Goal: Task Accomplishment & Management: Use online tool/utility

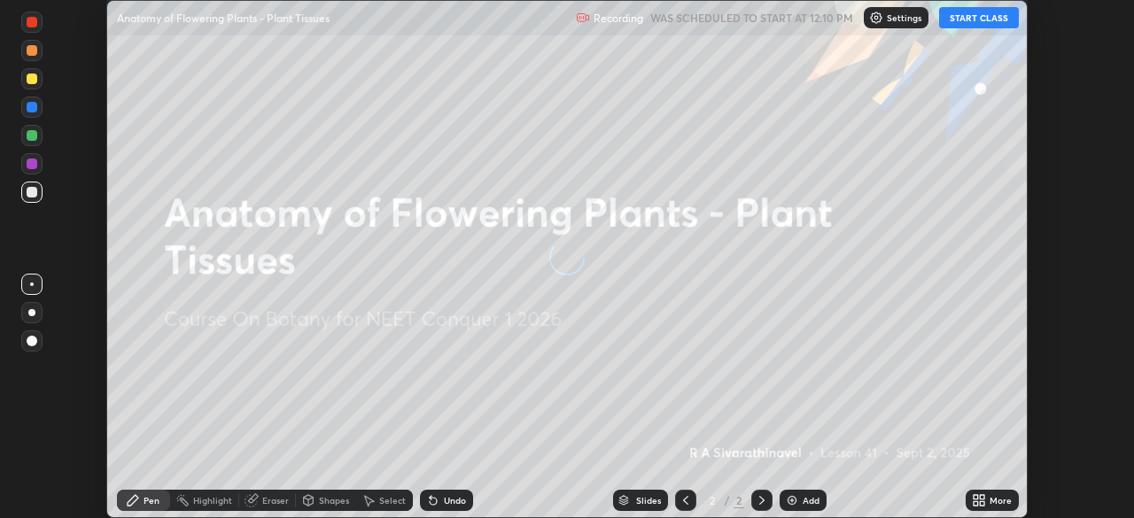
scroll to position [518, 1133]
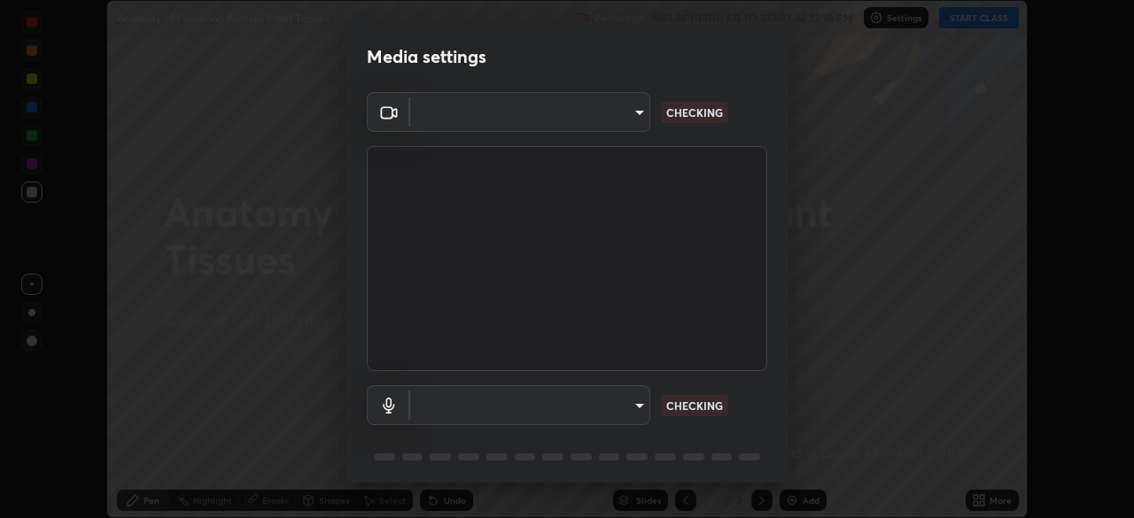
type input "3e25356f195e64551e879d1afeb1ef0f0a2c3c8c5562ca0bf2adaabd0d8e470d"
click at [640, 408] on body "Erase all Anatomy of Flowering Plants - Plant Tissues Recording WAS SCHEDULED T…" at bounding box center [567, 259] width 1134 height 518
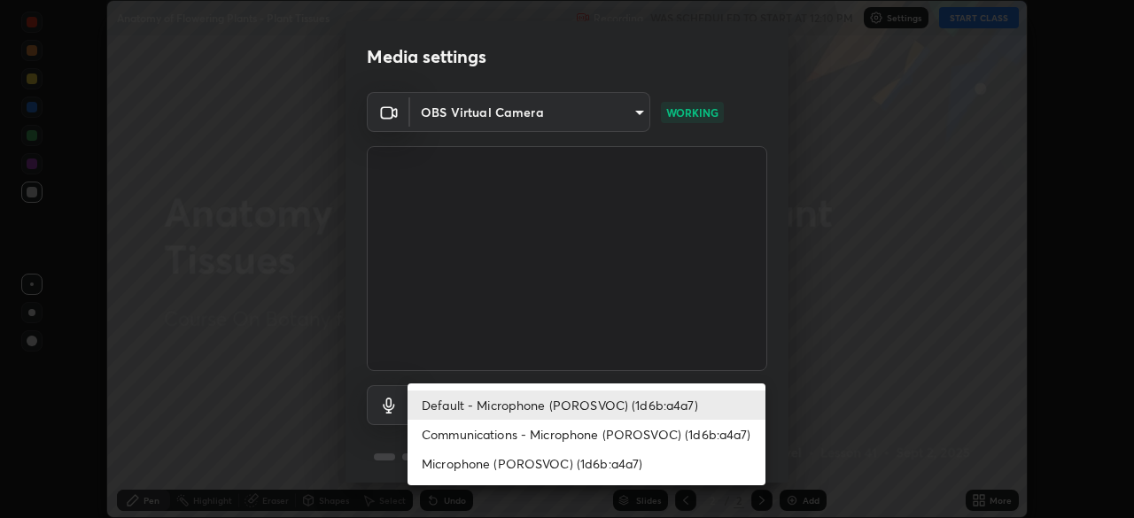
click at [669, 399] on li "Default - Microphone (POROSVOC) (1d6b:a4a7)" at bounding box center [587, 405] width 358 height 29
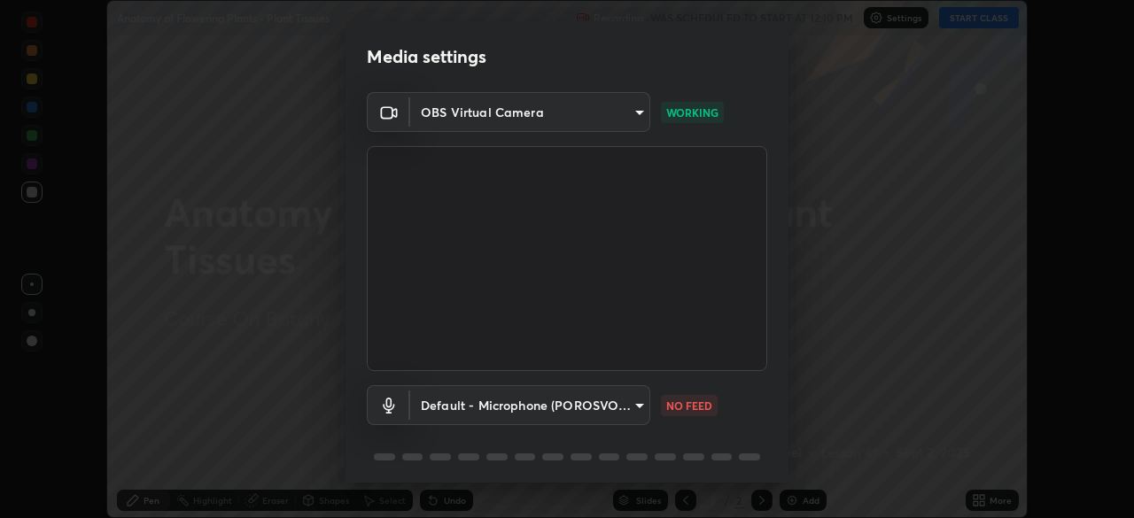
click at [631, 413] on body "Erase all Anatomy of Flowering Plants - Plant Tissues Recording WAS SCHEDULED T…" at bounding box center [567, 259] width 1134 height 518
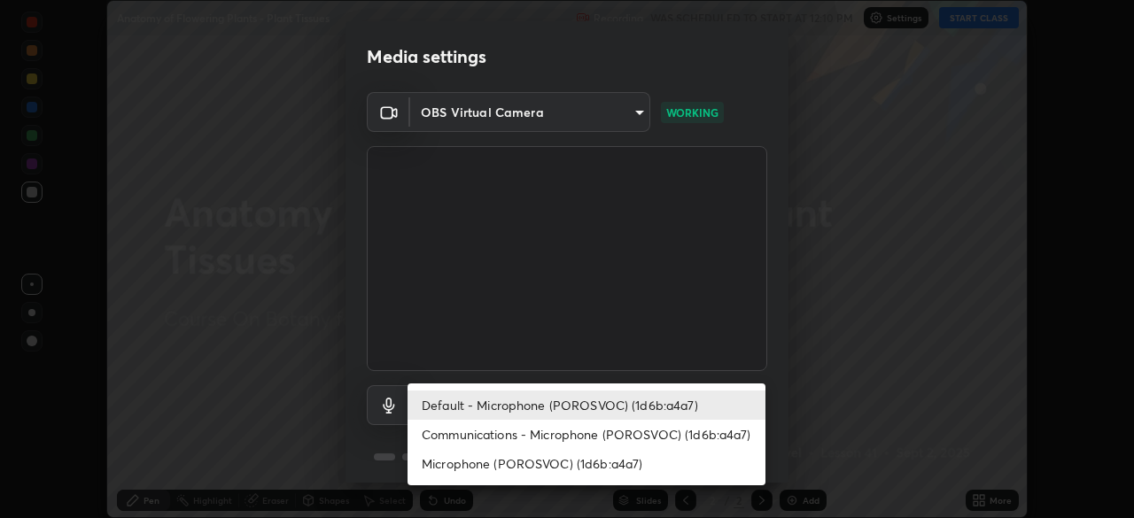
click at [626, 432] on li "Communications - Microphone (POROSVOC) (1d6b:a4a7)" at bounding box center [587, 434] width 358 height 29
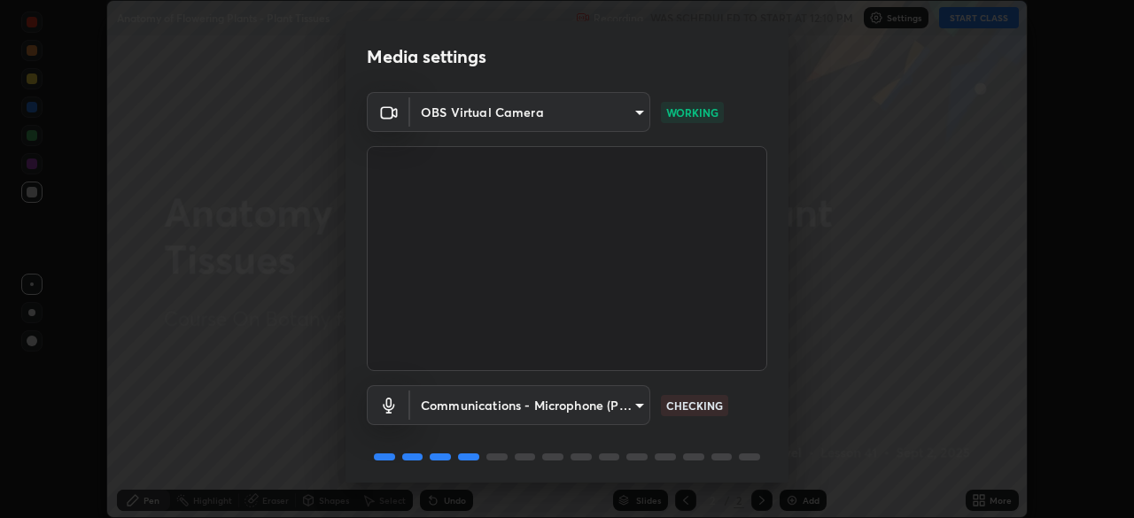
click at [619, 399] on body "Erase all Anatomy of Flowering Plants - Plant Tissues Recording WAS SCHEDULED T…" at bounding box center [567, 259] width 1134 height 518
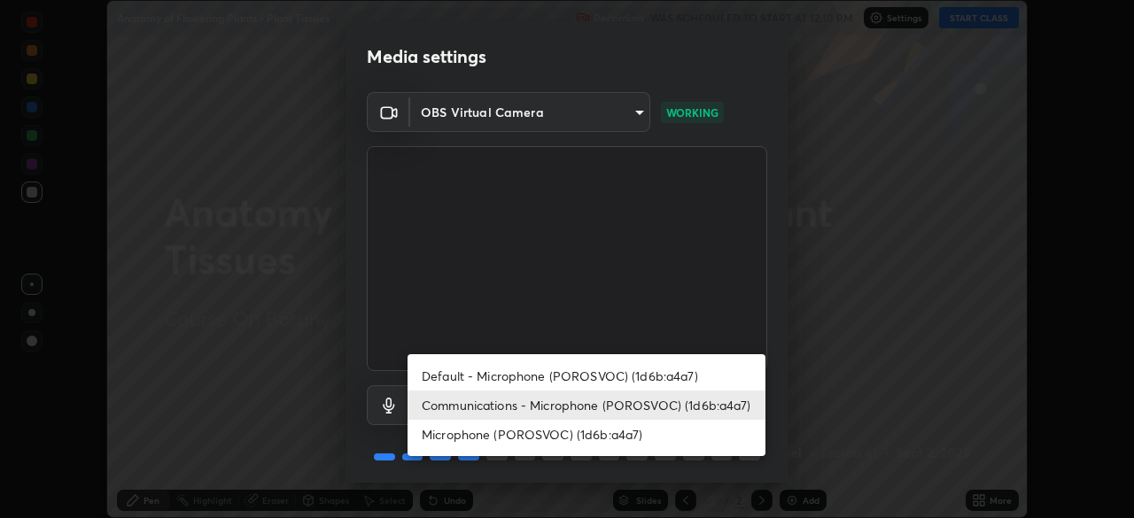
click at [639, 370] on li "Default - Microphone (POROSVOC) (1d6b:a4a7)" at bounding box center [587, 375] width 358 height 29
type input "default"
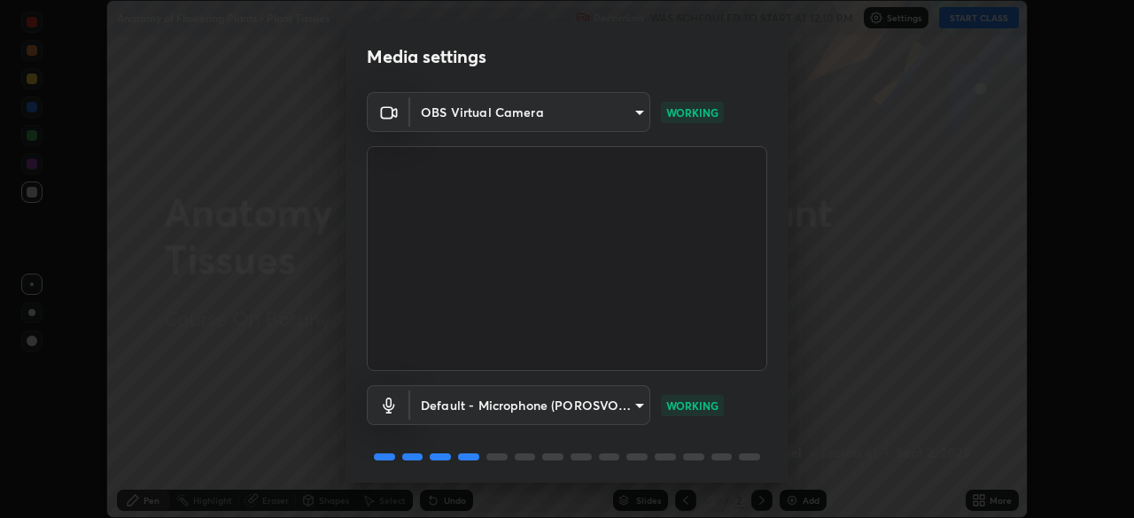
scroll to position [63, 0]
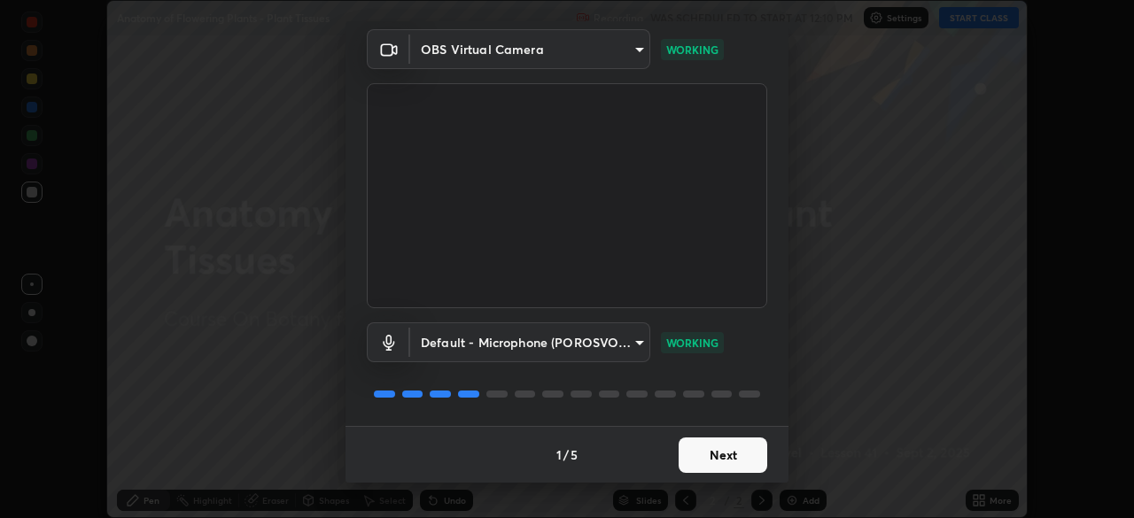
click at [727, 454] on button "Next" at bounding box center [723, 455] width 89 height 35
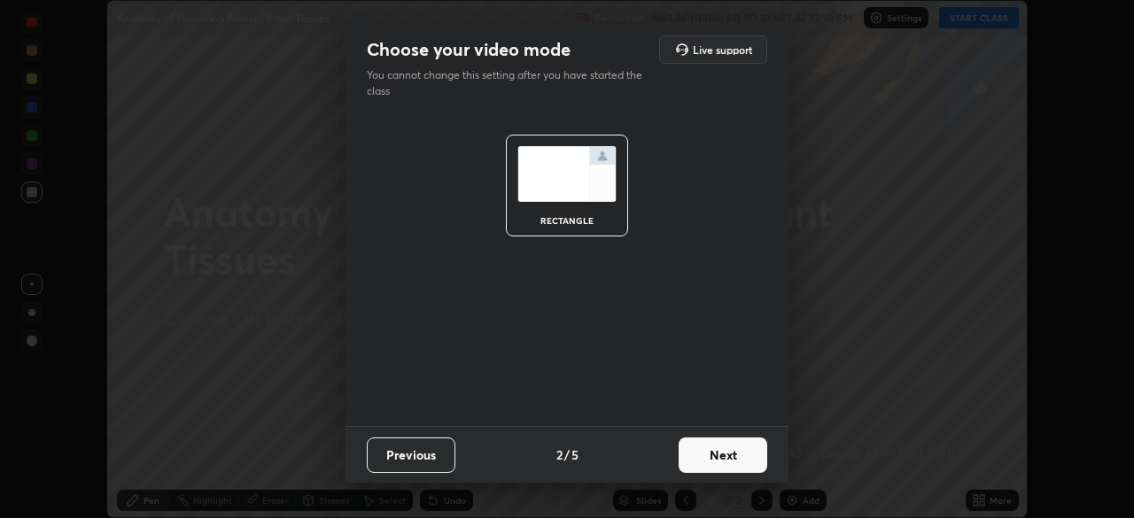
click at [726, 456] on button "Next" at bounding box center [723, 455] width 89 height 35
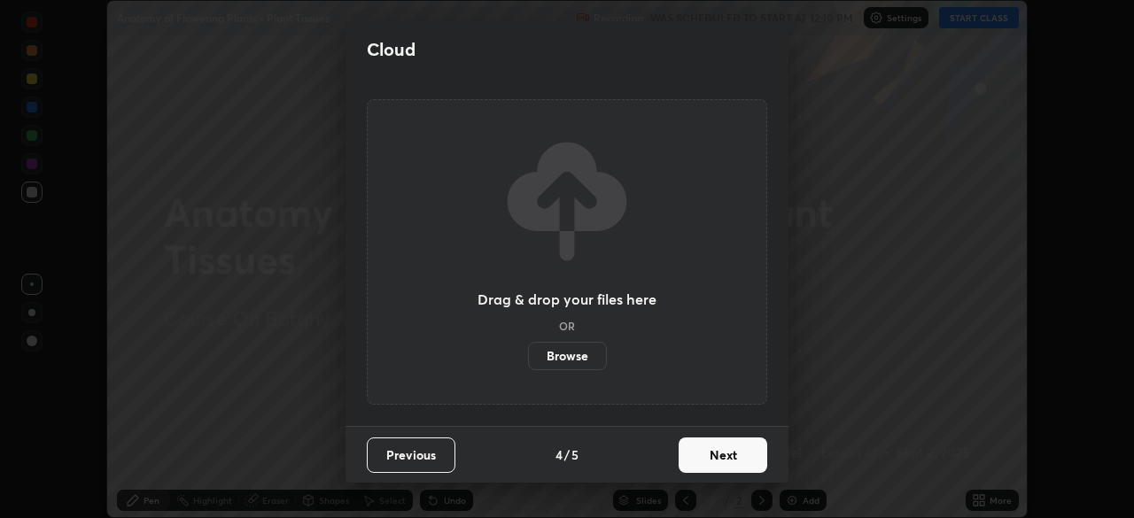
click at [731, 454] on button "Next" at bounding box center [723, 455] width 89 height 35
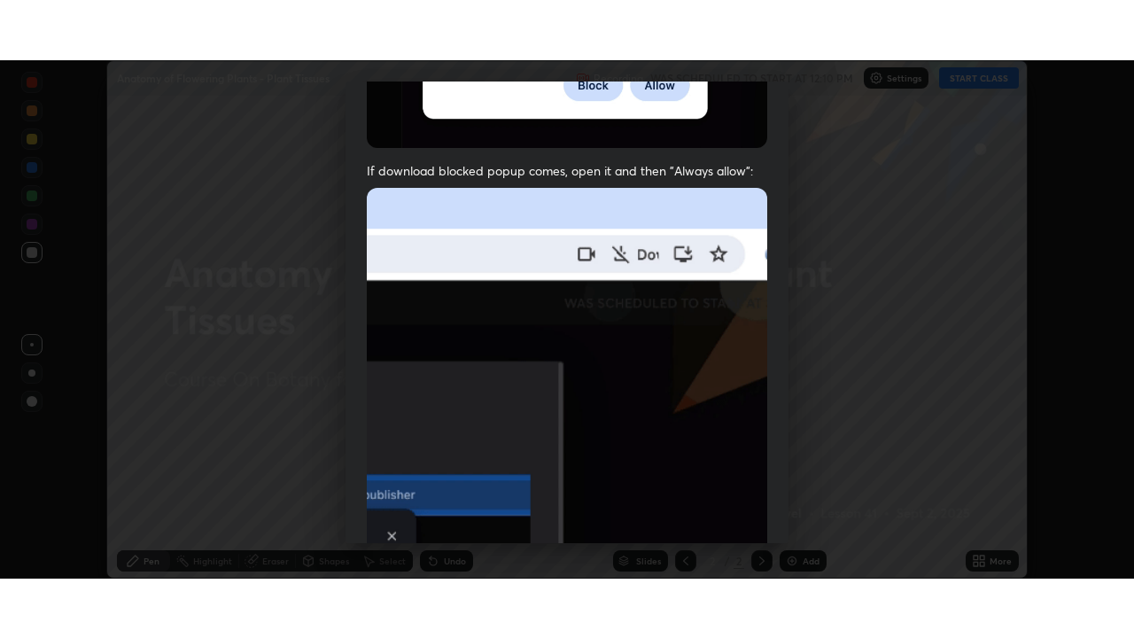
scroll to position [424, 0]
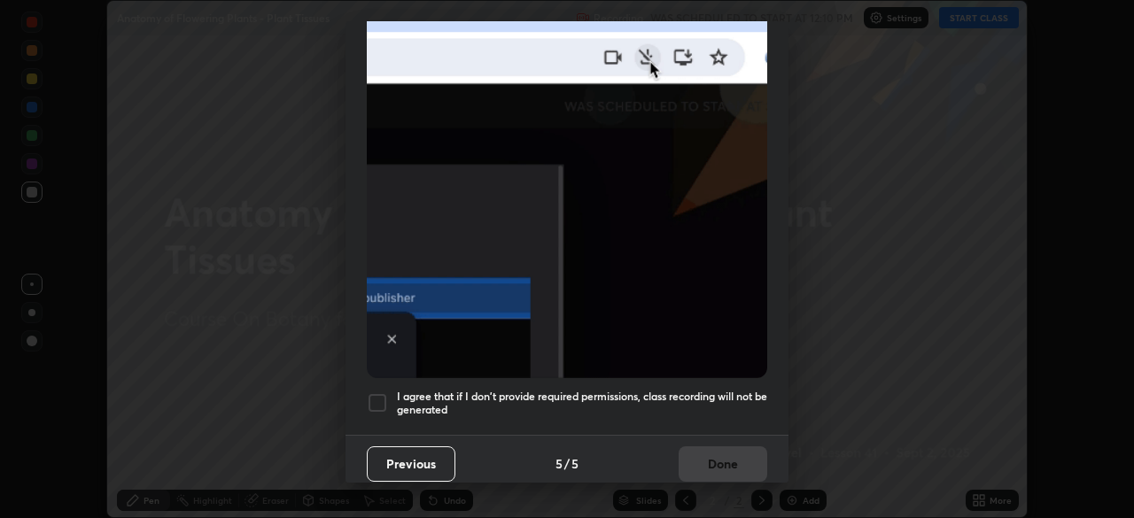
click at [728, 390] on h5 "I agree that if I don't provide required permissions, class recording will not …" at bounding box center [582, 403] width 370 height 27
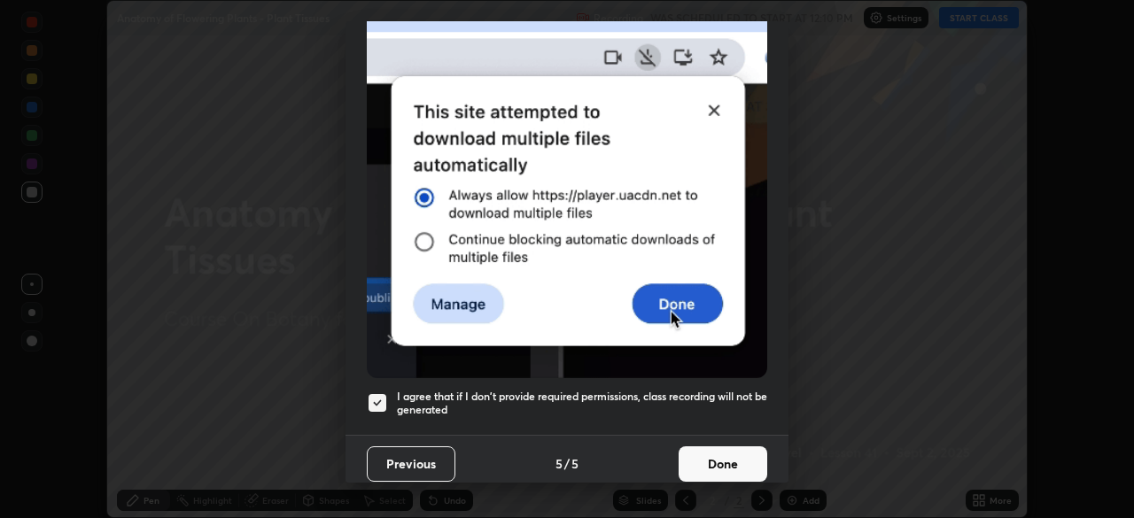
click at [724, 457] on button "Done" at bounding box center [723, 464] width 89 height 35
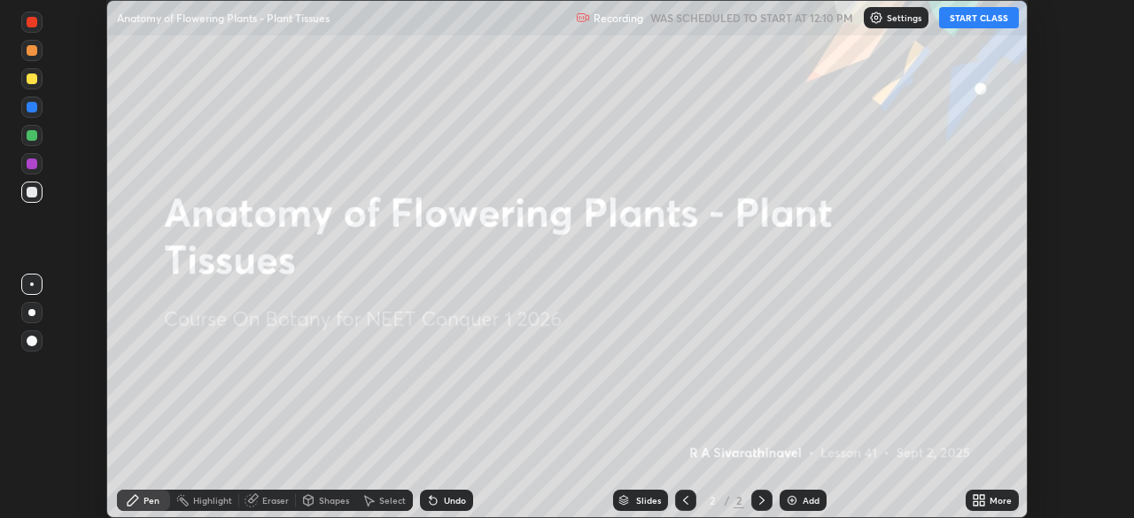
click at [978, 19] on button "START CLASS" at bounding box center [979, 17] width 80 height 21
click at [982, 497] on icon at bounding box center [982, 497] width 4 height 4
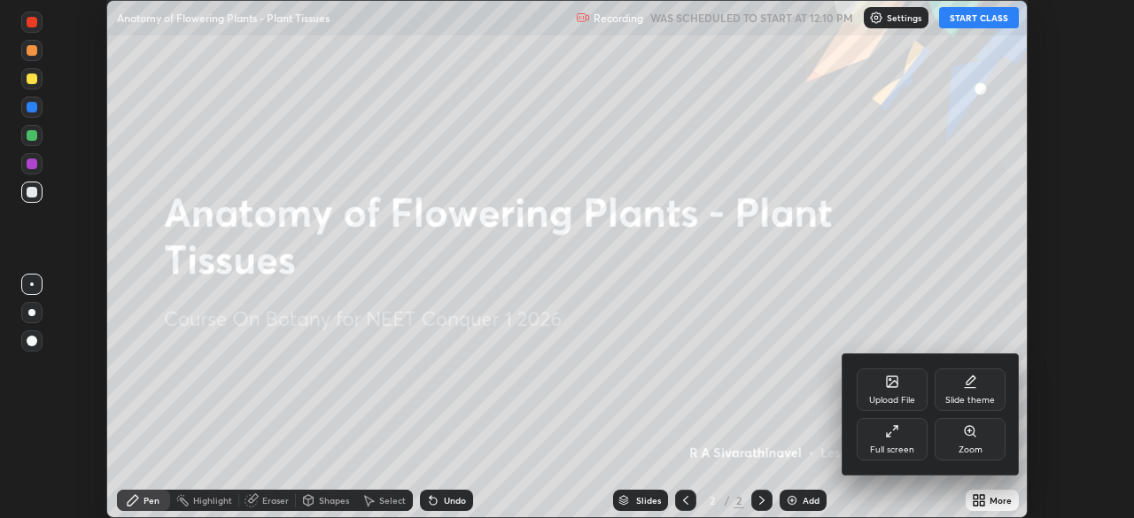
click at [897, 427] on icon at bounding box center [895, 428] width 4 height 4
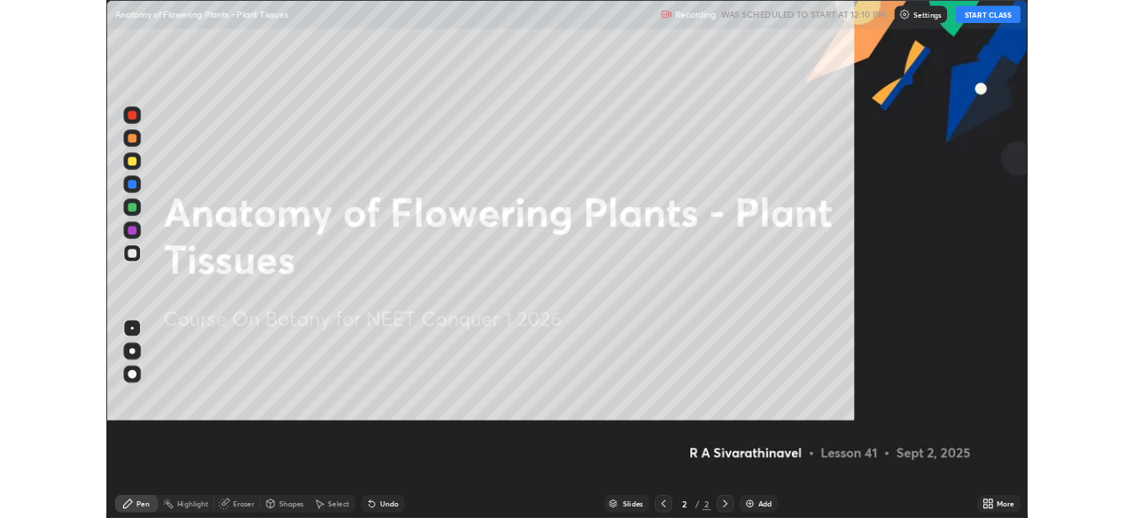
scroll to position [638, 1134]
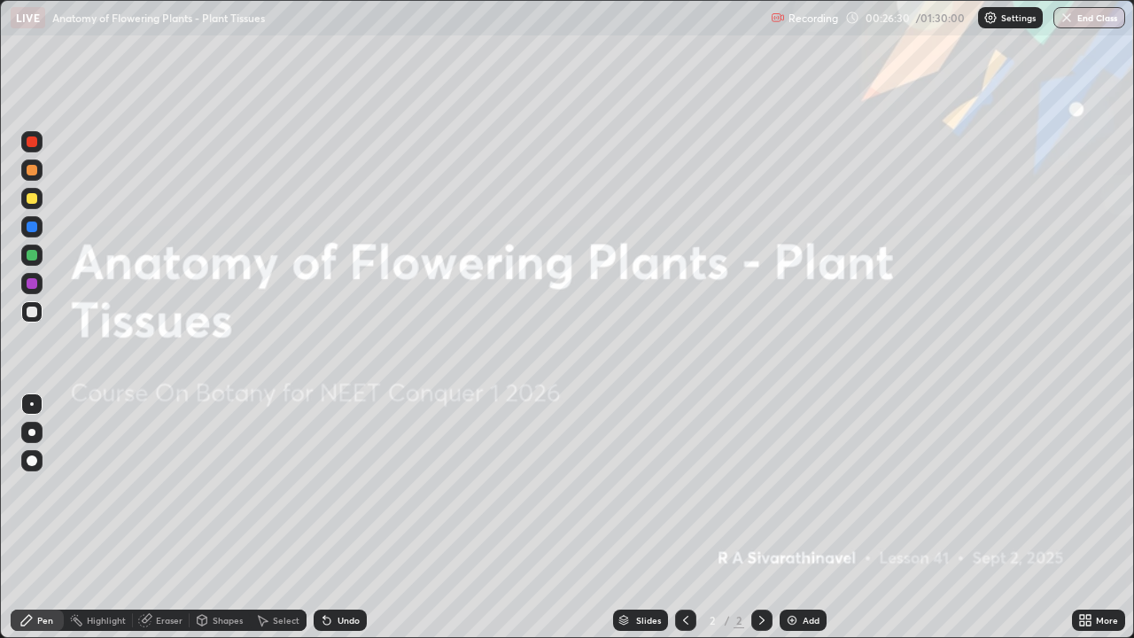
click at [1107, 517] on div "More" at bounding box center [1107, 620] width 22 height 9
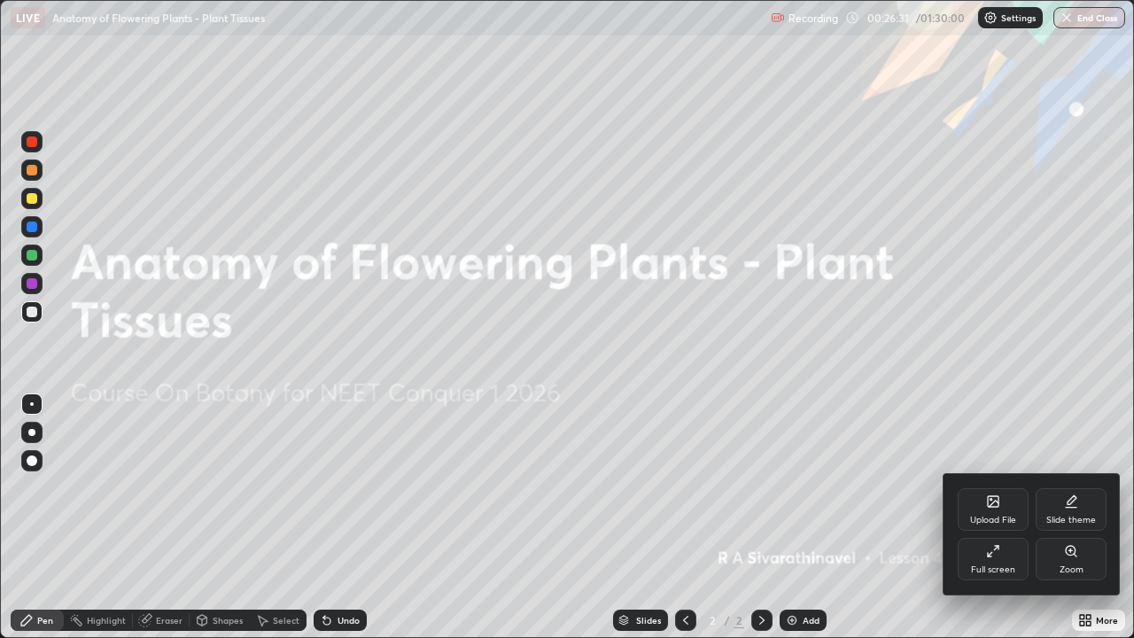
click at [1000, 517] on div "Full screen" at bounding box center [993, 559] width 71 height 43
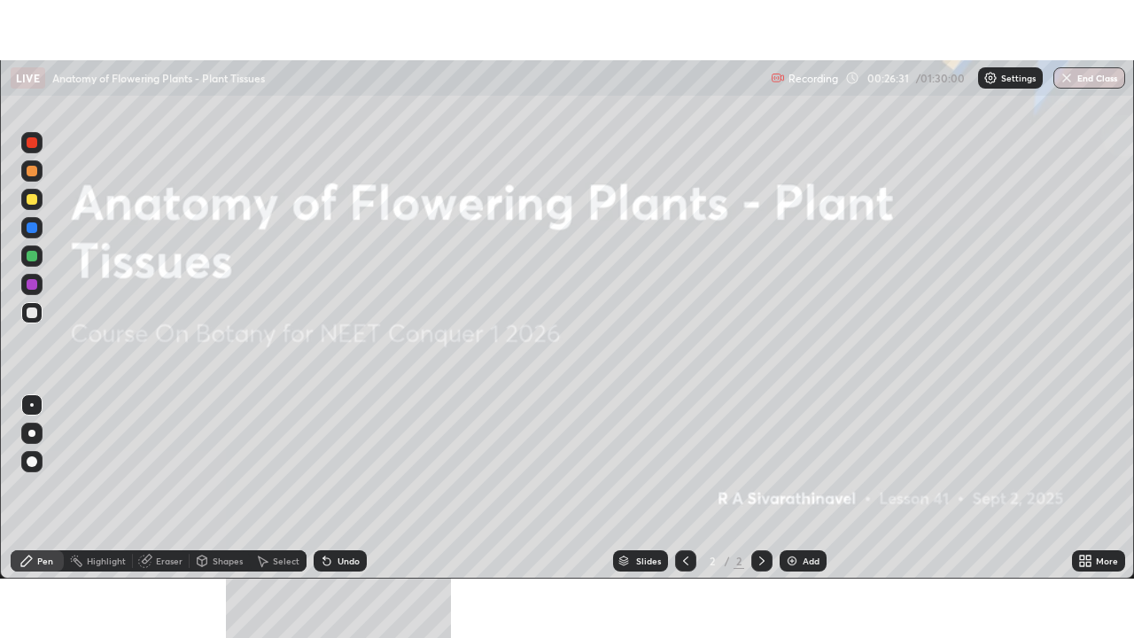
scroll to position [88073, 87458]
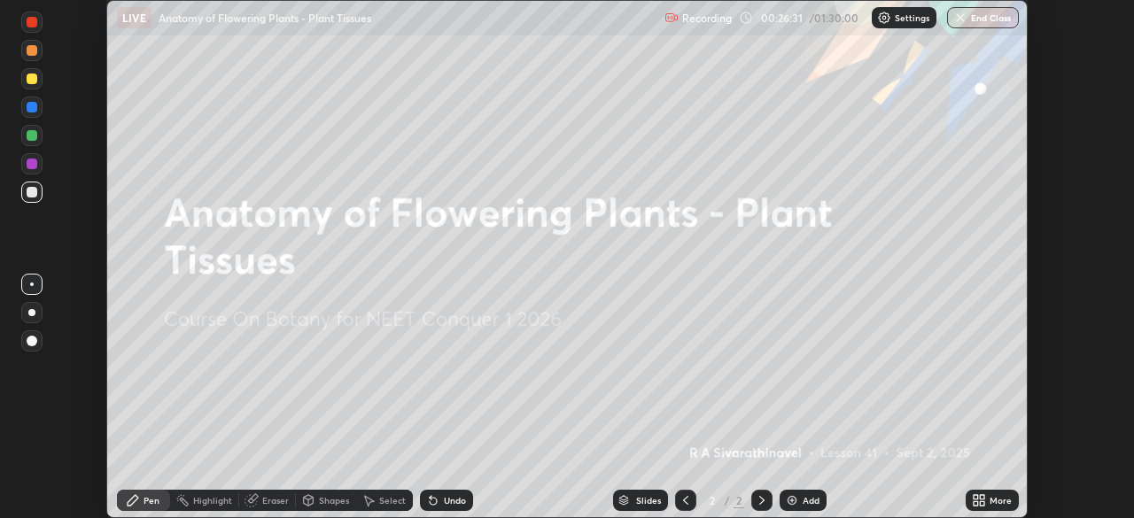
click at [982, 497] on icon at bounding box center [982, 497] width 4 height 4
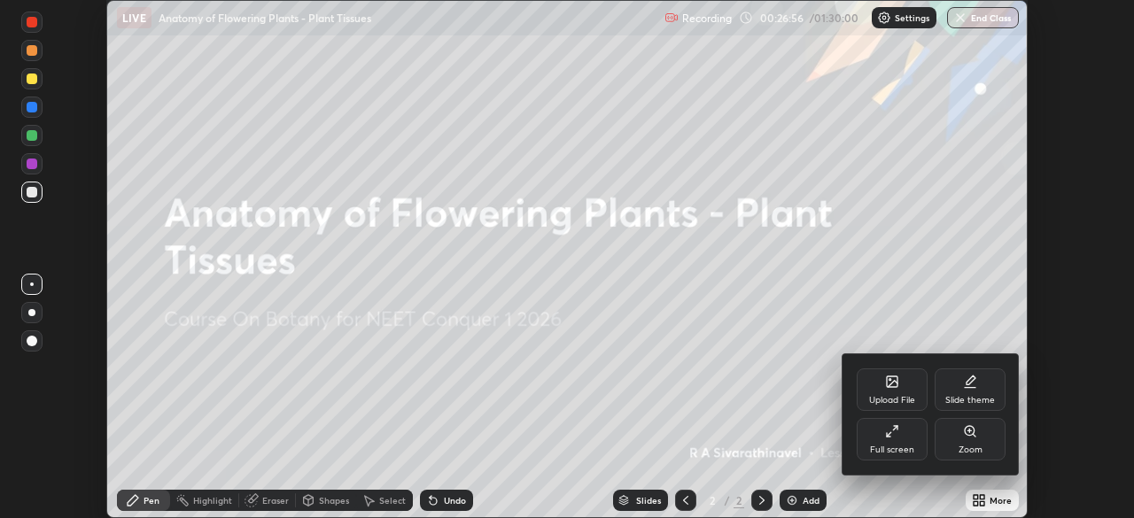
click at [999, 493] on div at bounding box center [567, 259] width 1134 height 518
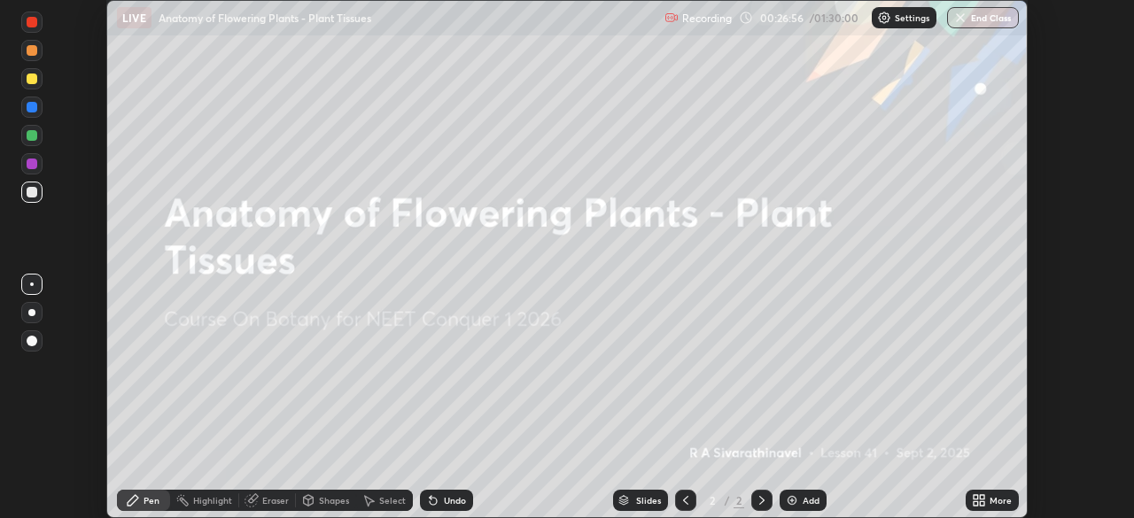
click at [982, 496] on icon at bounding box center [982, 497] width 4 height 4
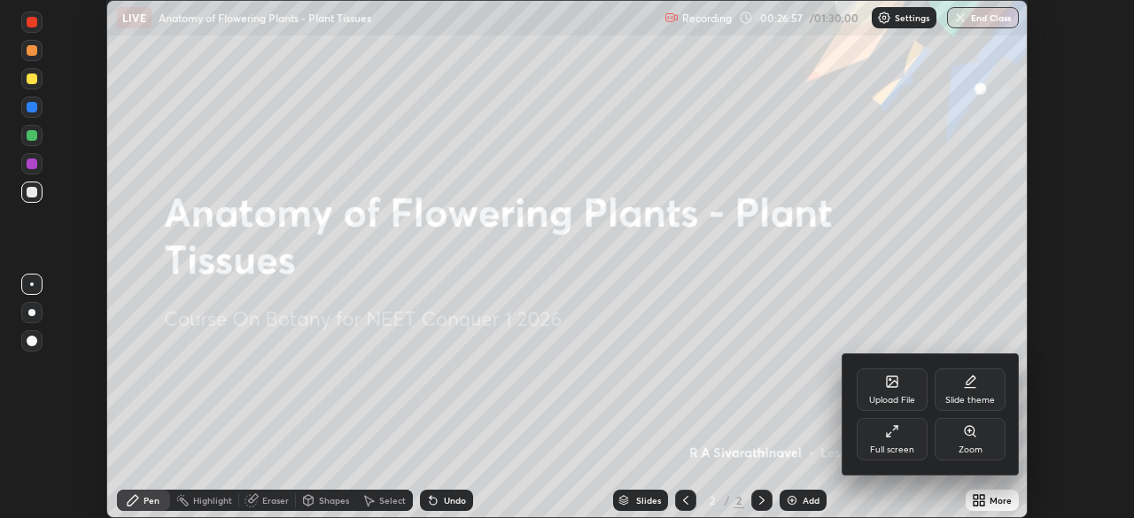
click at [909, 379] on div "Upload File" at bounding box center [892, 390] width 71 height 43
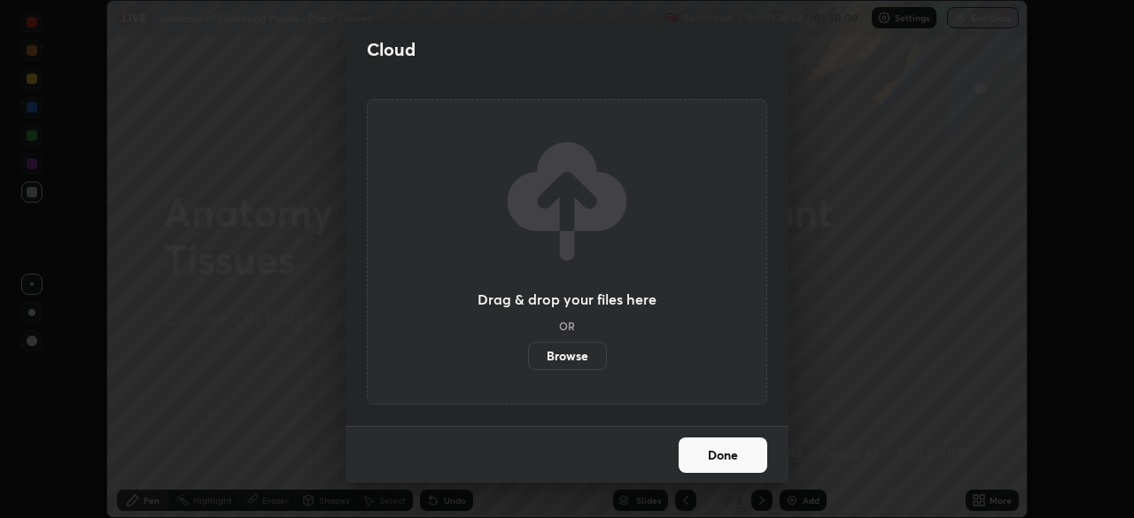
click at [594, 347] on label "Browse" at bounding box center [567, 356] width 79 height 28
click at [528, 347] on input "Browse" at bounding box center [528, 356] width 0 height 28
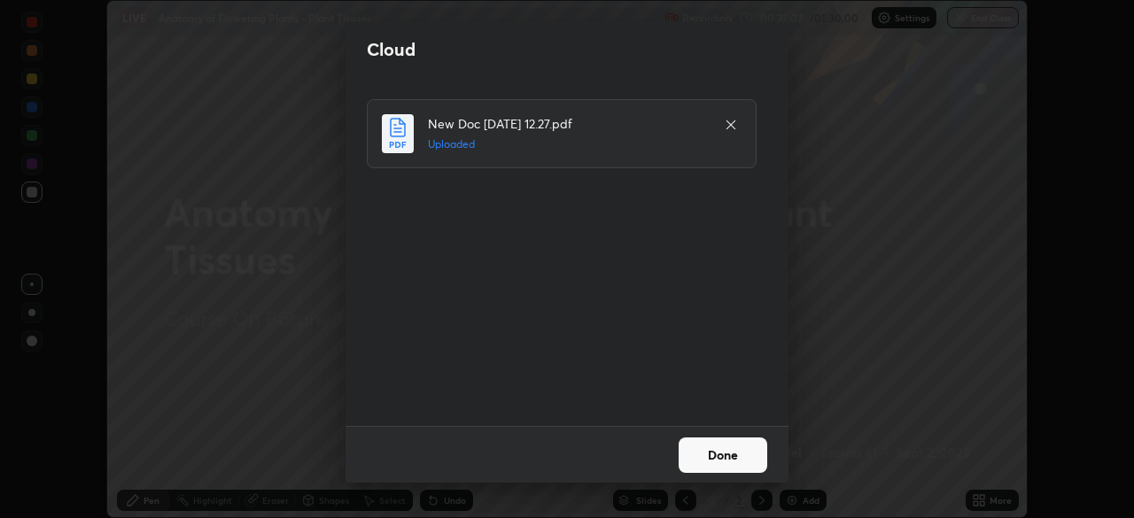
click at [731, 459] on button "Done" at bounding box center [723, 455] width 89 height 35
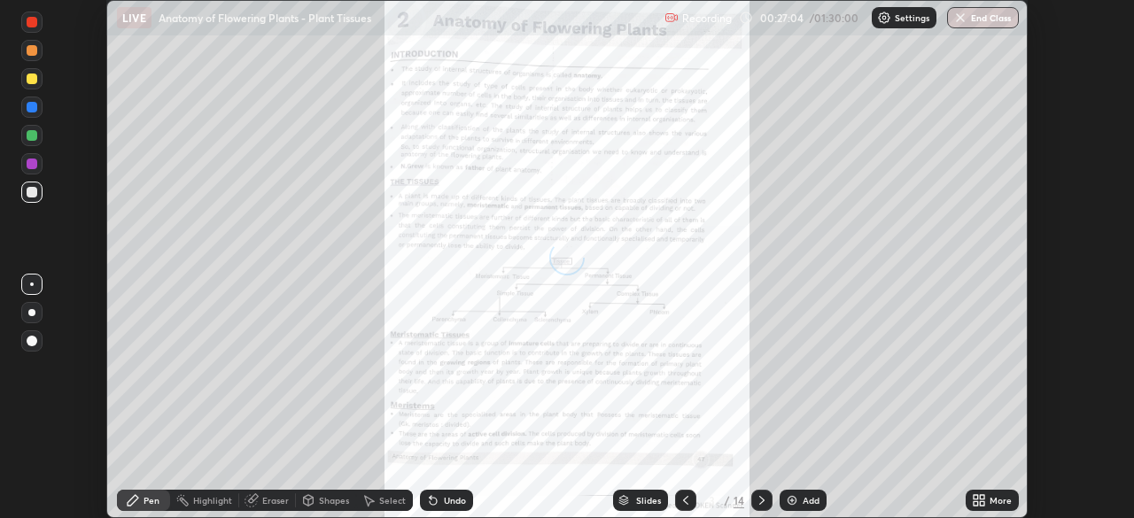
click at [990, 504] on div "More" at bounding box center [1001, 500] width 22 height 9
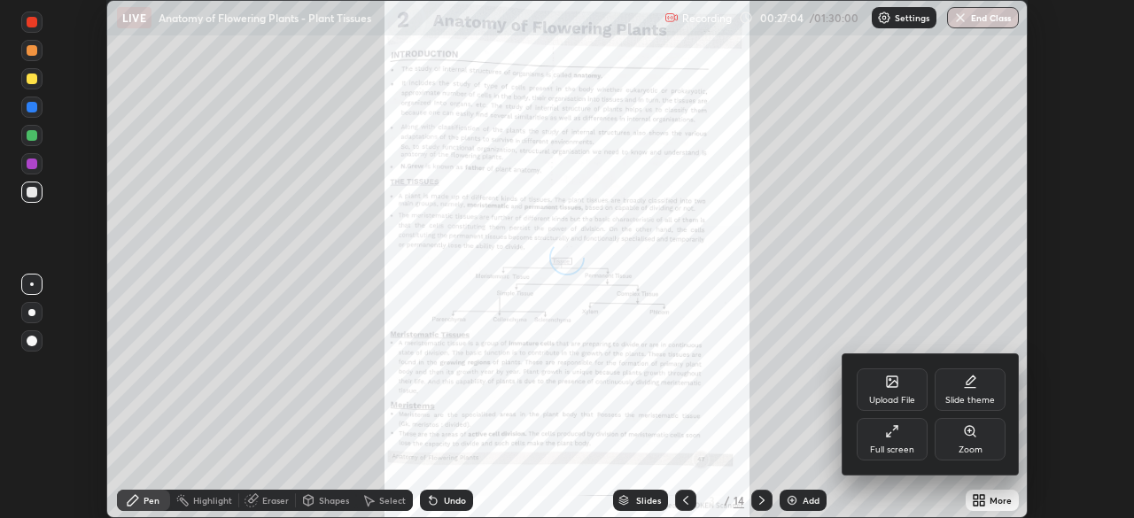
click at [904, 426] on div "Full screen" at bounding box center [892, 439] width 71 height 43
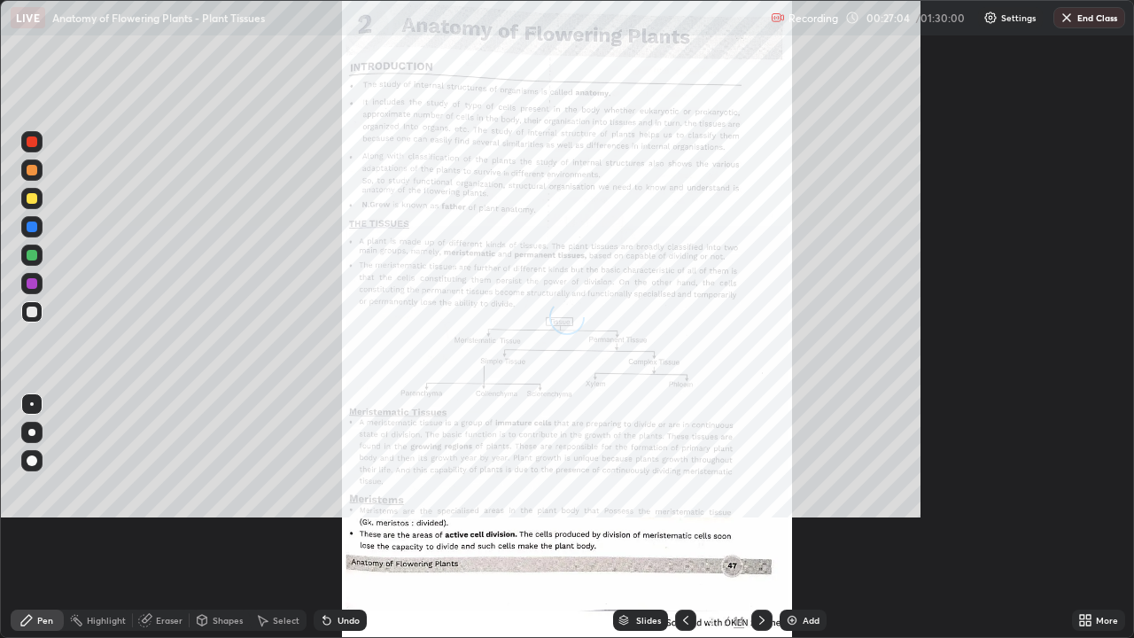
scroll to position [638, 1134]
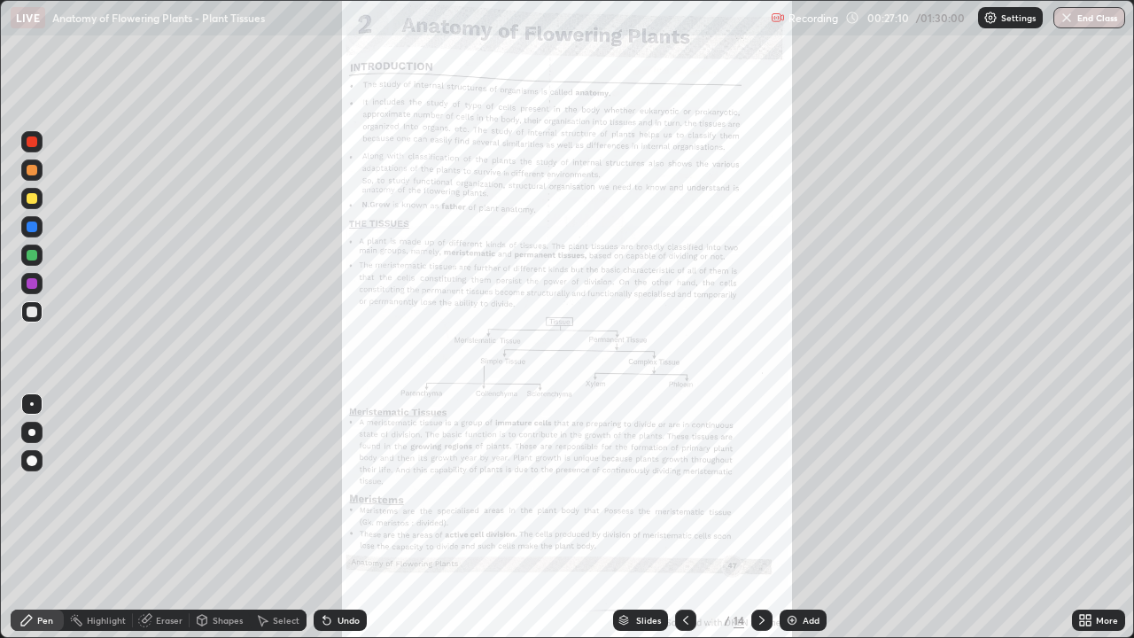
click at [1088, 517] on icon at bounding box center [1088, 617] width 4 height 4
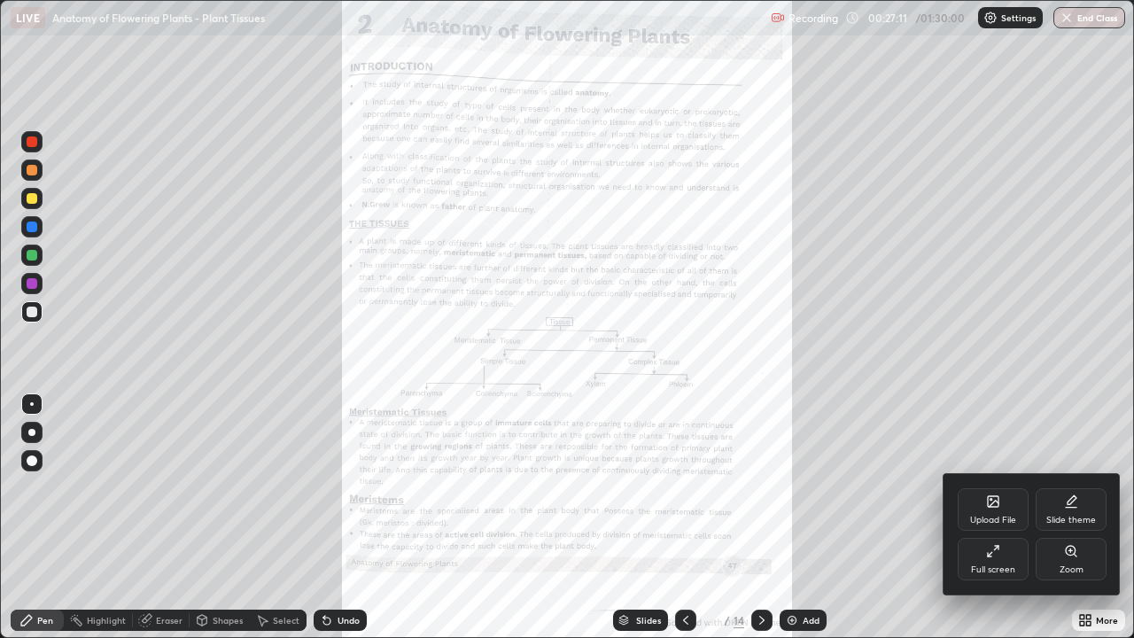
click at [1073, 517] on icon at bounding box center [1071, 551] width 14 height 14
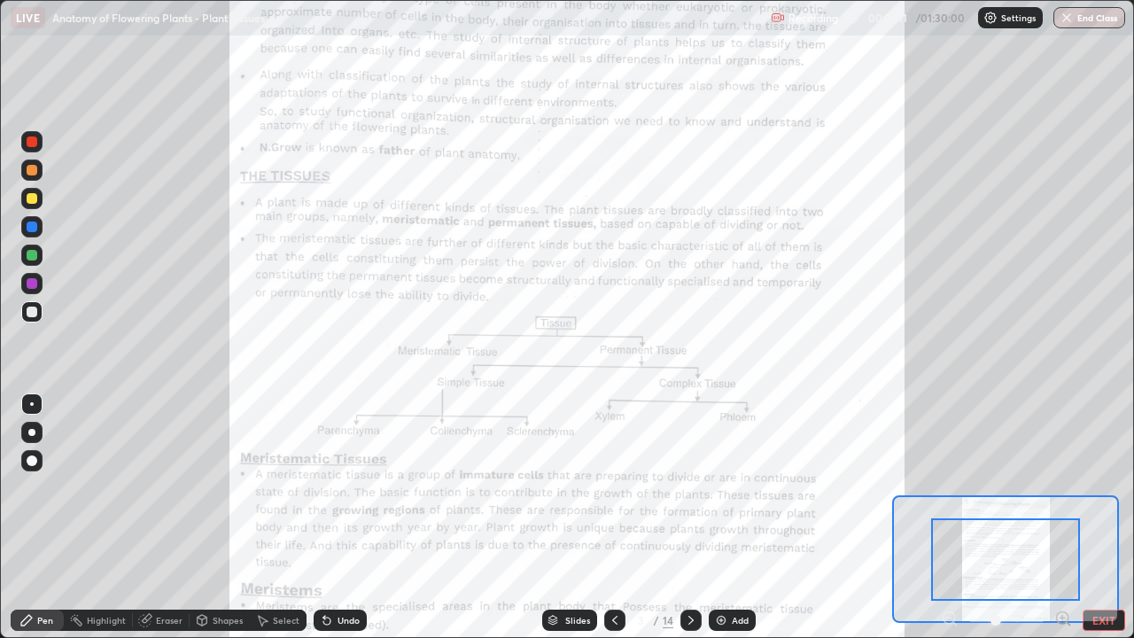
click at [1062, 517] on icon at bounding box center [1063, 619] width 18 height 18
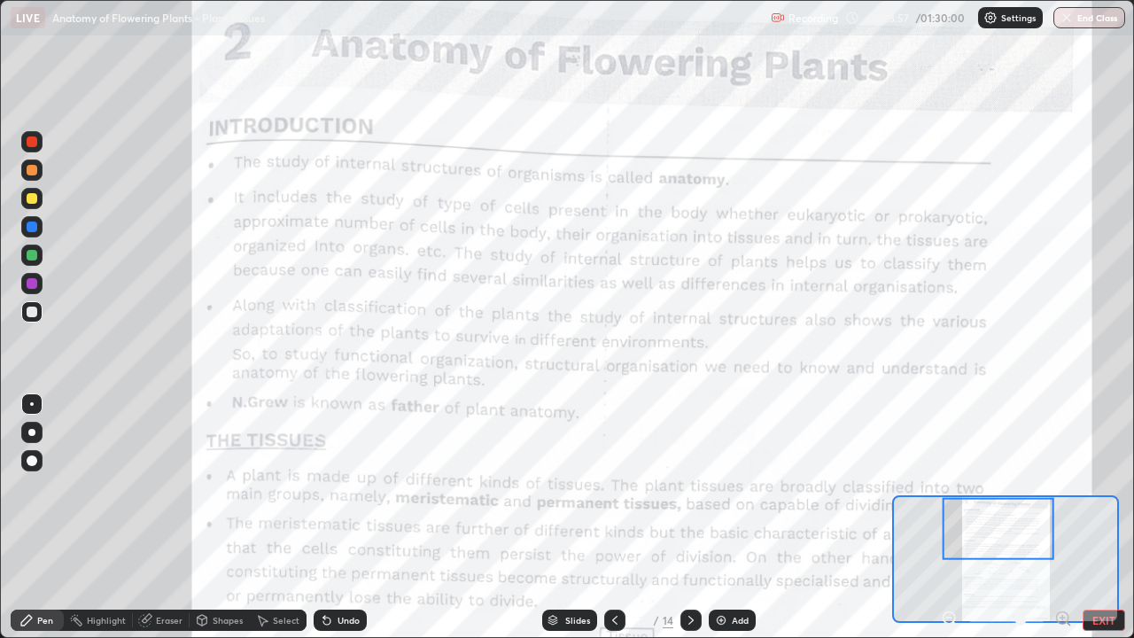
click at [38, 287] on div at bounding box center [31, 283] width 21 height 21
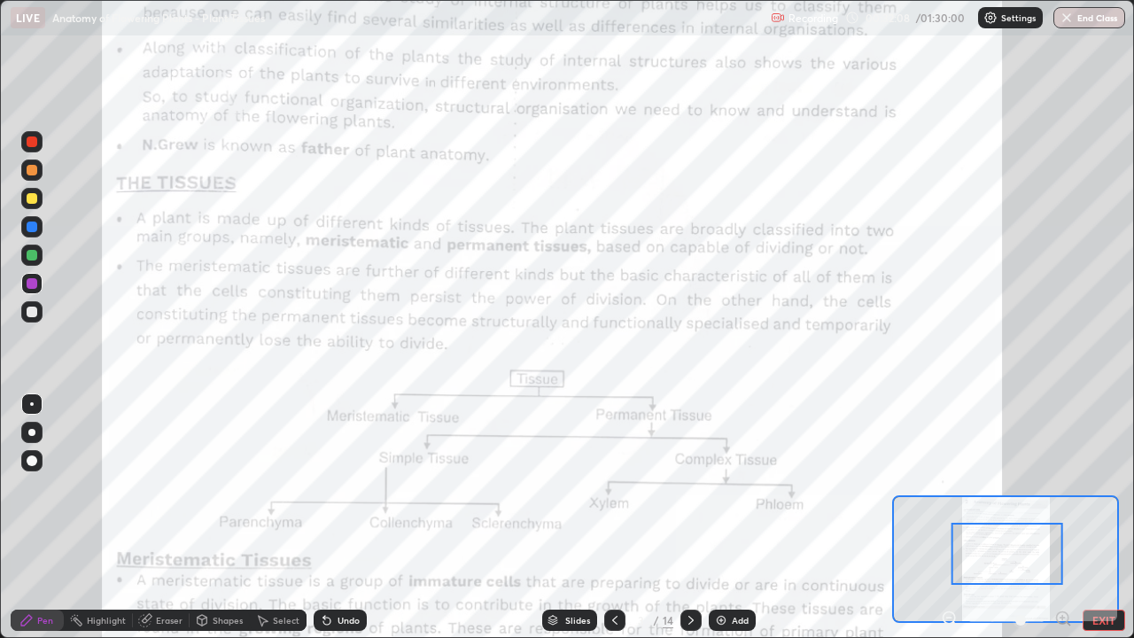
click at [734, 517] on div "Add" at bounding box center [740, 620] width 17 height 9
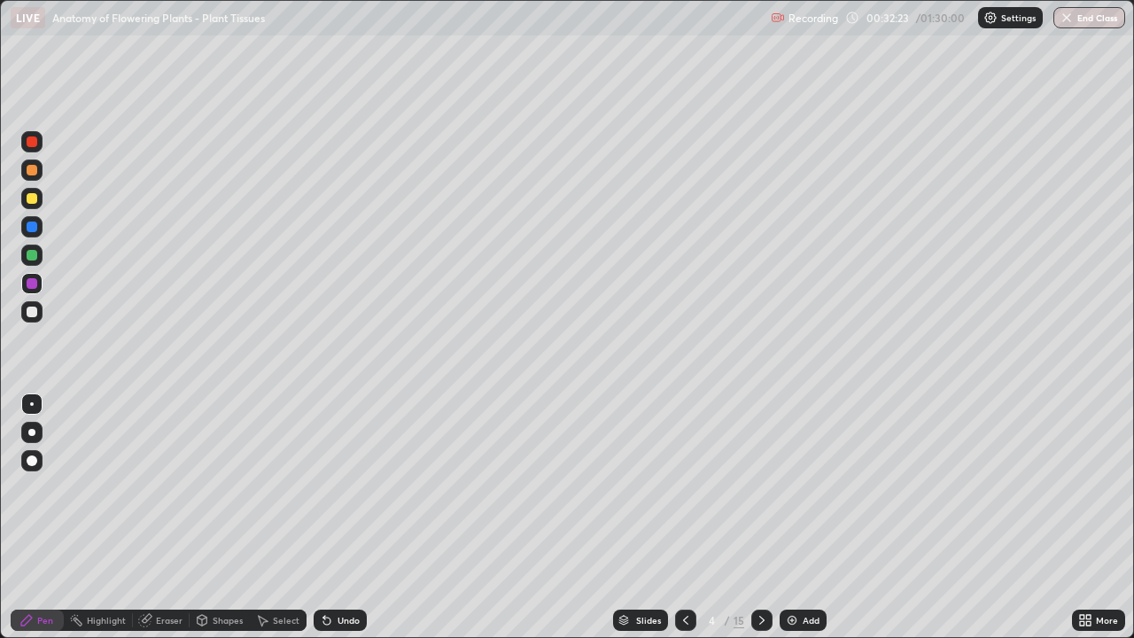
click at [39, 167] on div at bounding box center [31, 169] width 21 height 21
click at [28, 424] on div at bounding box center [31, 432] width 21 height 21
click at [39, 306] on div at bounding box center [31, 311] width 21 height 21
click at [33, 255] on div at bounding box center [32, 255] width 11 height 11
click at [758, 517] on icon at bounding box center [762, 620] width 14 height 14
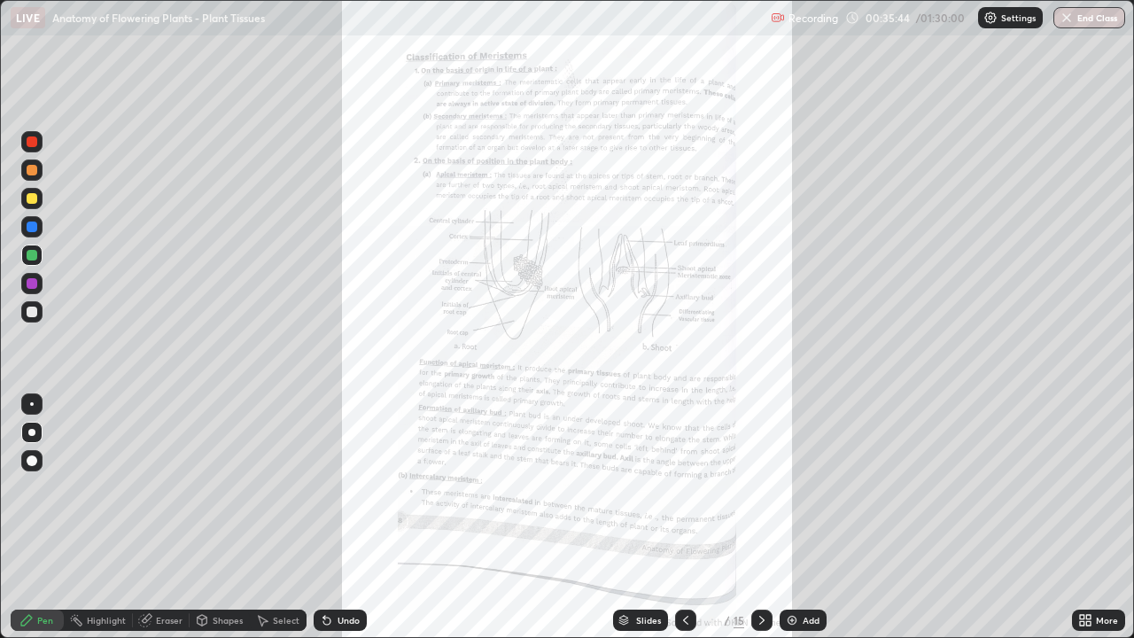
click at [684, 517] on icon at bounding box center [686, 620] width 14 height 14
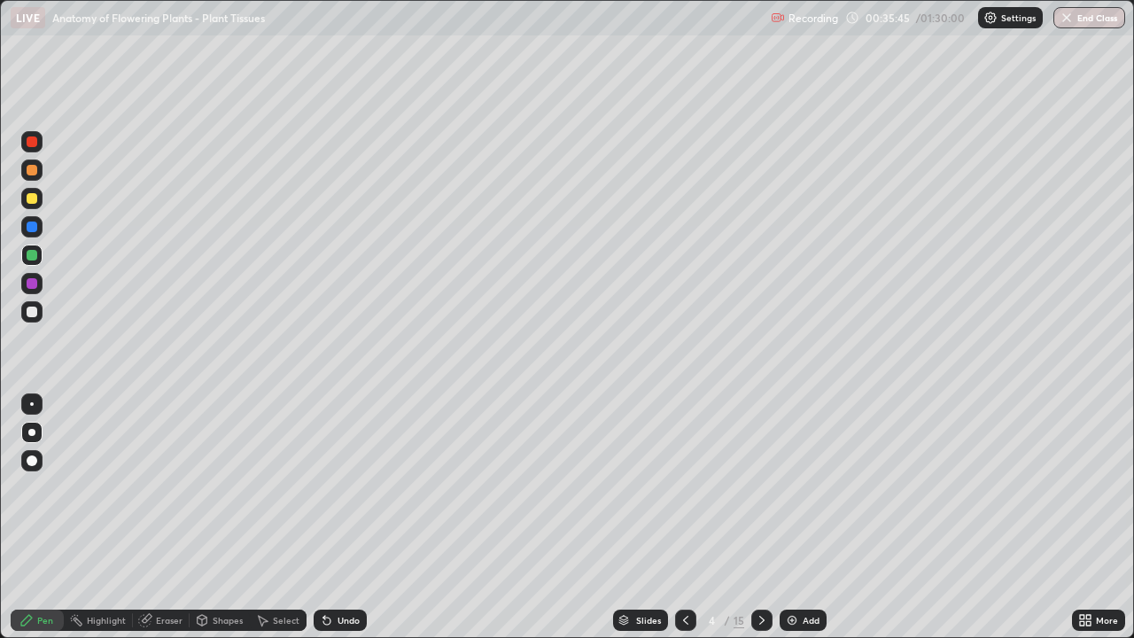
click at [683, 517] on icon at bounding box center [686, 620] width 14 height 14
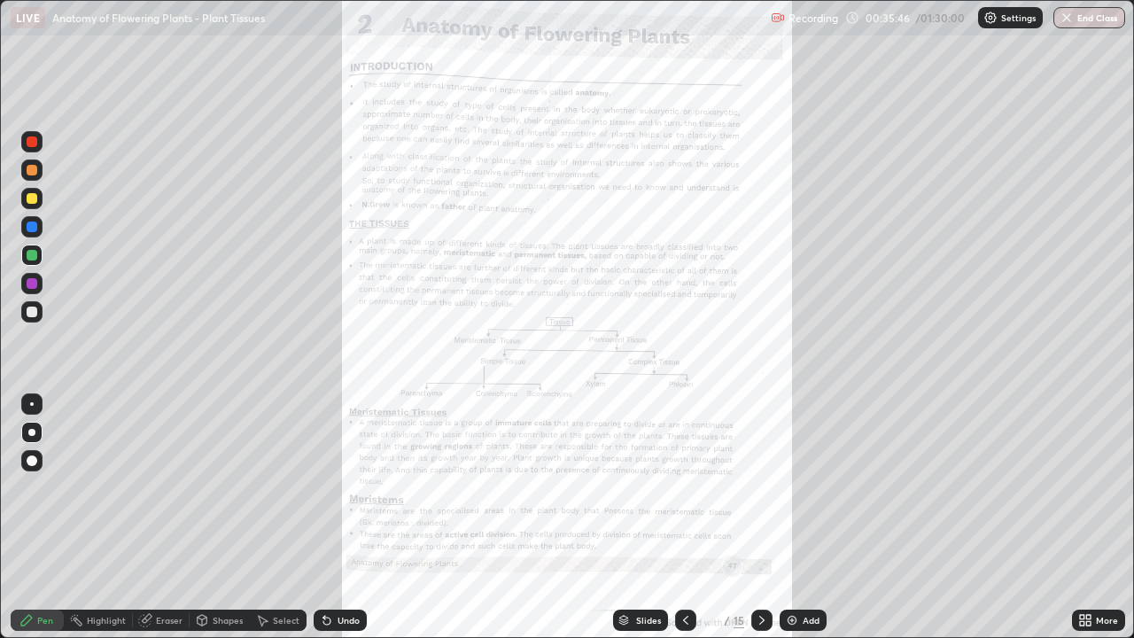
click at [1081, 517] on icon at bounding box center [1082, 617] width 4 height 4
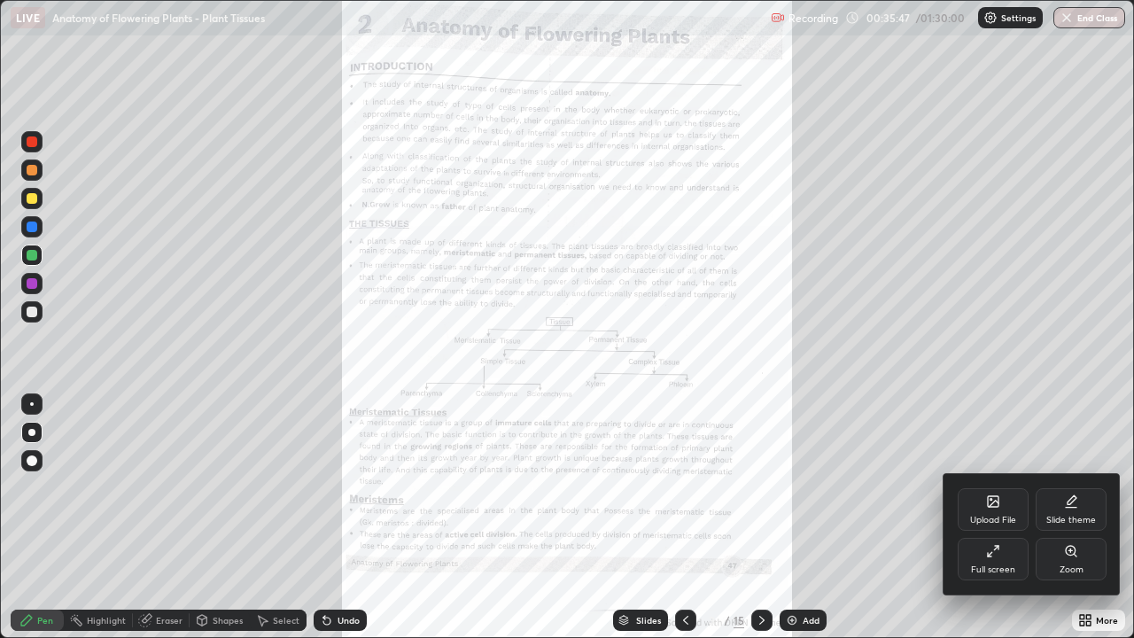
click at [1079, 517] on div "Zoom" at bounding box center [1071, 559] width 71 height 43
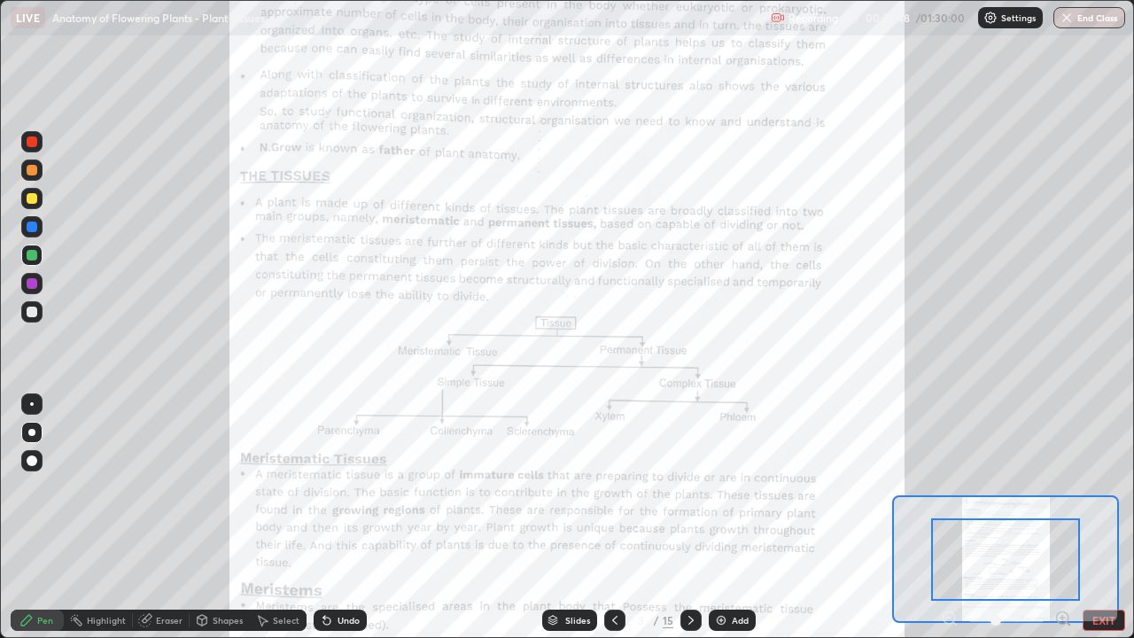
click at [1062, 517] on icon at bounding box center [1062, 617] width 4 height 0
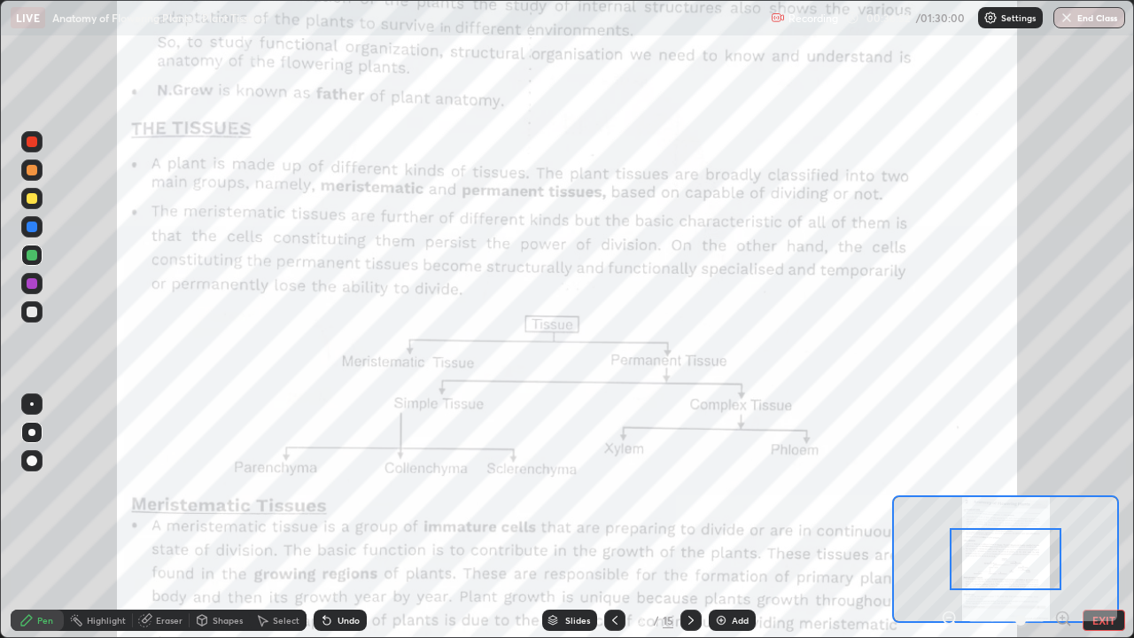
click at [33, 396] on div at bounding box center [31, 403] width 21 height 21
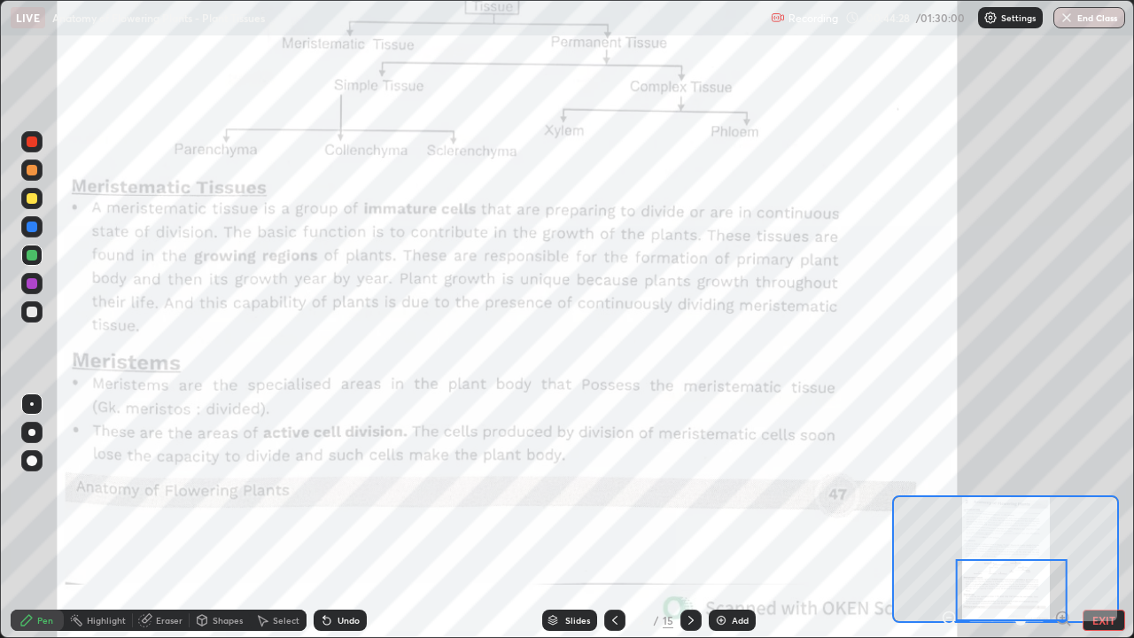
click at [691, 517] on icon at bounding box center [691, 620] width 14 height 14
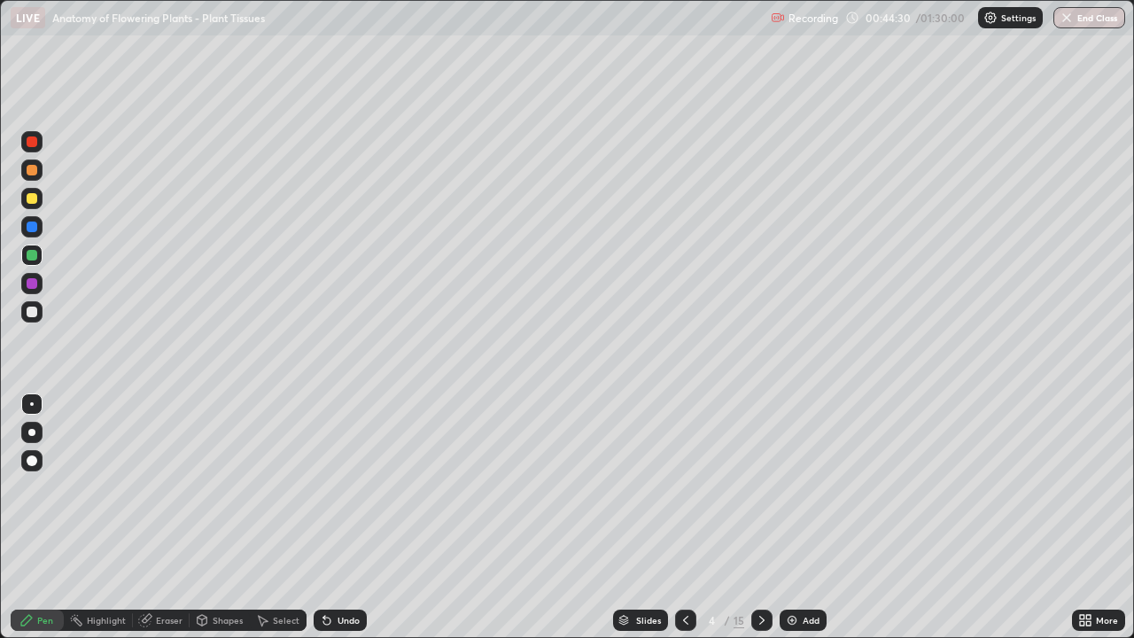
click at [762, 517] on icon at bounding box center [762, 620] width 14 height 14
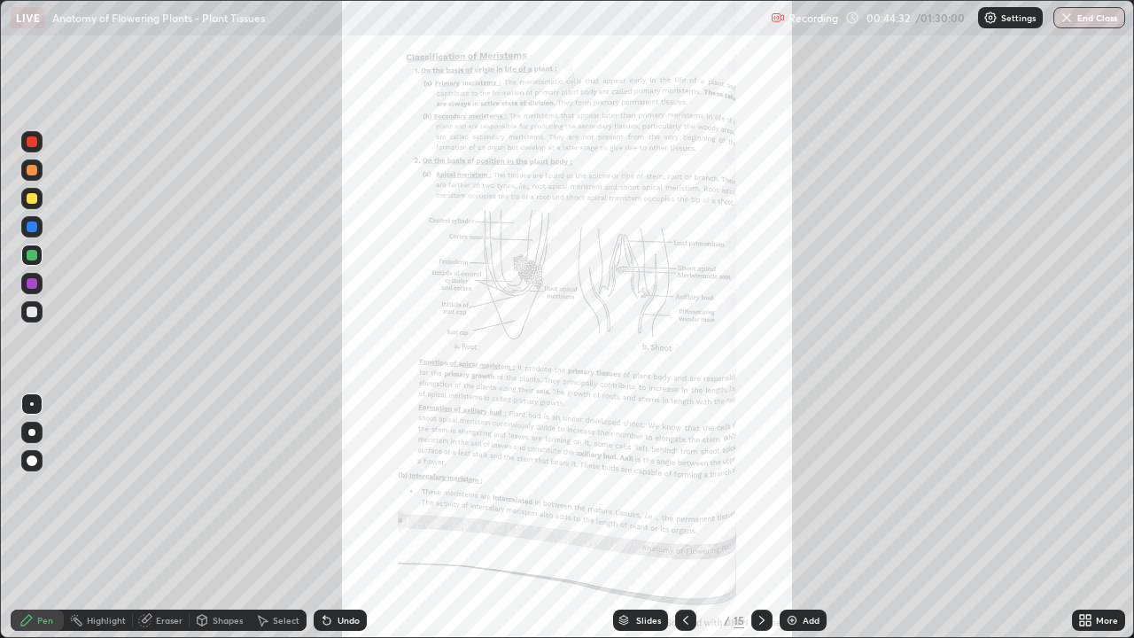
click at [1085, 517] on icon at bounding box center [1085, 620] width 14 height 14
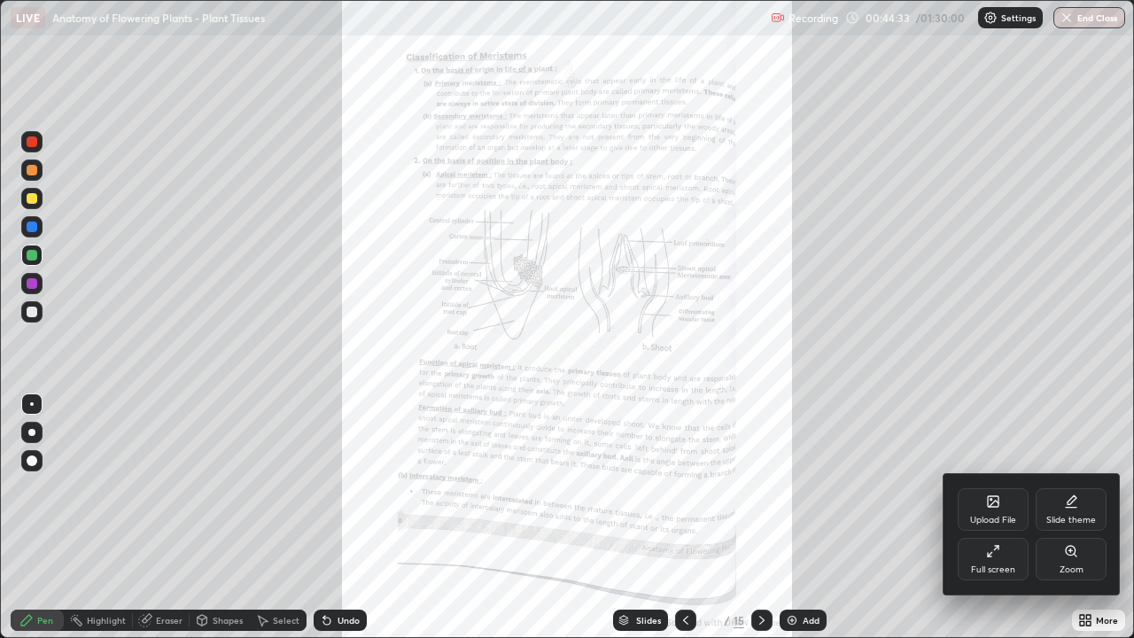
click at [1085, 517] on div "Zoom" at bounding box center [1071, 559] width 71 height 43
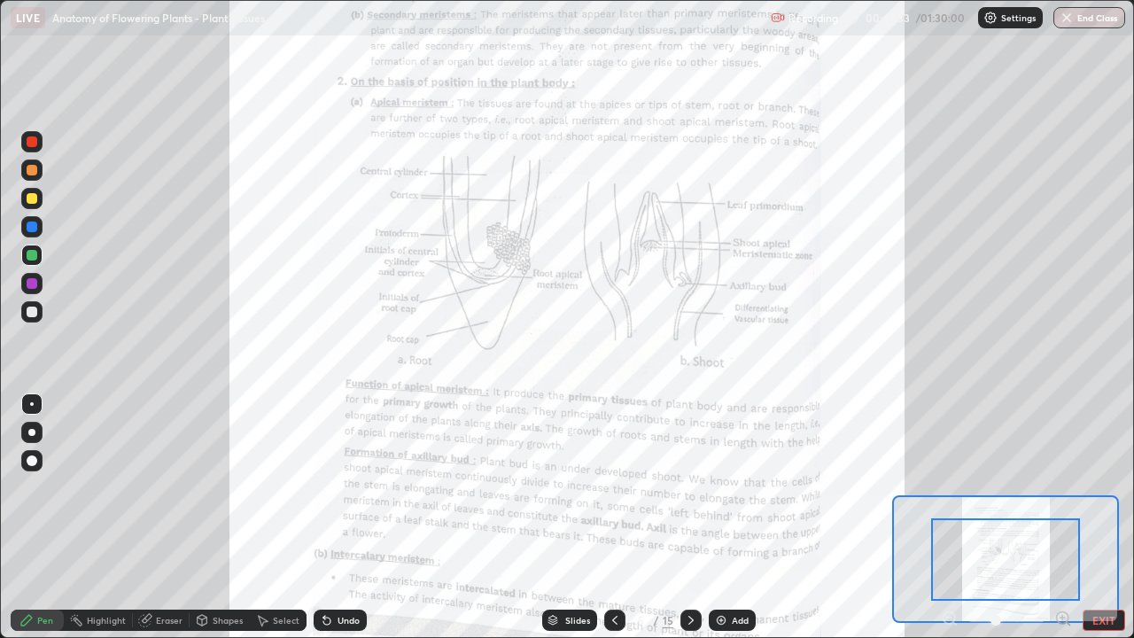
click at [1062, 517] on icon at bounding box center [1062, 617] width 4 height 0
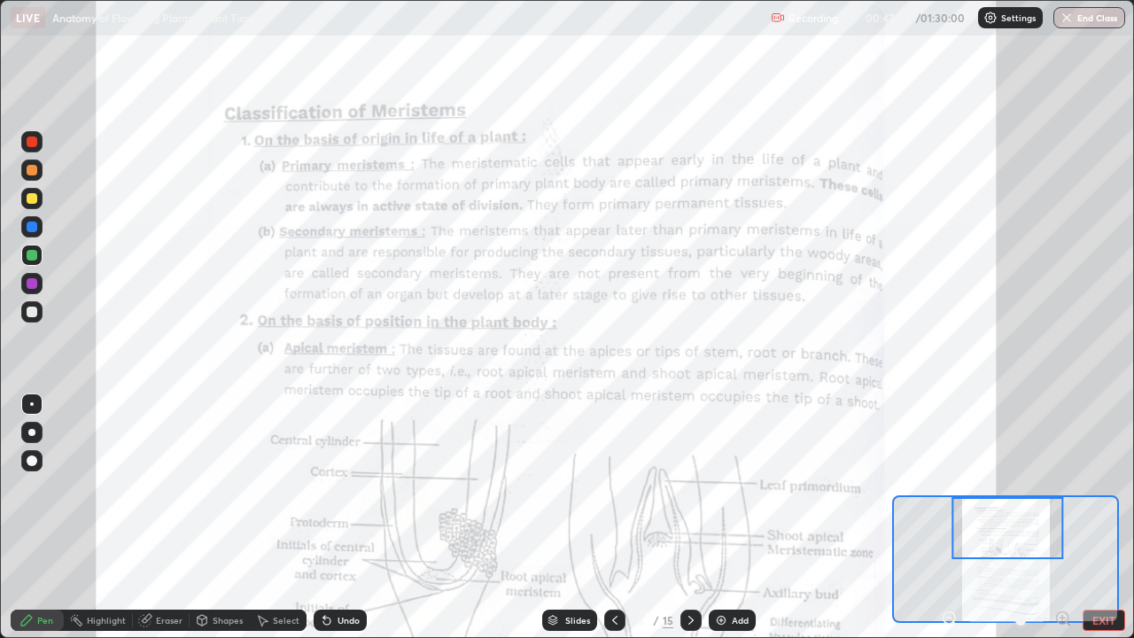
click at [37, 276] on div at bounding box center [31, 283] width 21 height 21
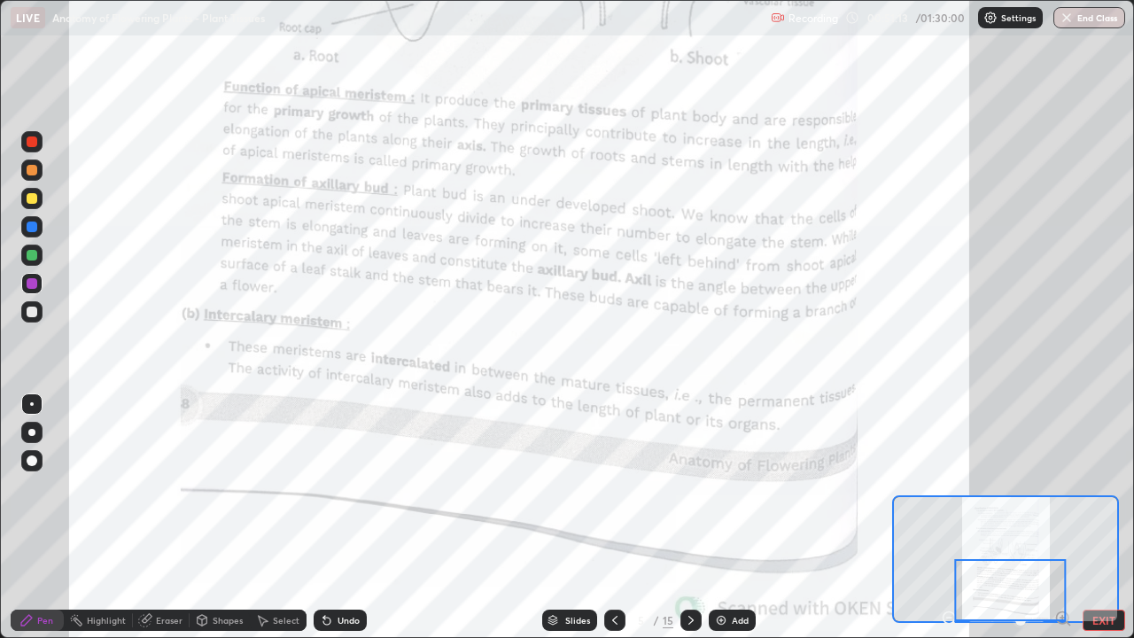
click at [31, 253] on div at bounding box center [32, 255] width 11 height 11
click at [33, 288] on div at bounding box center [32, 283] width 11 height 11
click at [33, 252] on div at bounding box center [32, 255] width 11 height 11
click at [31, 256] on div at bounding box center [32, 255] width 11 height 11
click at [34, 284] on div at bounding box center [32, 283] width 11 height 11
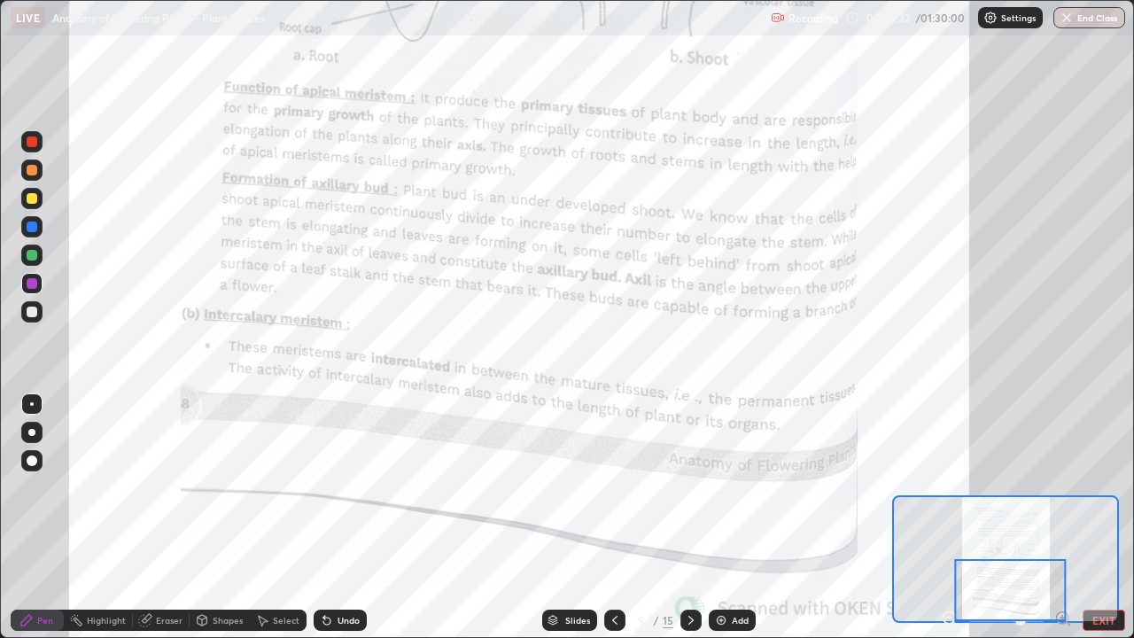
click at [688, 517] on icon at bounding box center [690, 620] width 5 height 9
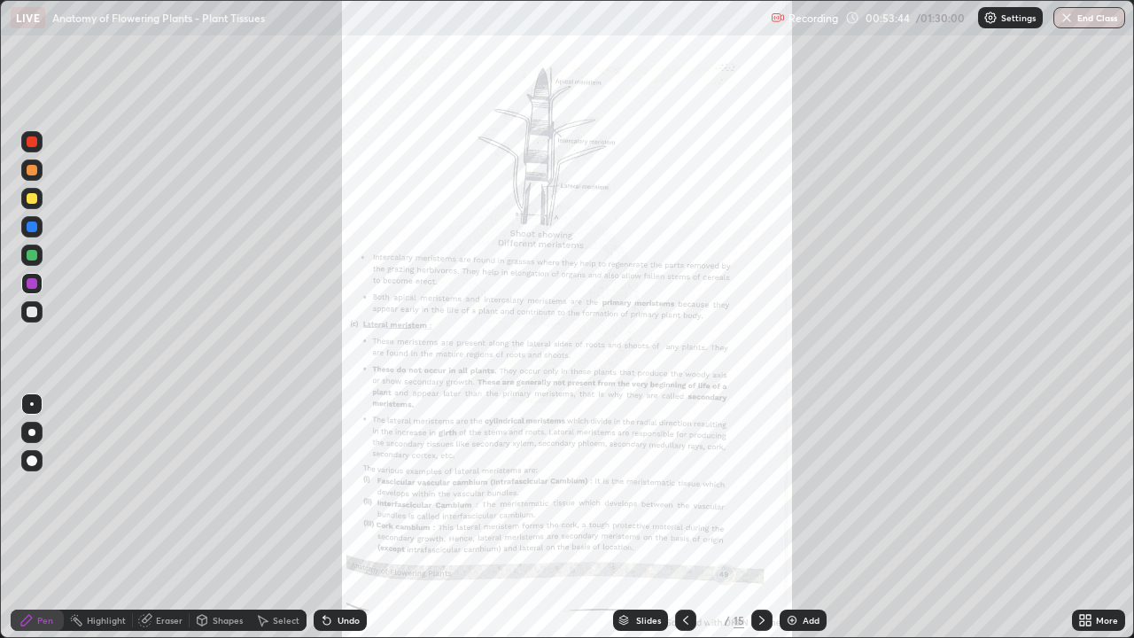
click at [1098, 517] on div "More" at bounding box center [1107, 620] width 22 height 9
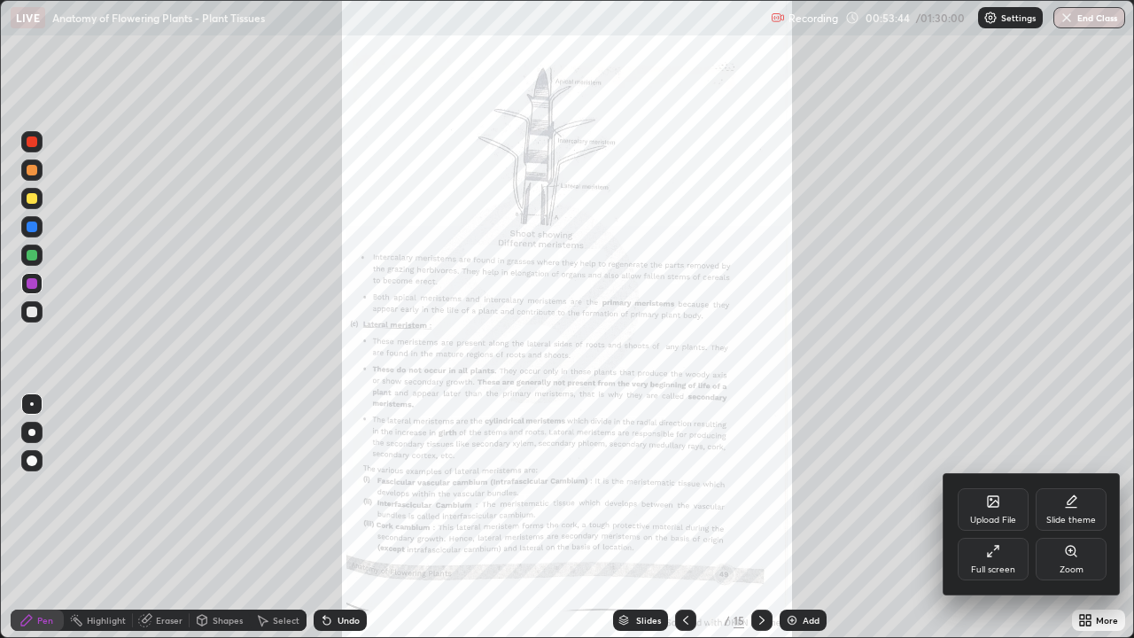
click at [1078, 517] on div "Zoom" at bounding box center [1072, 569] width 24 height 9
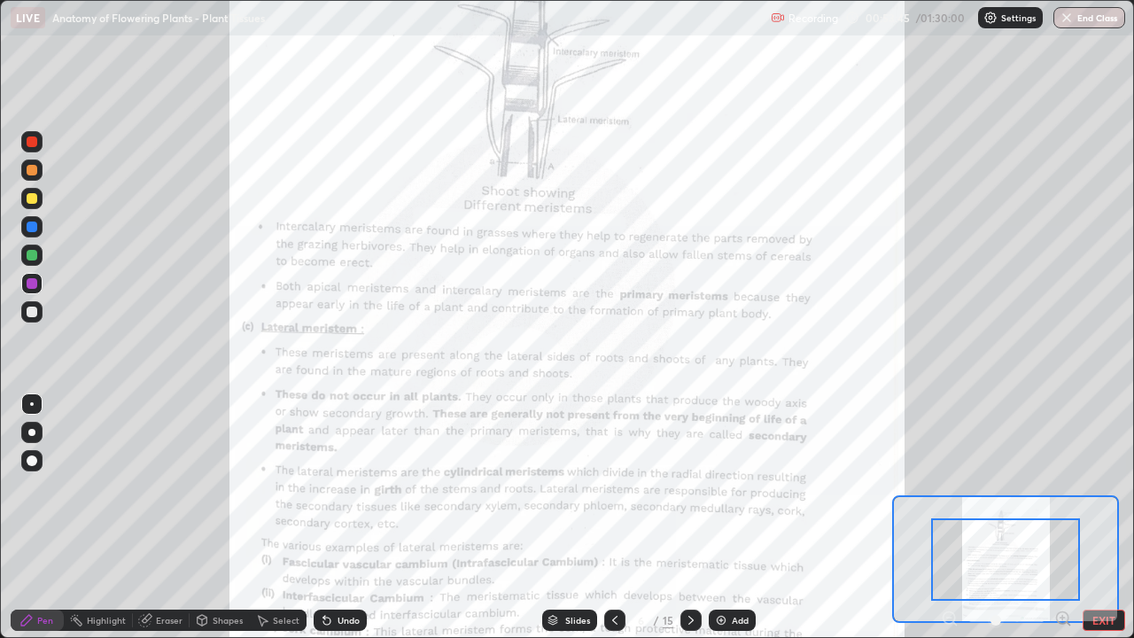
click at [1062, 517] on icon at bounding box center [1062, 617] width 4 height 0
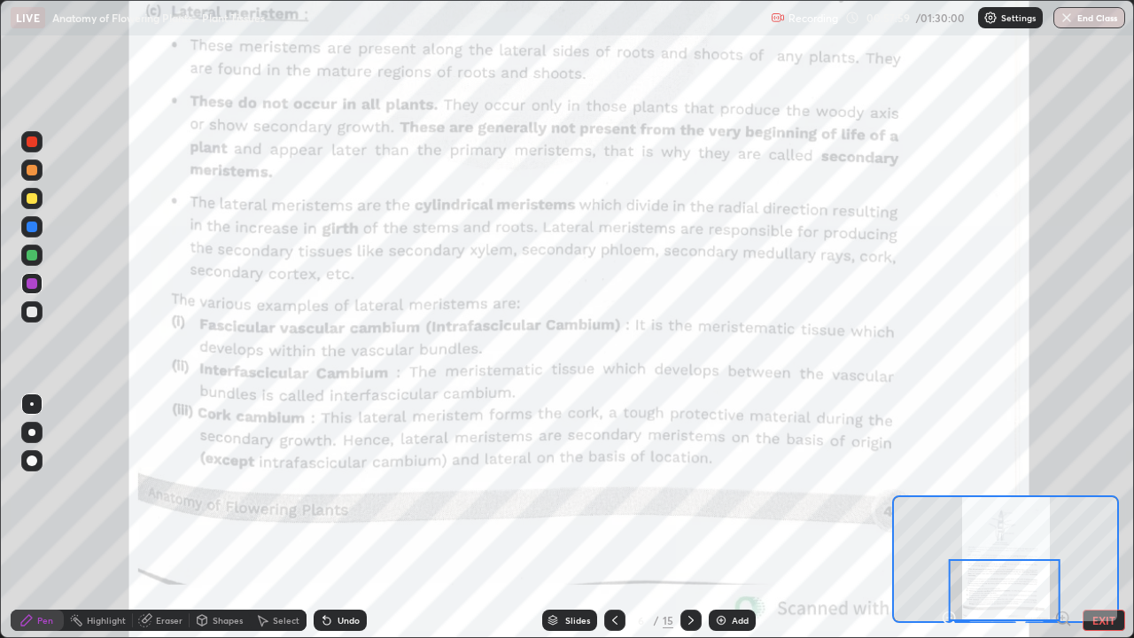
click at [731, 517] on div "Add" at bounding box center [732, 620] width 47 height 21
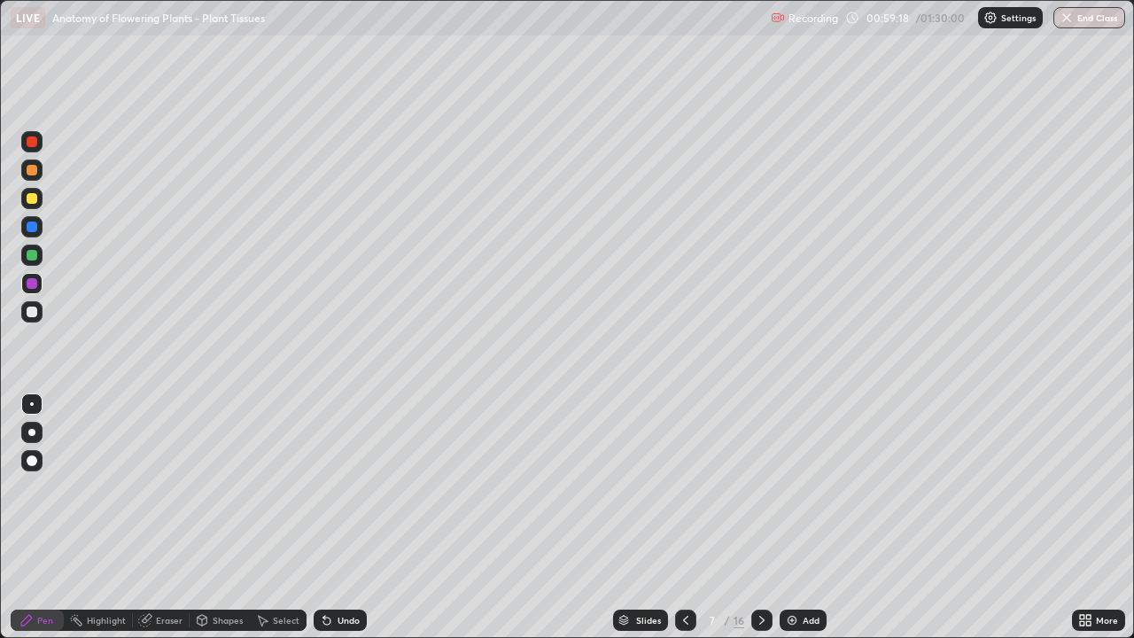
click at [684, 517] on icon at bounding box center [686, 620] width 14 height 14
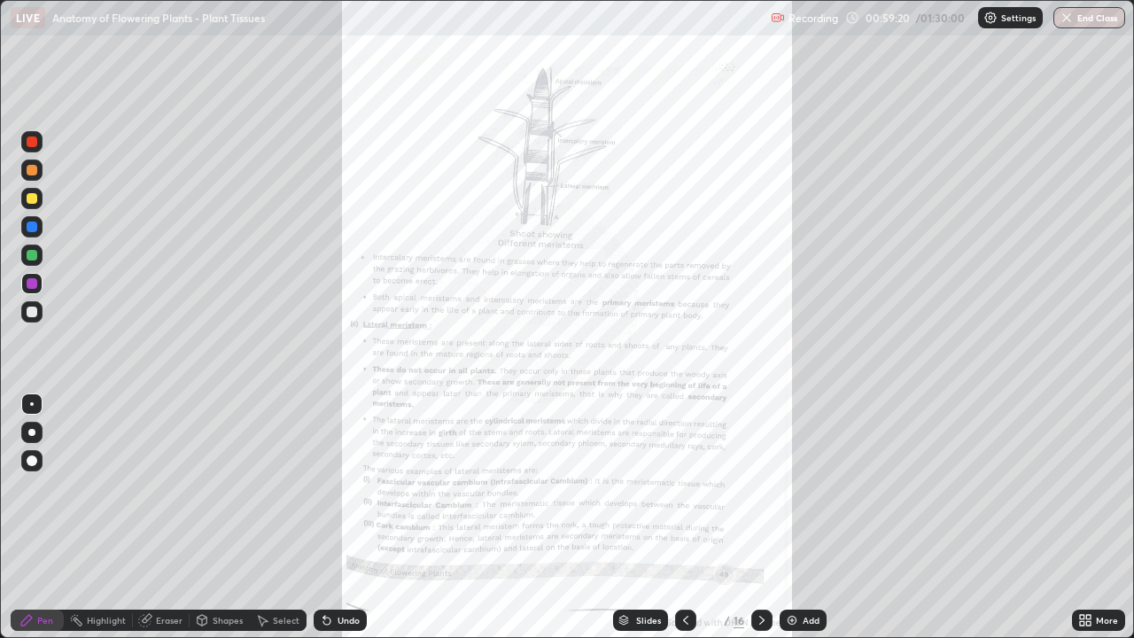
click at [1088, 517] on icon at bounding box center [1088, 623] width 4 height 4
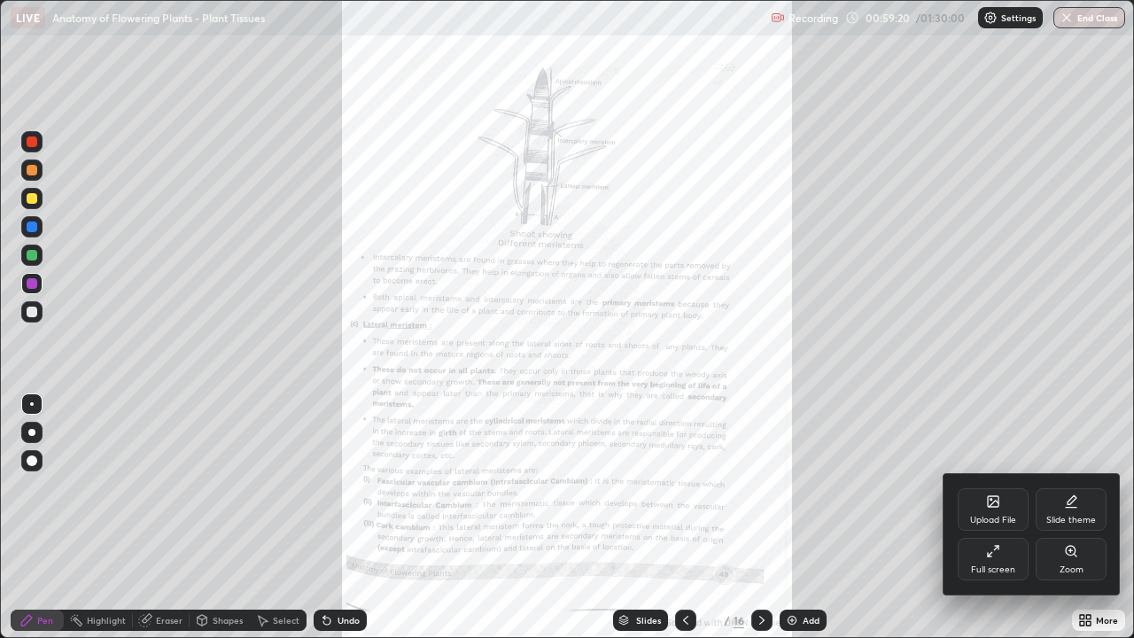
click at [1072, 517] on div "Zoom" at bounding box center [1071, 559] width 71 height 43
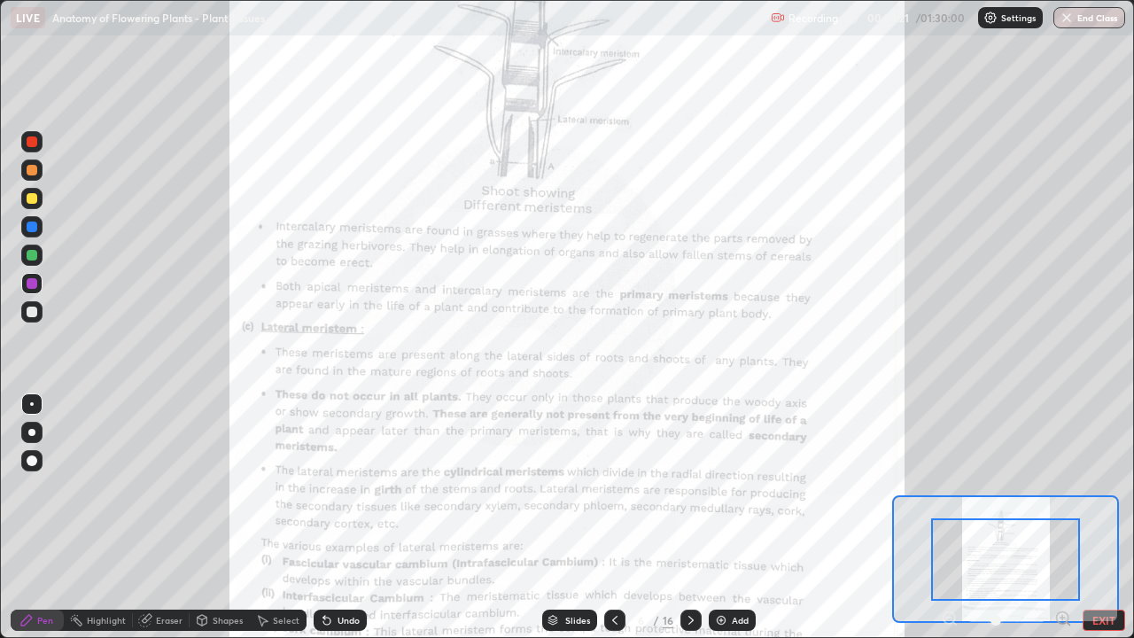
click at [1063, 517] on icon at bounding box center [1063, 619] width 18 height 18
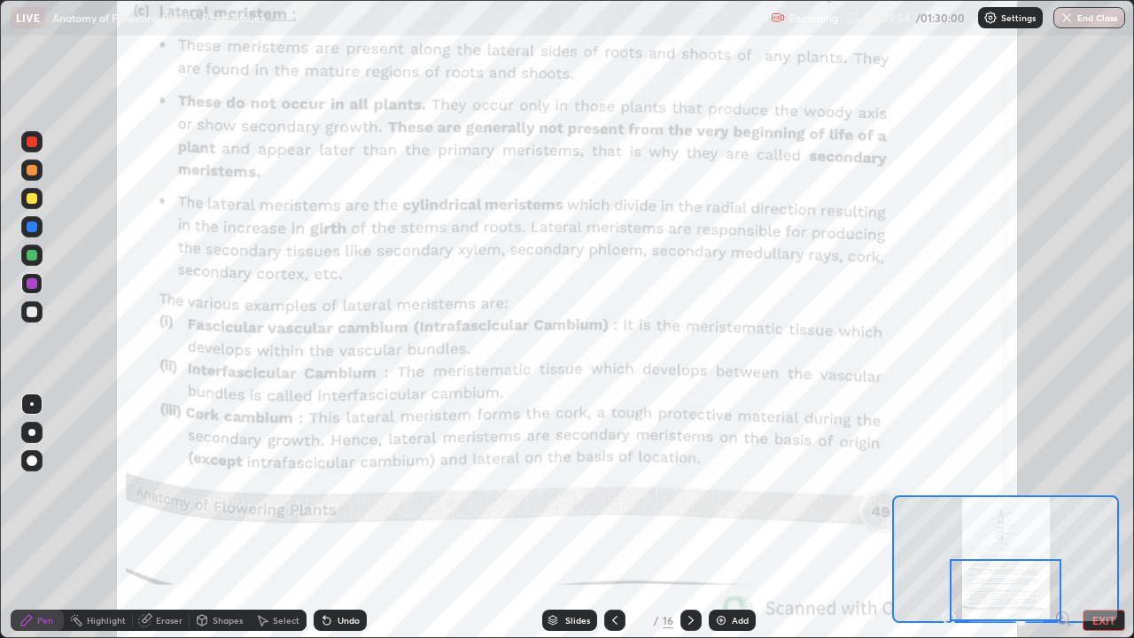
click at [691, 517] on div at bounding box center [690, 620] width 21 height 21
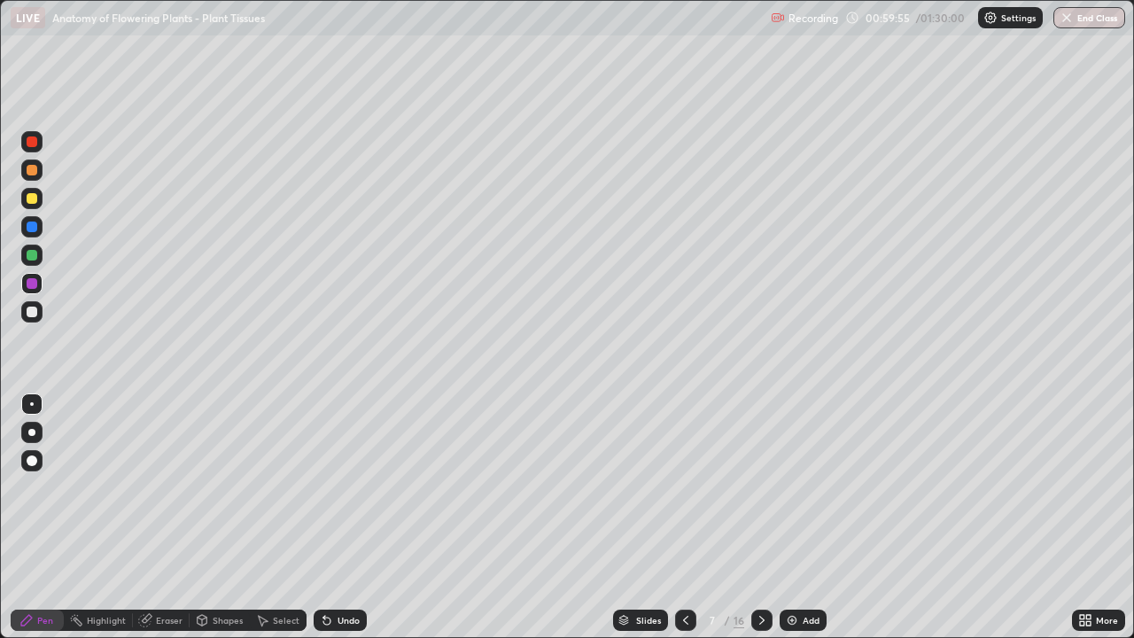
click at [760, 517] on icon at bounding box center [762, 620] width 14 height 14
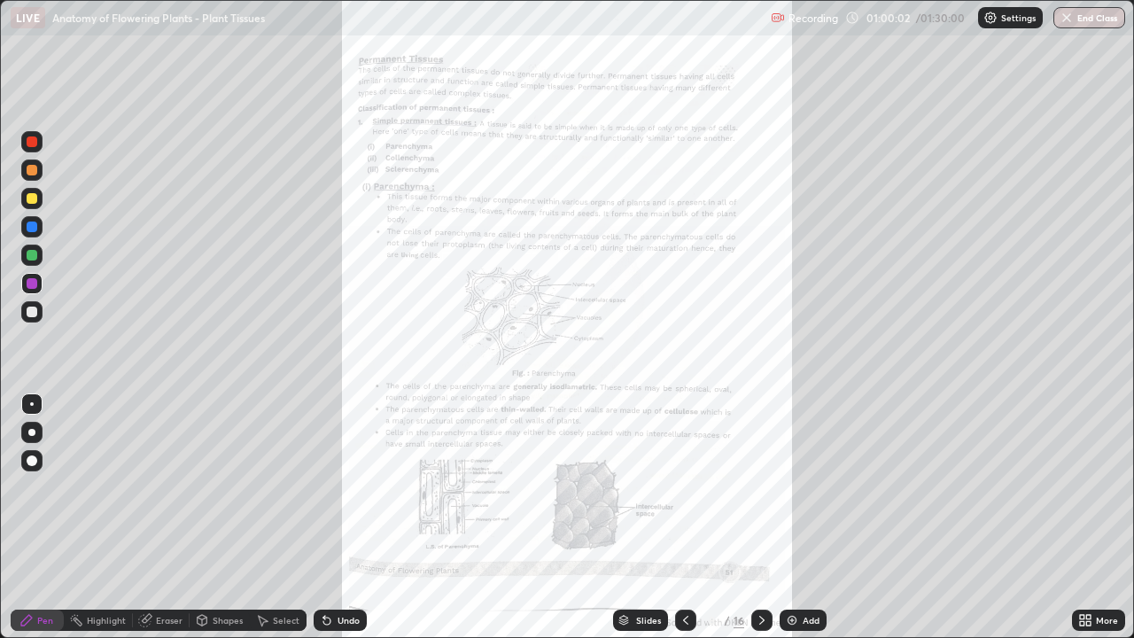
click at [1107, 517] on div "More" at bounding box center [1098, 620] width 53 height 21
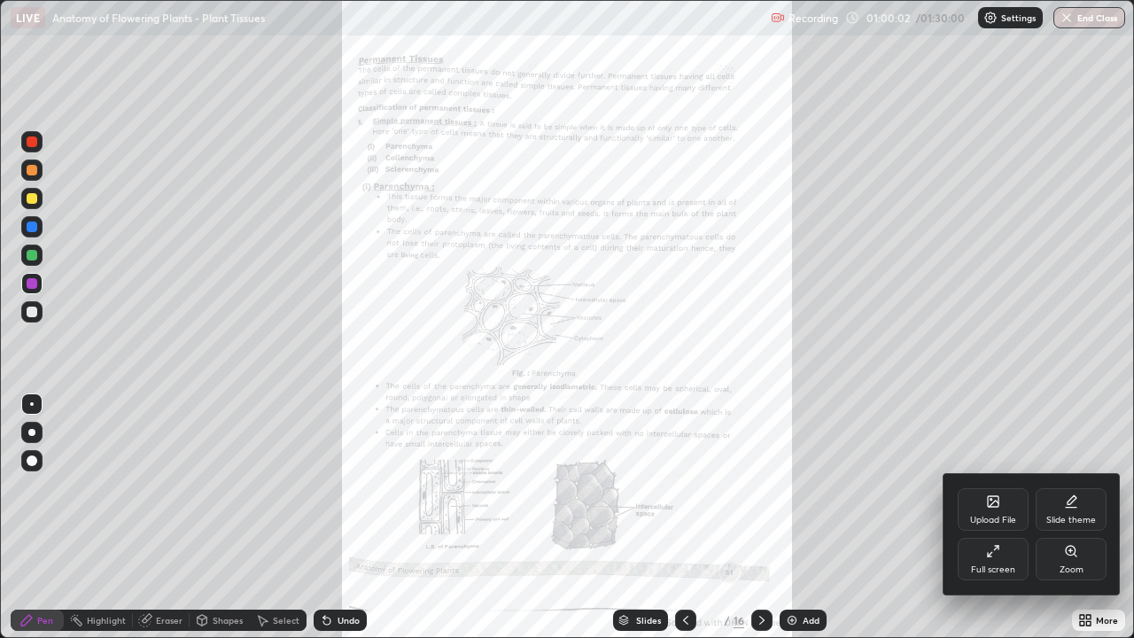
click at [1080, 517] on div "Zoom" at bounding box center [1072, 569] width 24 height 9
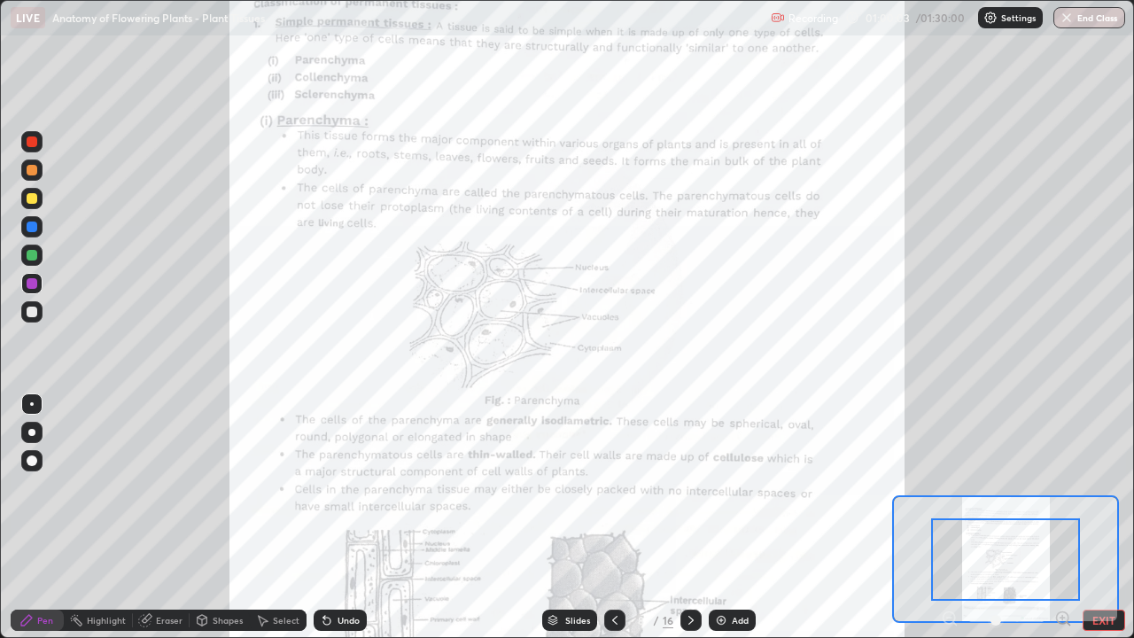
click at [1062, 517] on icon at bounding box center [1062, 617] width 4 height 0
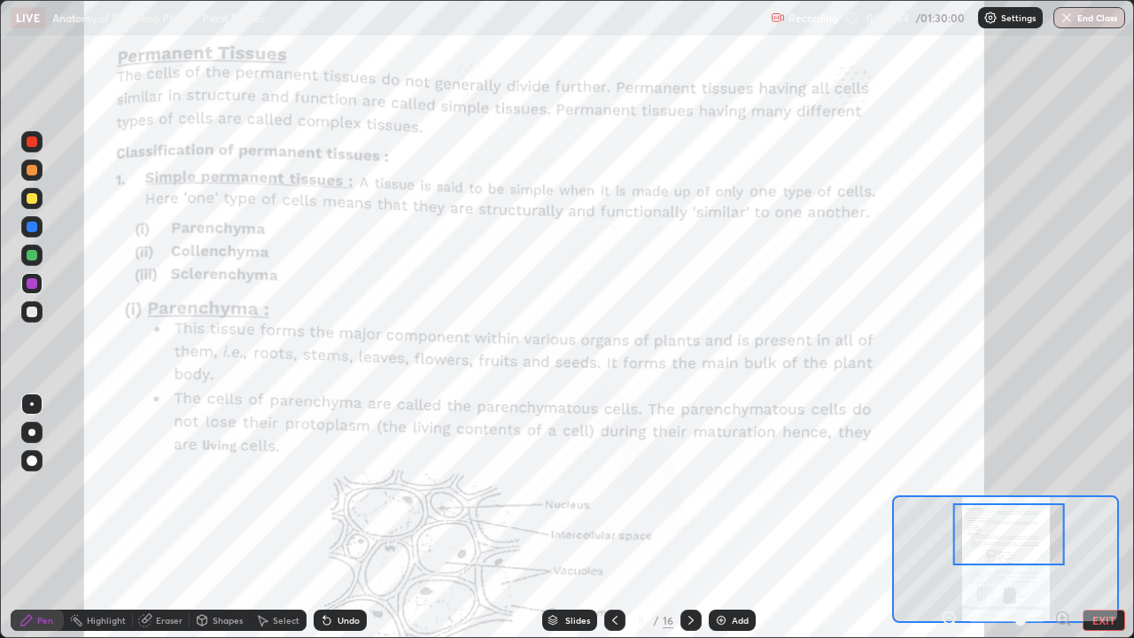
click at [722, 517] on img at bounding box center [721, 620] width 14 height 14
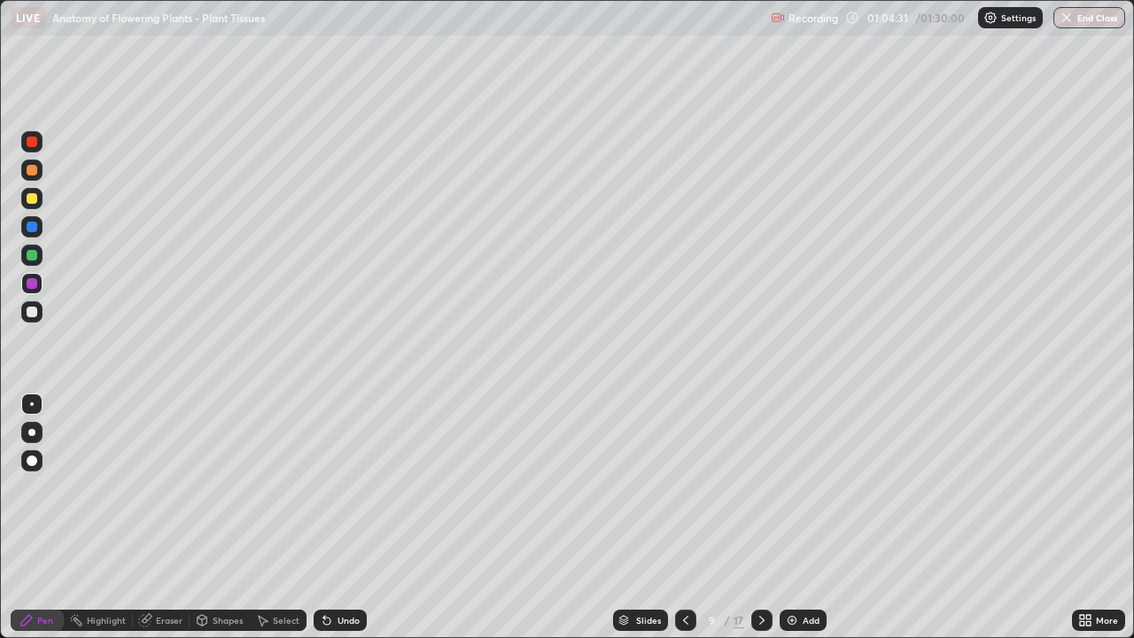
click at [684, 517] on icon at bounding box center [686, 620] width 14 height 14
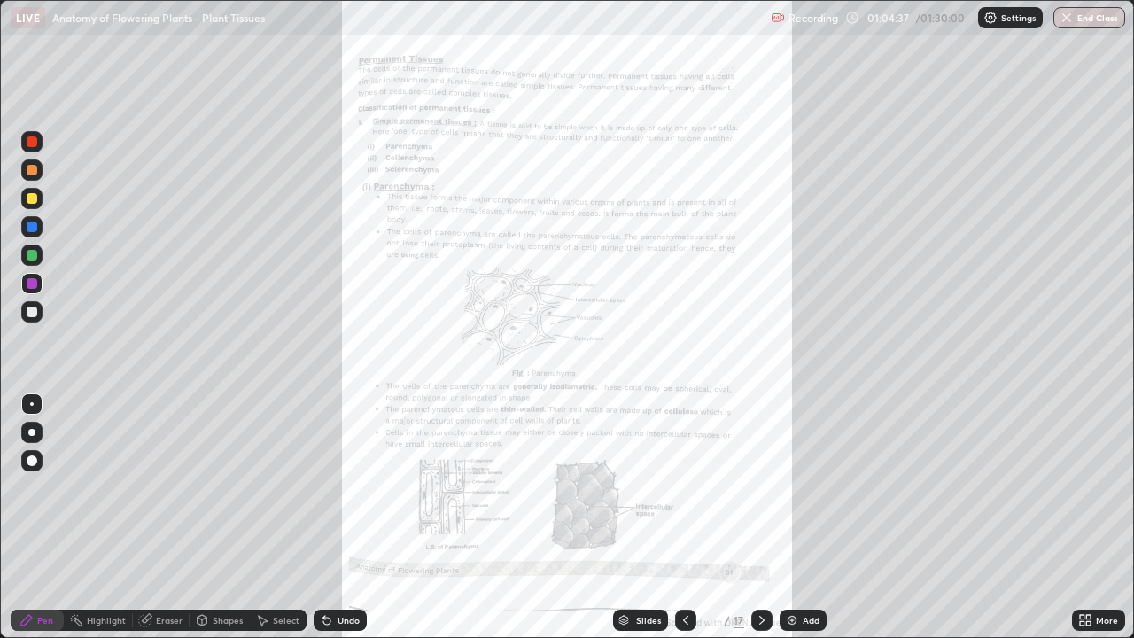
click at [757, 517] on icon at bounding box center [762, 620] width 14 height 14
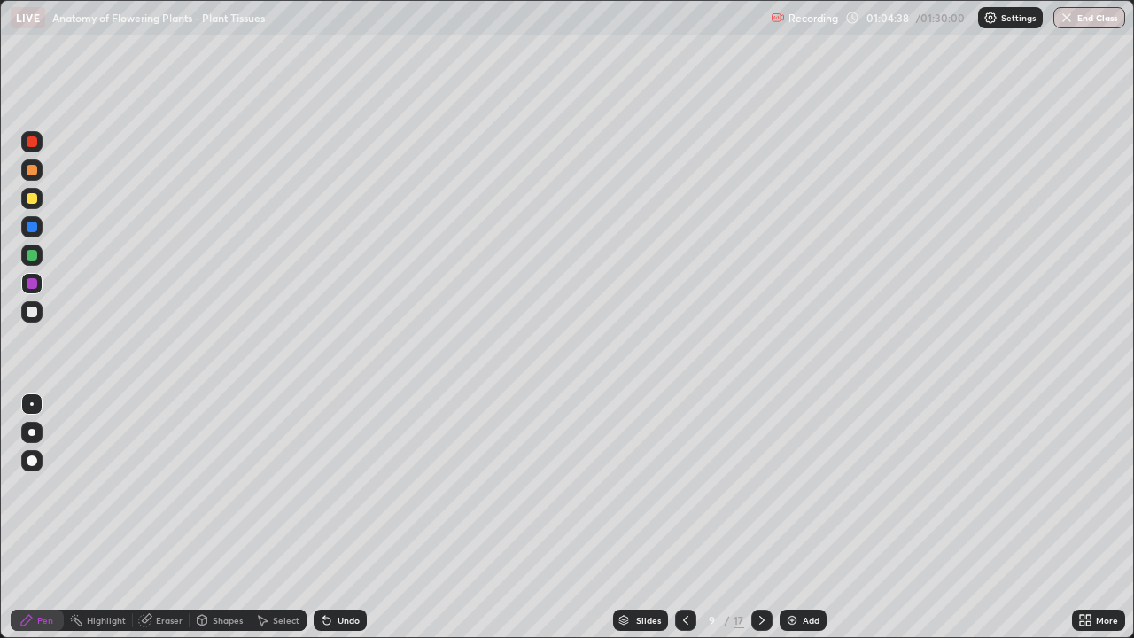
click at [764, 517] on icon at bounding box center [762, 620] width 14 height 14
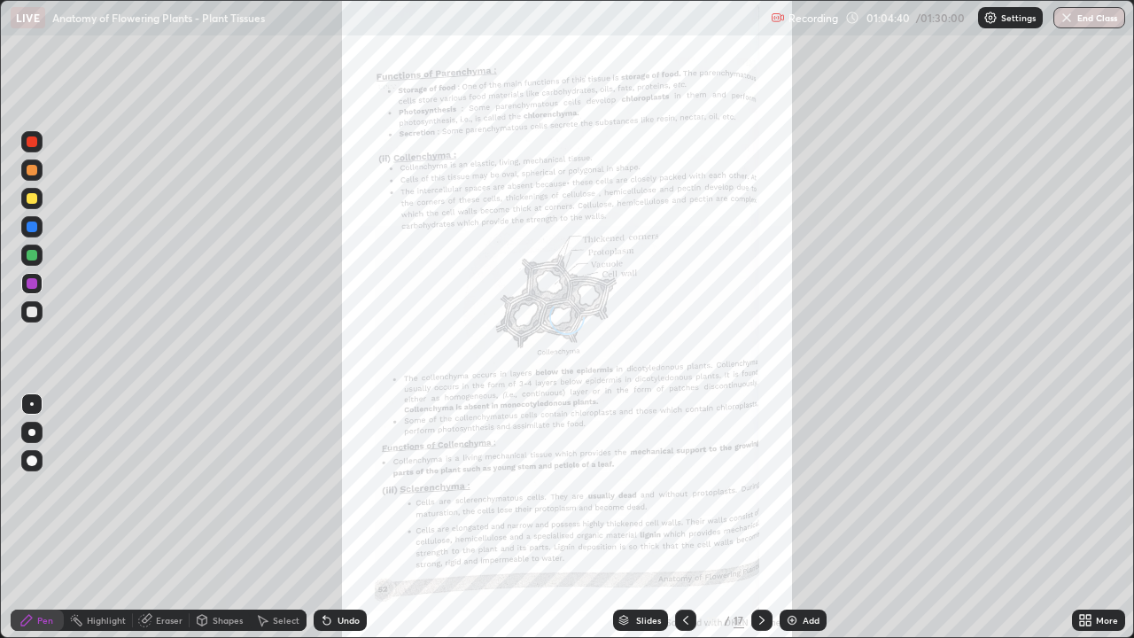
click at [1088, 517] on icon at bounding box center [1088, 617] width 4 height 4
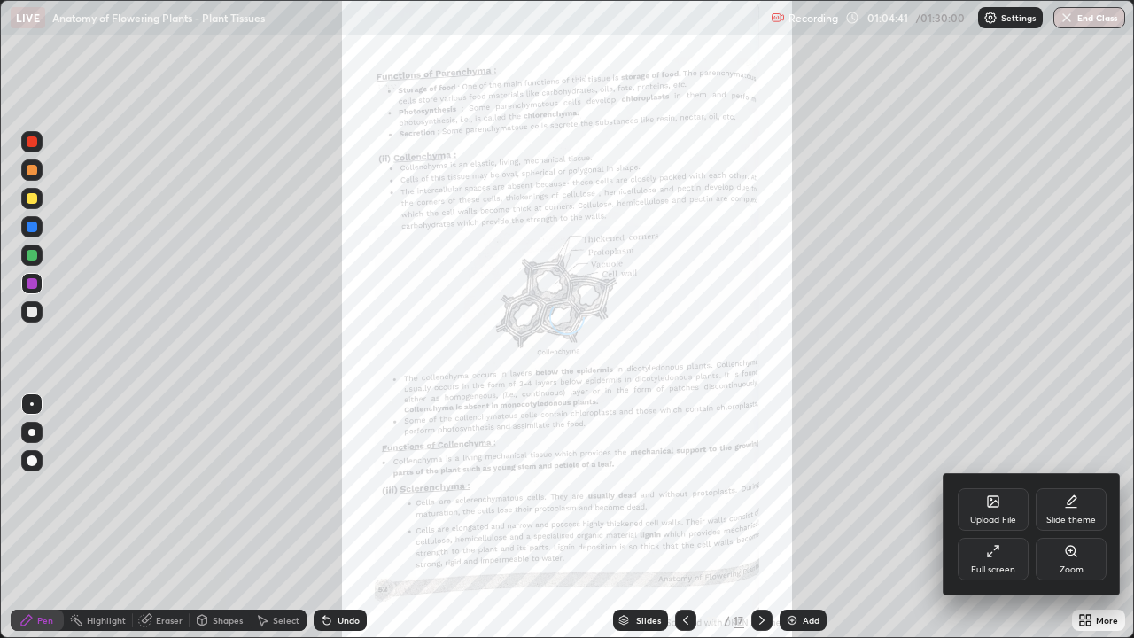
click at [1076, 517] on icon at bounding box center [1071, 551] width 14 height 14
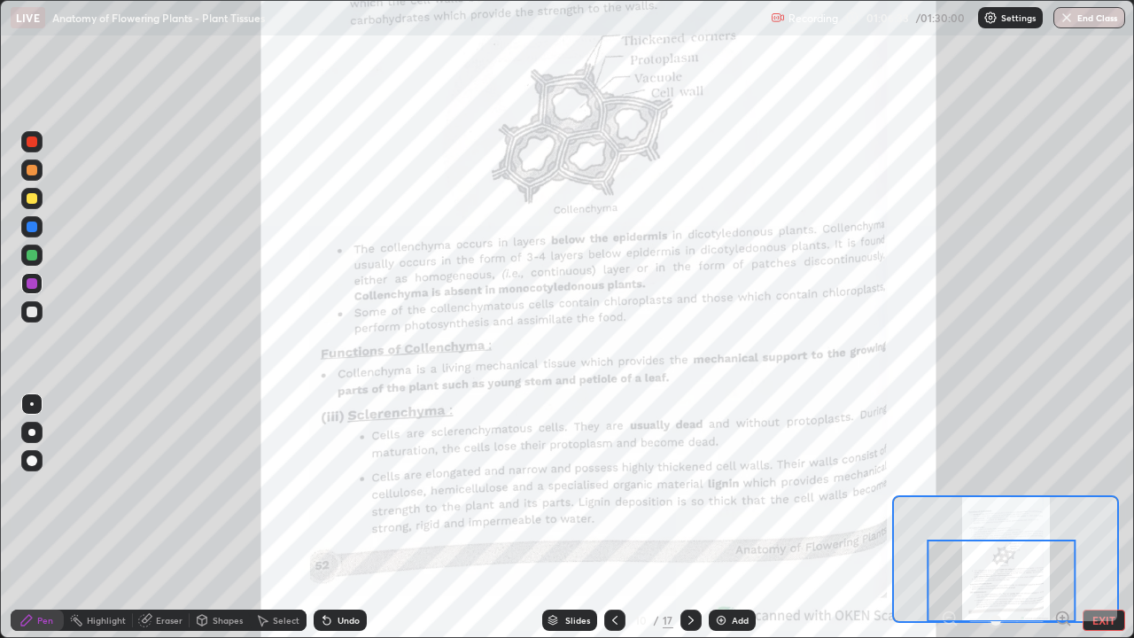
click at [696, 517] on div at bounding box center [690, 620] width 21 height 21
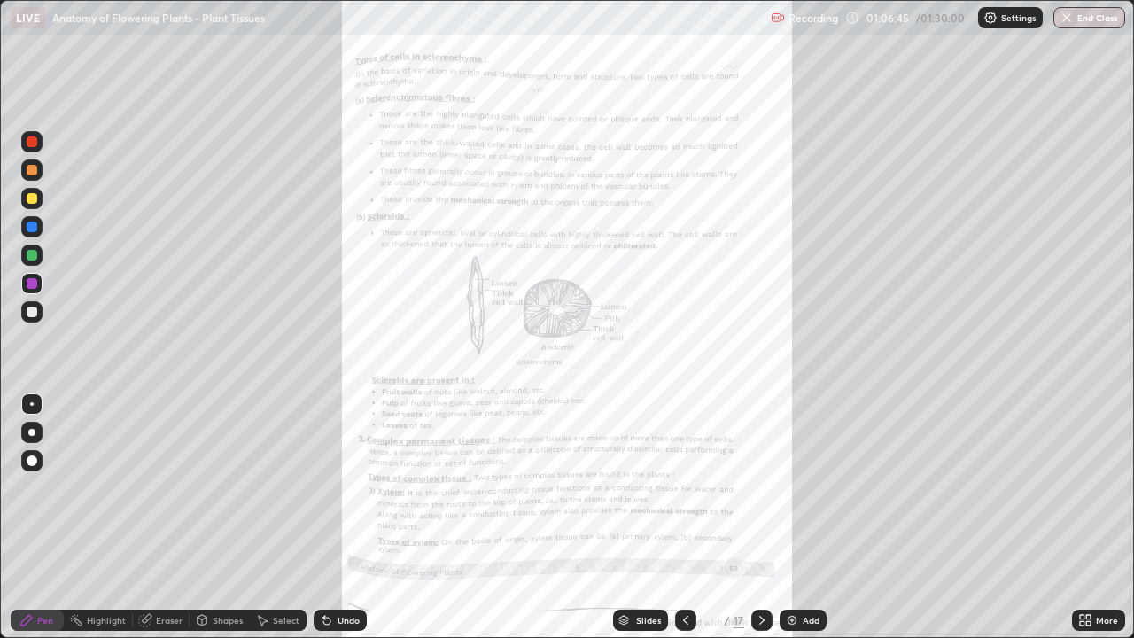
click at [1104, 517] on div "More" at bounding box center [1098, 620] width 53 height 21
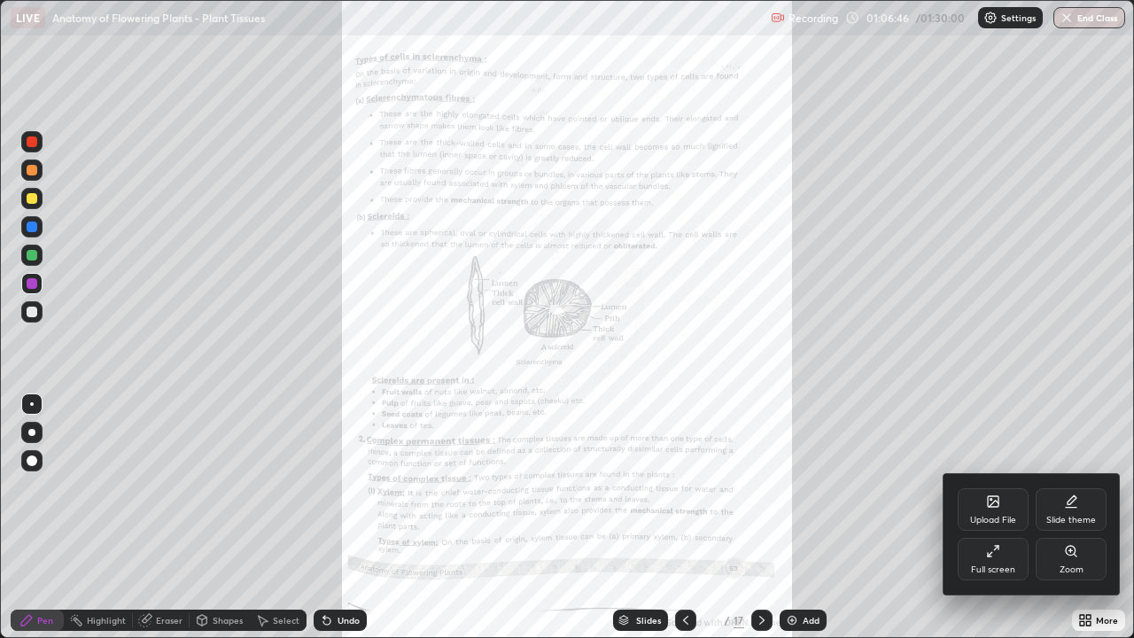
click at [1075, 517] on icon at bounding box center [1071, 551] width 14 height 14
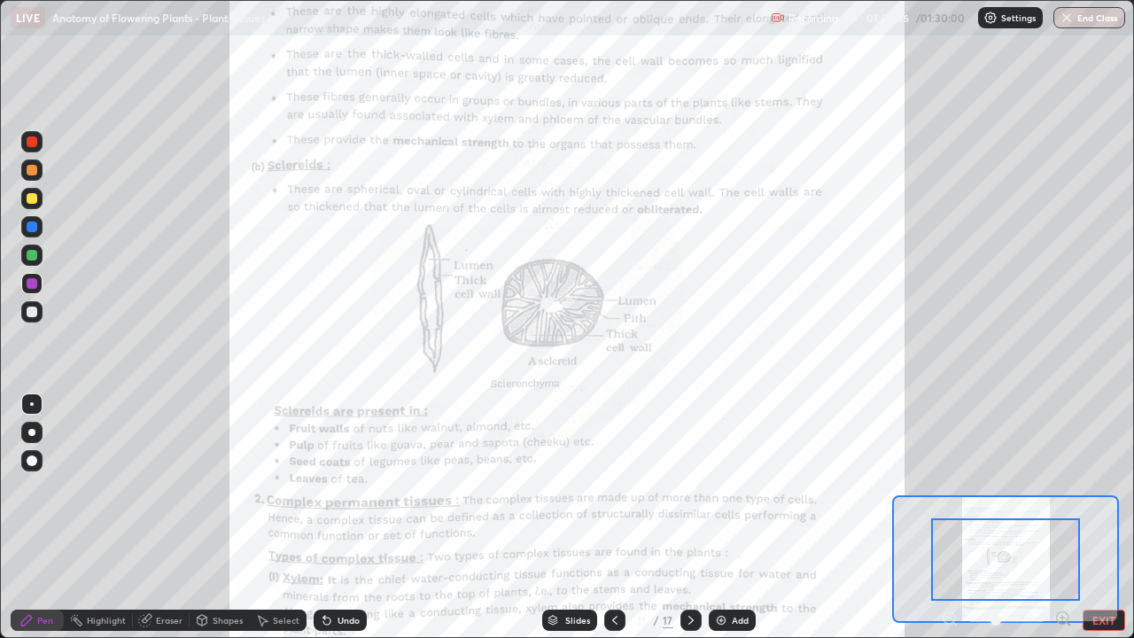
click at [1060, 517] on icon at bounding box center [1063, 619] width 18 height 18
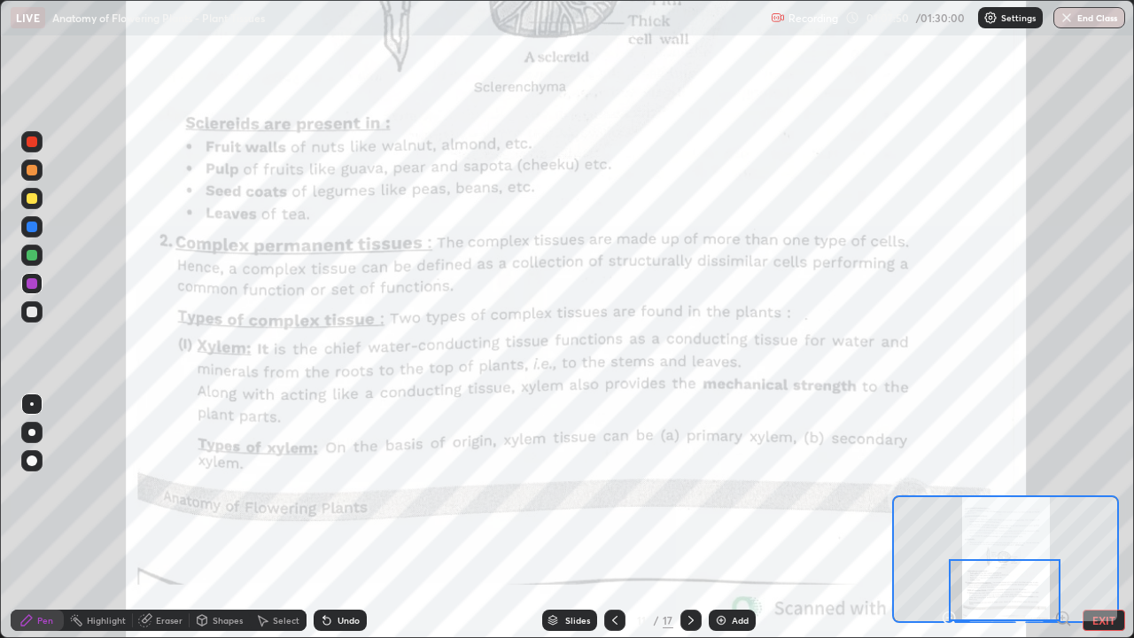
click at [691, 517] on icon at bounding box center [691, 620] width 14 height 14
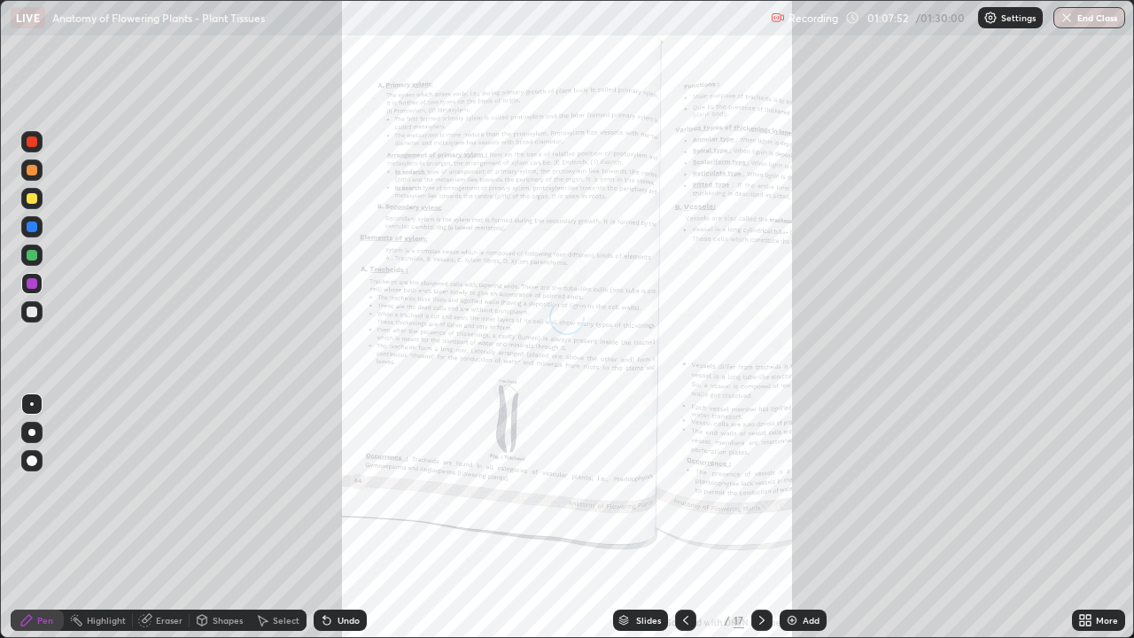
click at [1088, 517] on icon at bounding box center [1088, 617] width 4 height 4
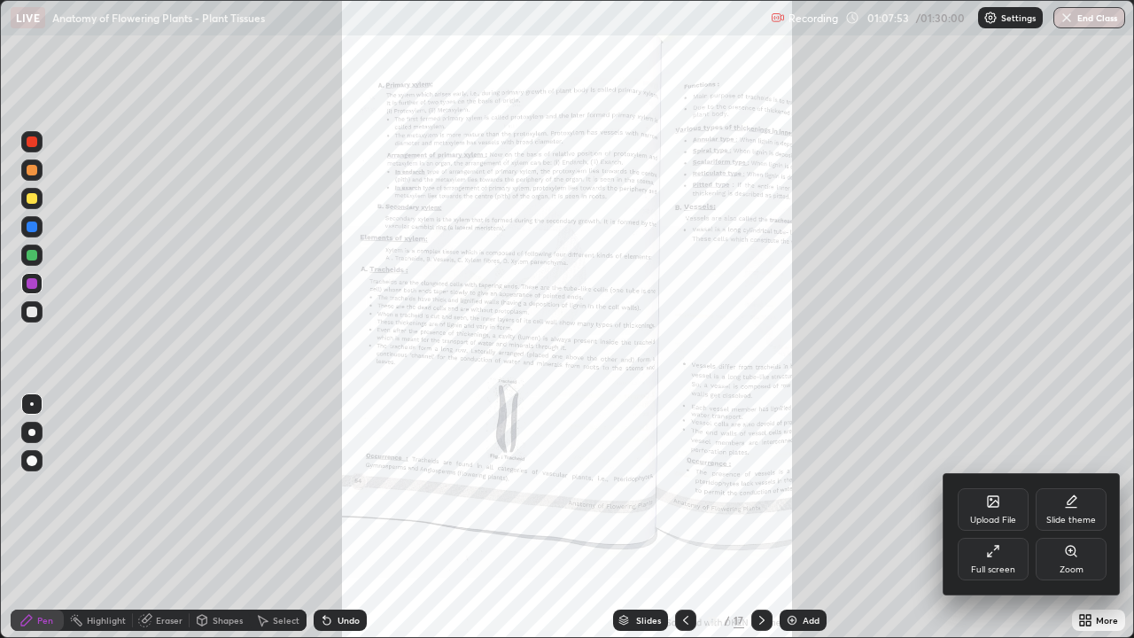
click at [1068, 517] on icon at bounding box center [1071, 551] width 14 height 14
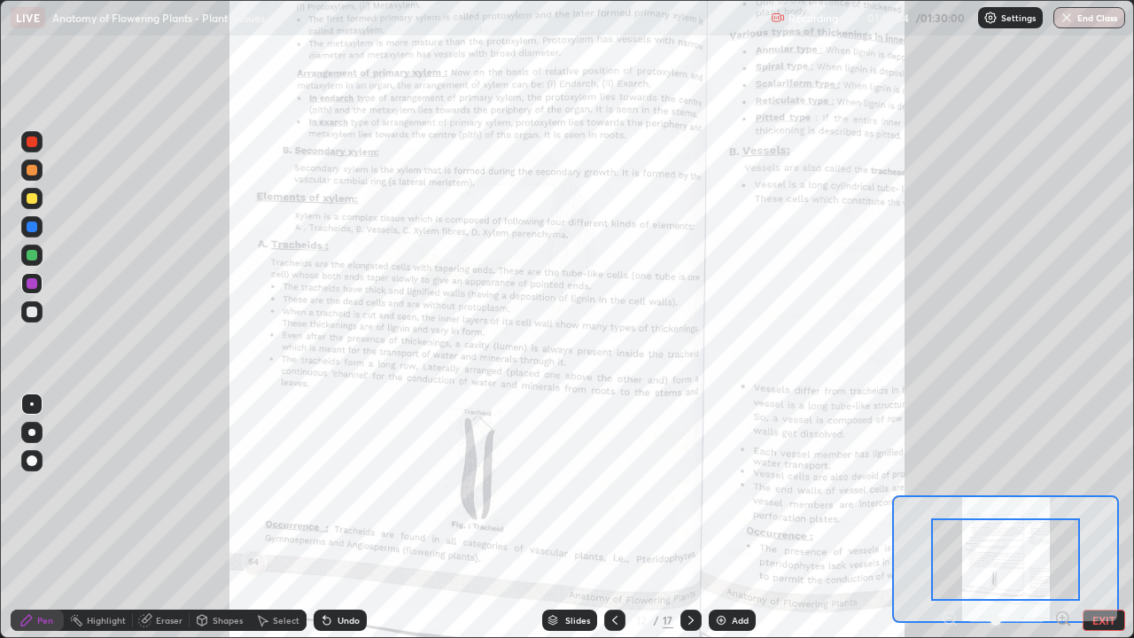
click at [1062, 517] on icon at bounding box center [1062, 617] width 4 height 0
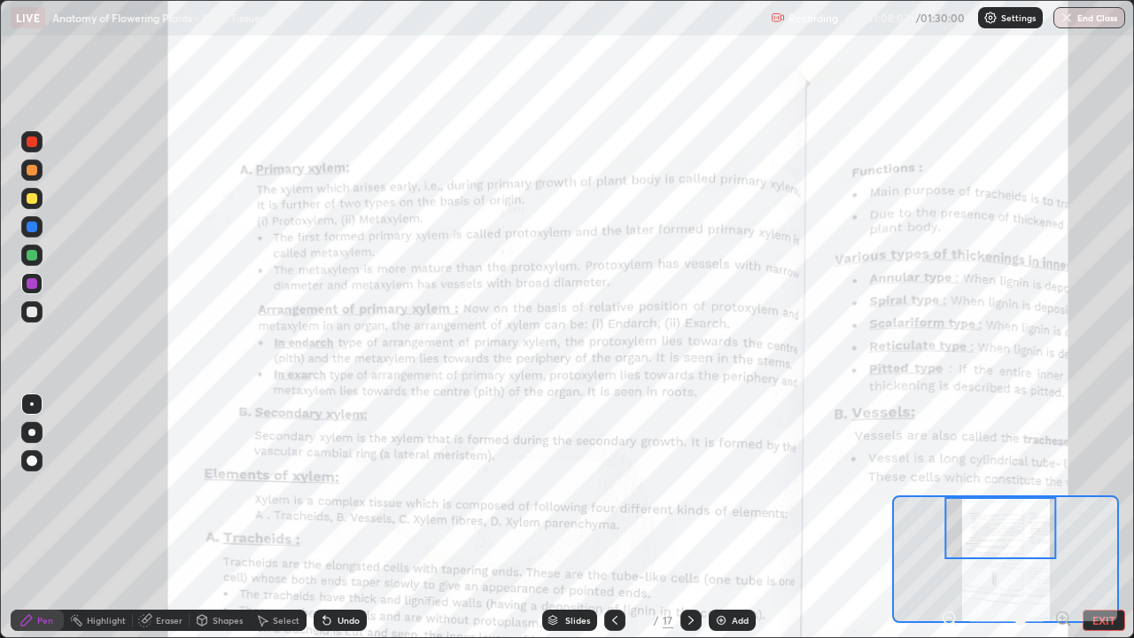
click at [38, 257] on div at bounding box center [31, 255] width 21 height 21
click at [39, 225] on div at bounding box center [31, 226] width 21 height 21
click at [35, 281] on div at bounding box center [32, 283] width 11 height 11
click at [31, 256] on div at bounding box center [32, 255] width 11 height 11
click at [35, 174] on div at bounding box center [32, 170] width 11 height 11
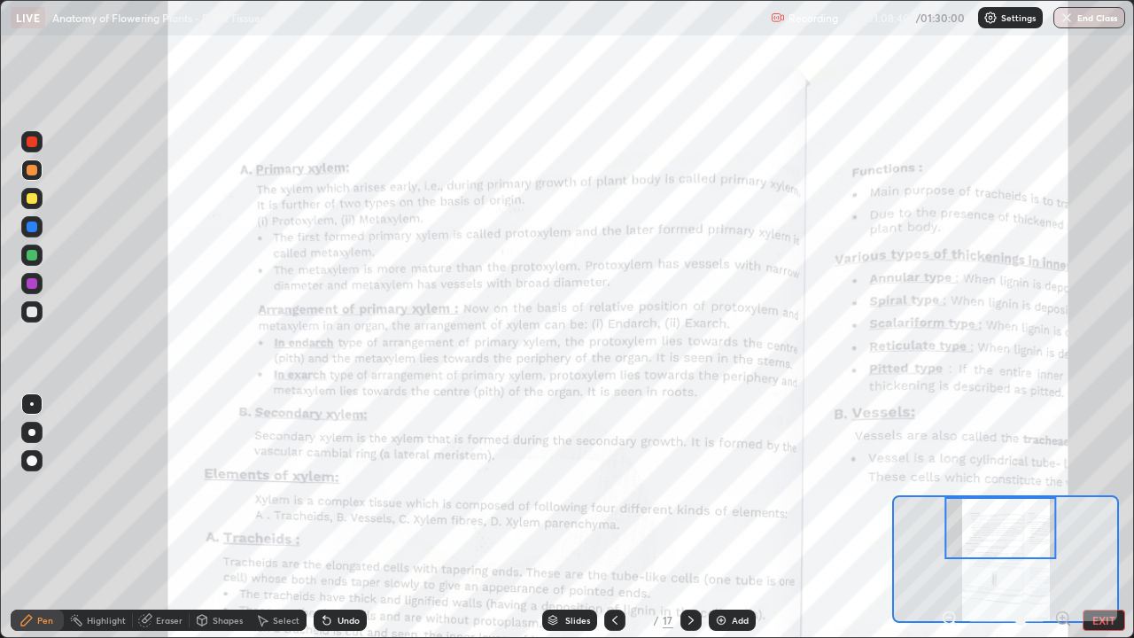
click at [35, 250] on div at bounding box center [31, 255] width 21 height 21
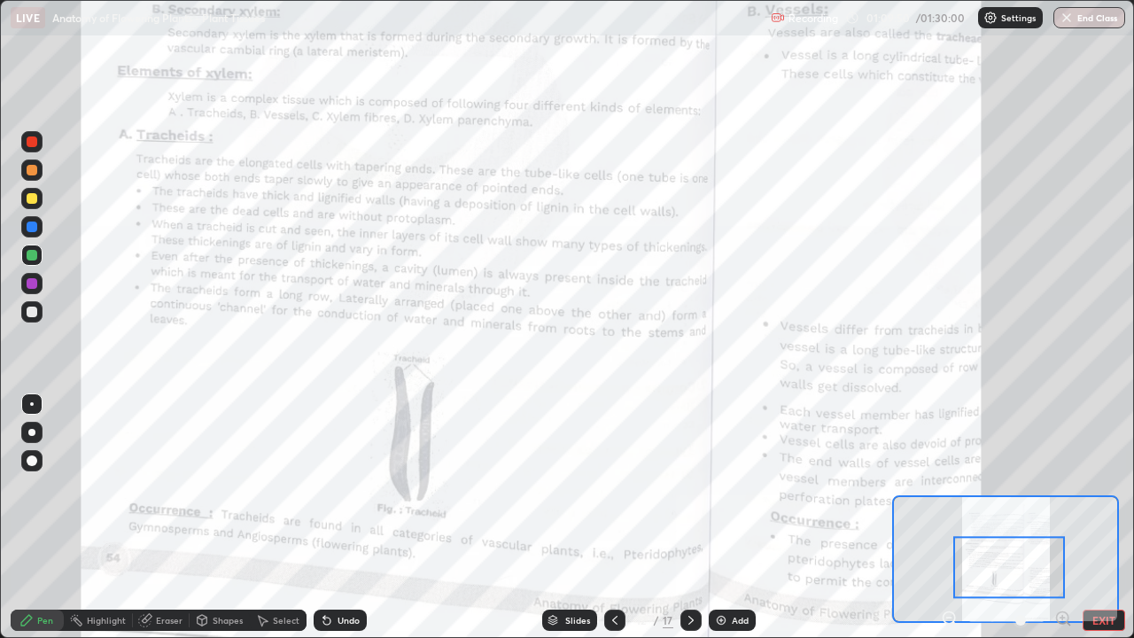
click at [693, 517] on icon at bounding box center [691, 620] width 14 height 14
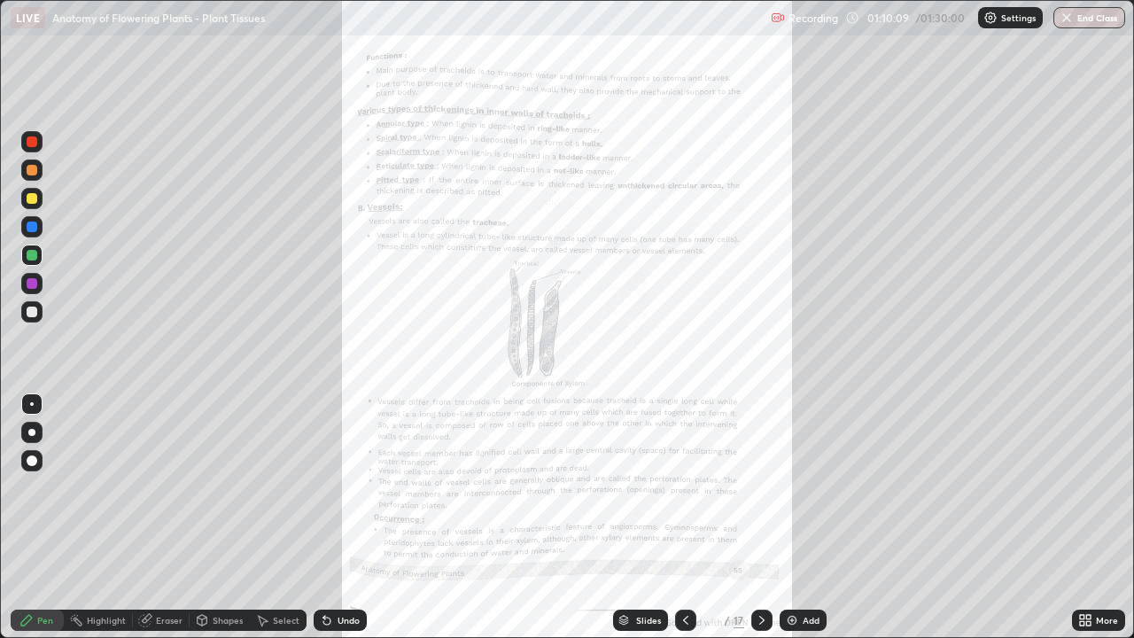
click at [759, 517] on icon at bounding box center [762, 620] width 14 height 14
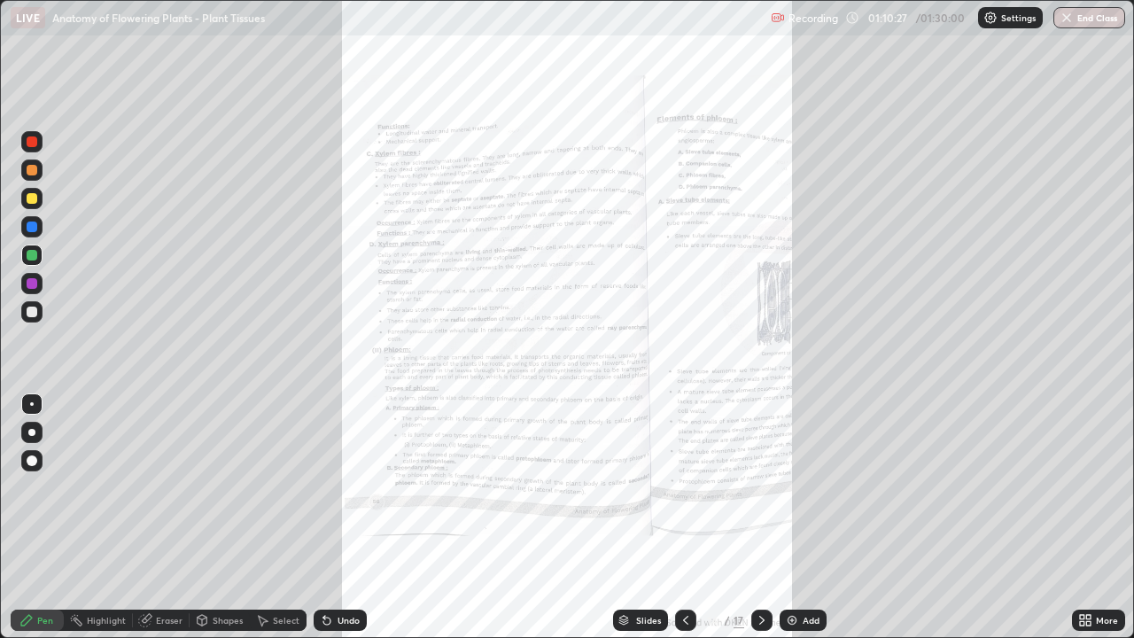
click at [1101, 517] on div "More" at bounding box center [1107, 620] width 22 height 9
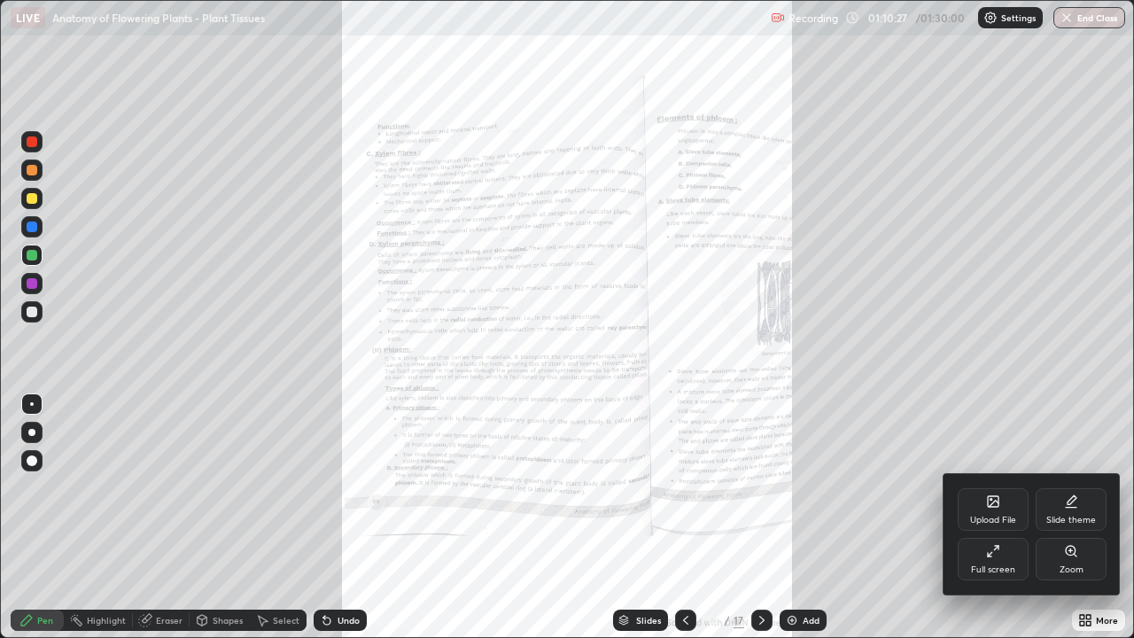
click at [1070, 517] on icon at bounding box center [1070, 550] width 0 height 4
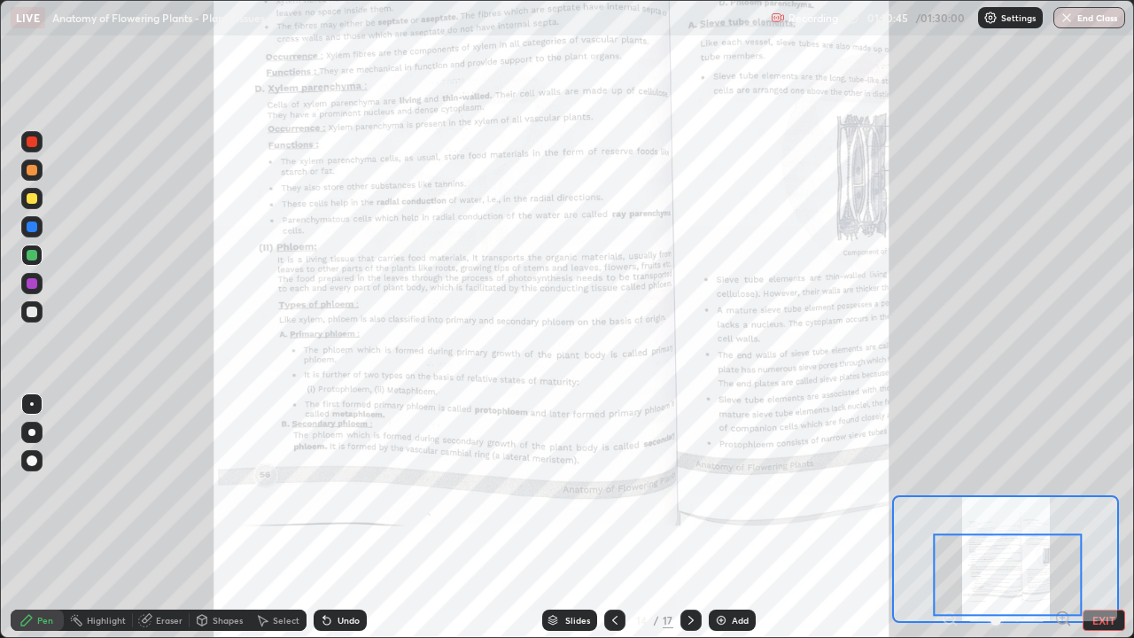
click at [1110, 517] on button "EXIT" at bounding box center [1104, 620] width 43 height 21
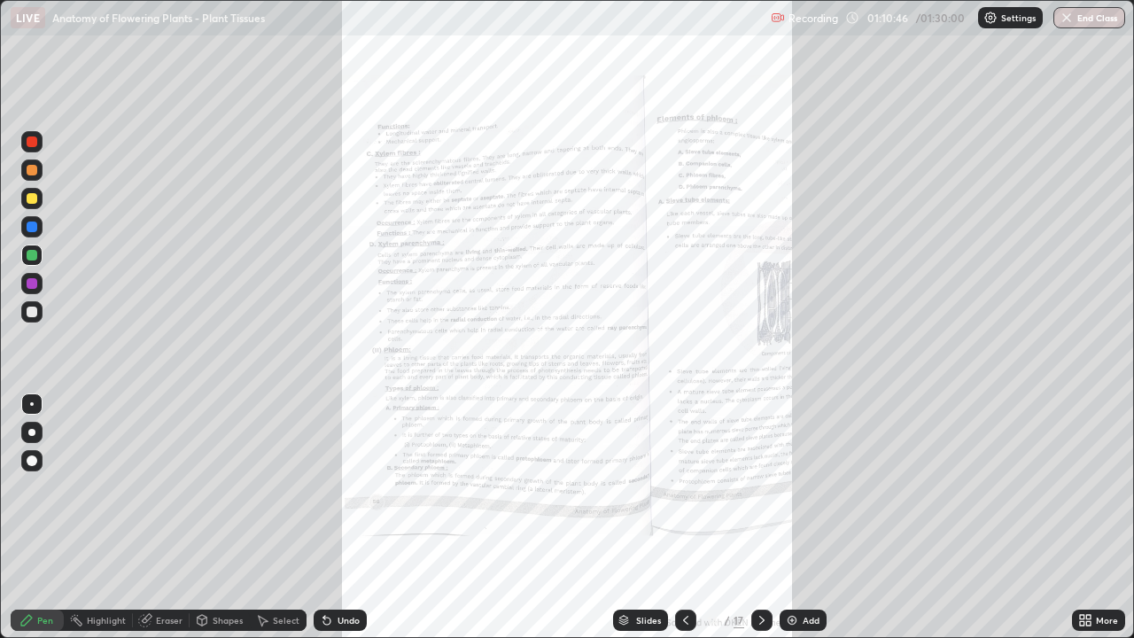
click at [1087, 517] on icon at bounding box center [1088, 617] width 4 height 4
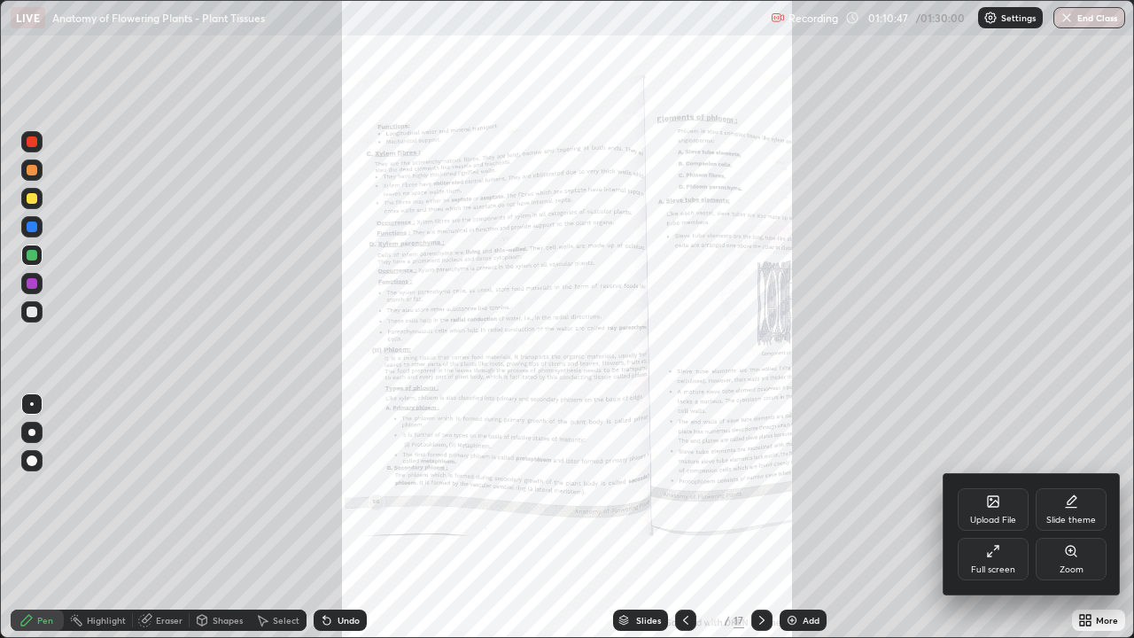
click at [1060, 517] on div "Zoom" at bounding box center [1072, 569] width 24 height 9
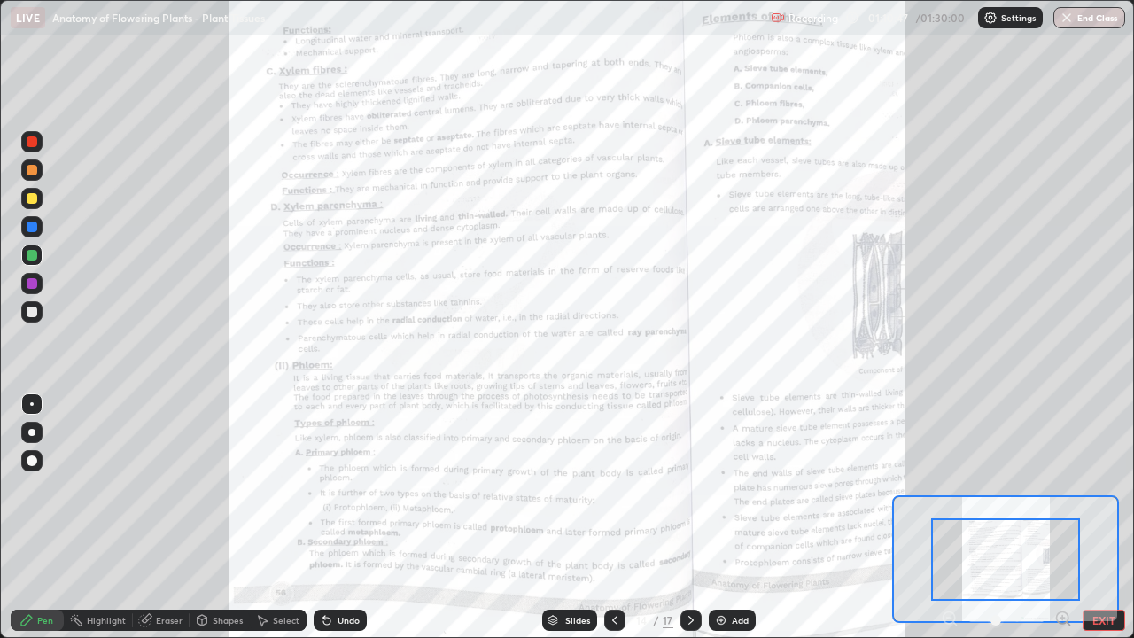
click at [1060, 517] on icon at bounding box center [1063, 619] width 18 height 18
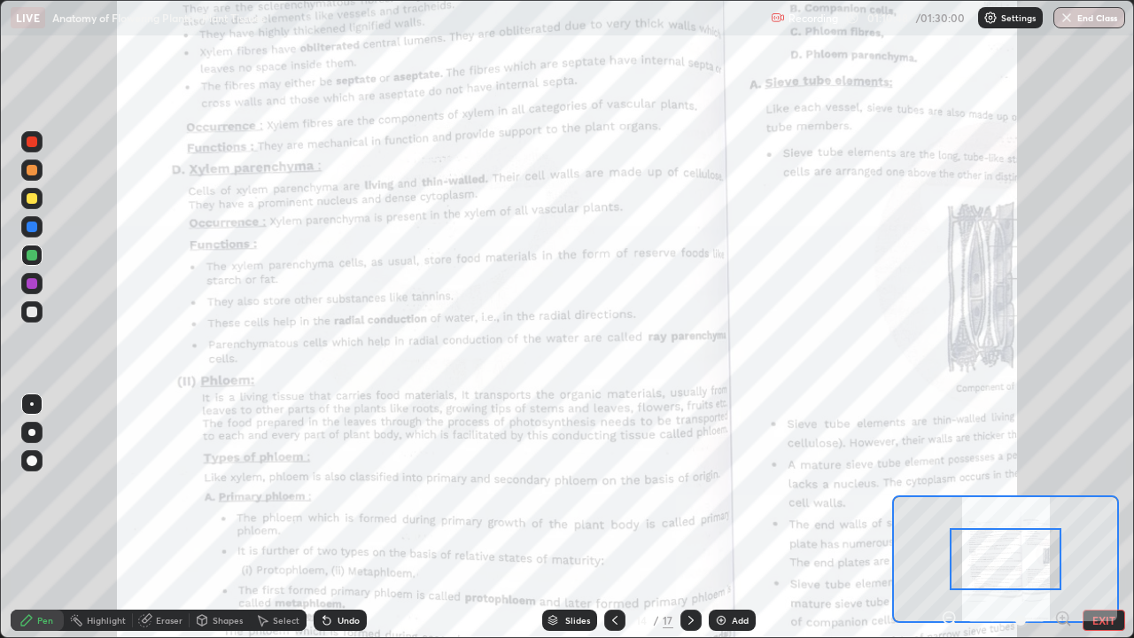
click at [1062, 517] on icon at bounding box center [1062, 617] width 4 height 0
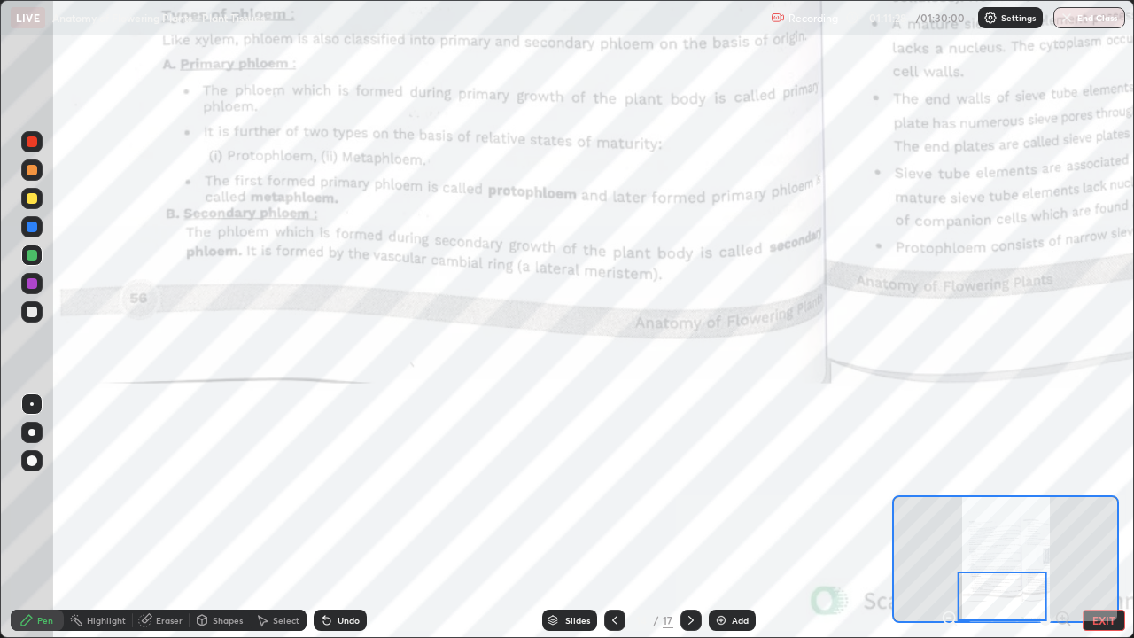
click at [692, 517] on div at bounding box center [690, 619] width 21 height 35
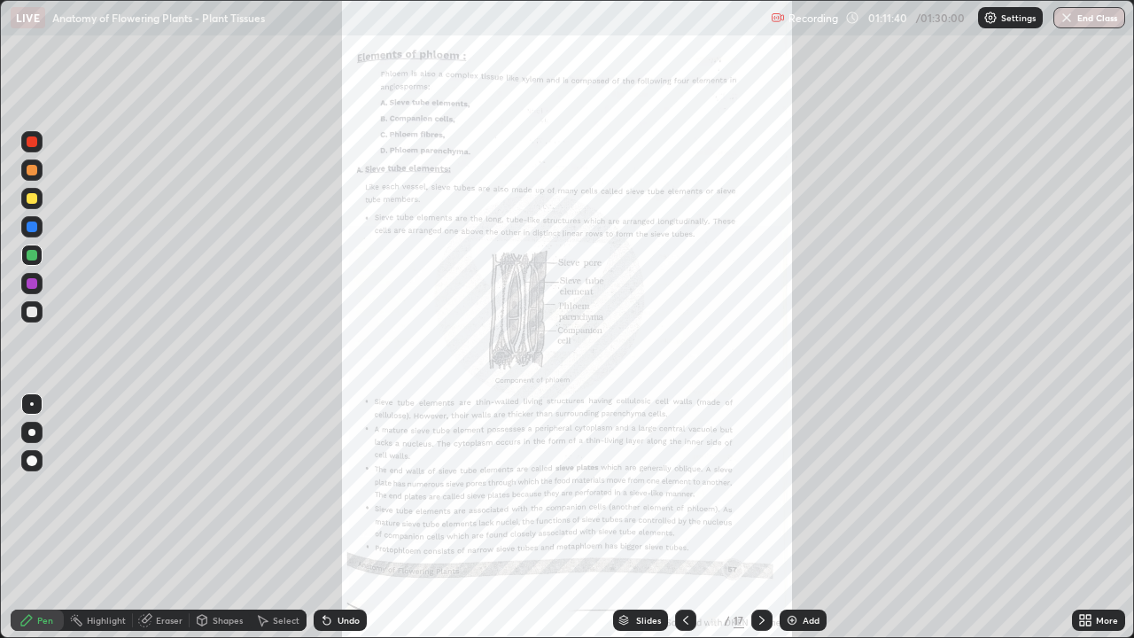
click at [1105, 517] on div "More" at bounding box center [1107, 620] width 22 height 9
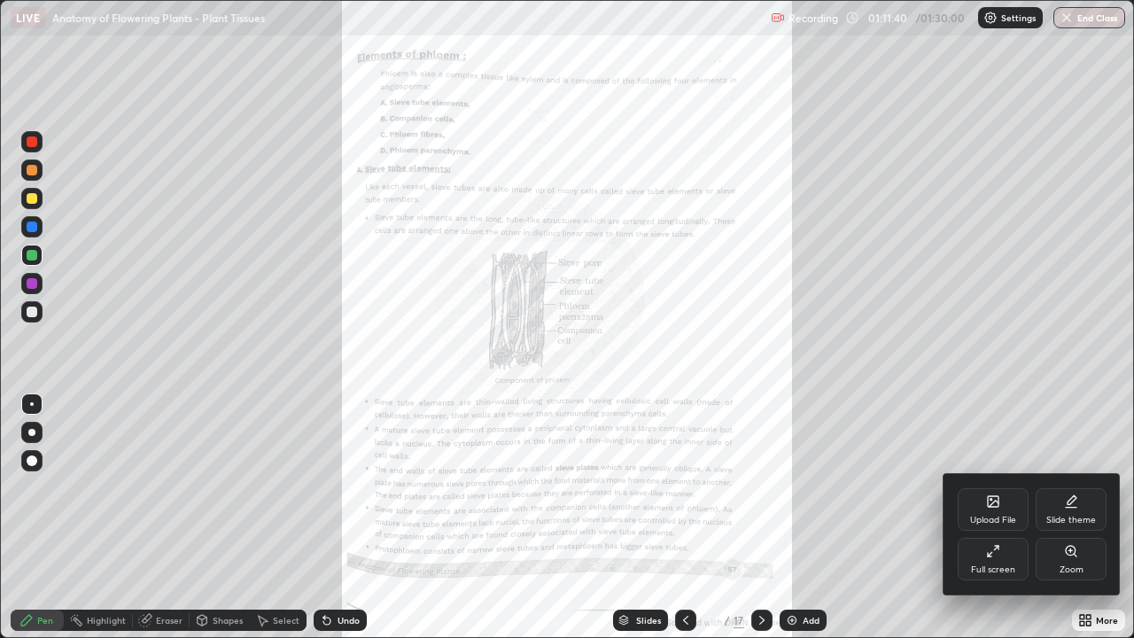
click at [1083, 517] on div "Zoom" at bounding box center [1071, 559] width 71 height 43
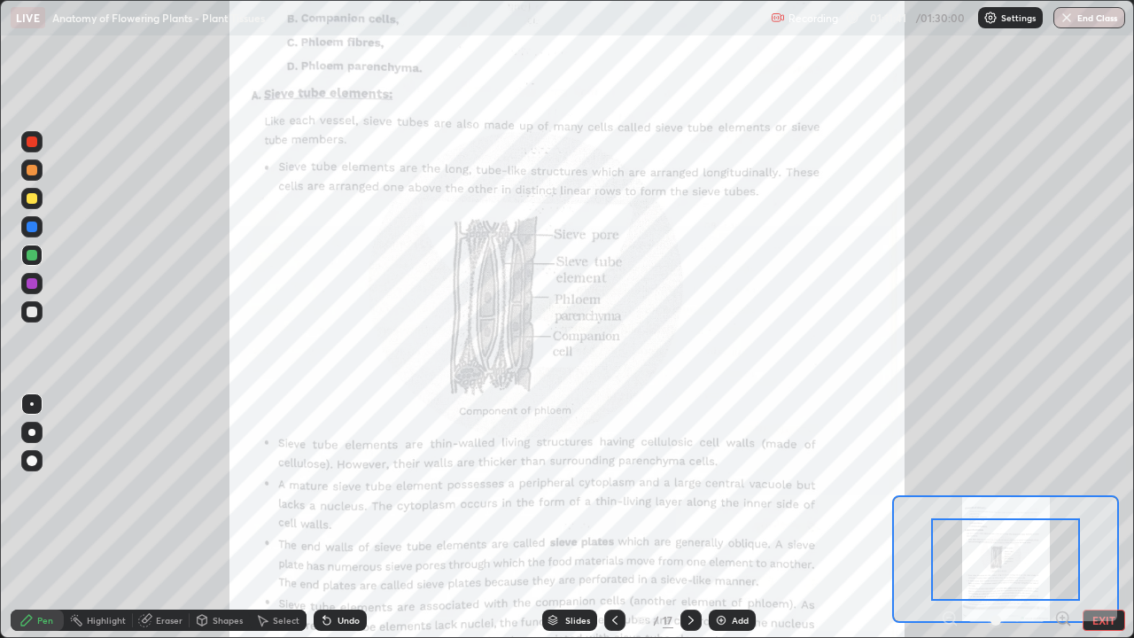
click at [1062, 517] on icon at bounding box center [1063, 618] width 12 height 12
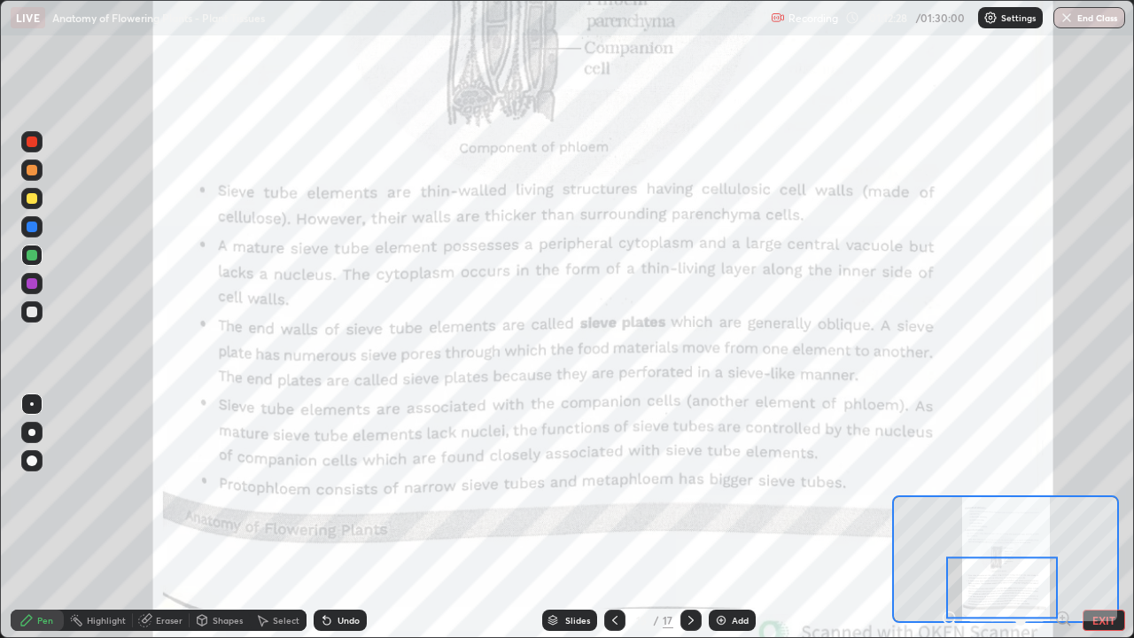
click at [1114, 517] on button "EXIT" at bounding box center [1104, 620] width 43 height 21
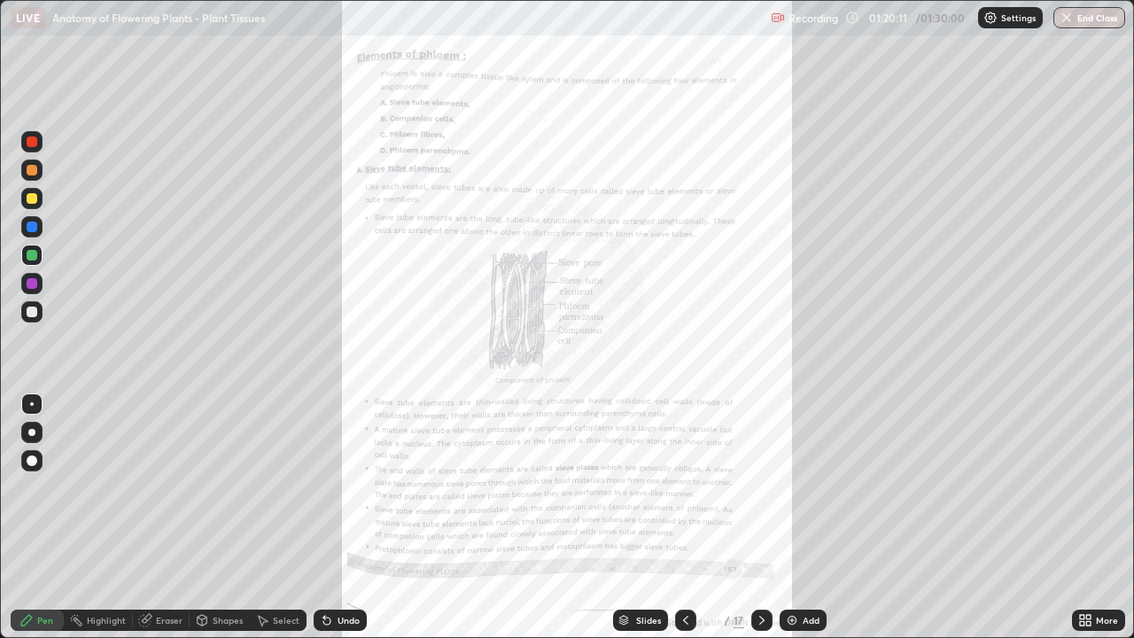
click at [682, 517] on icon at bounding box center [686, 620] width 14 height 14
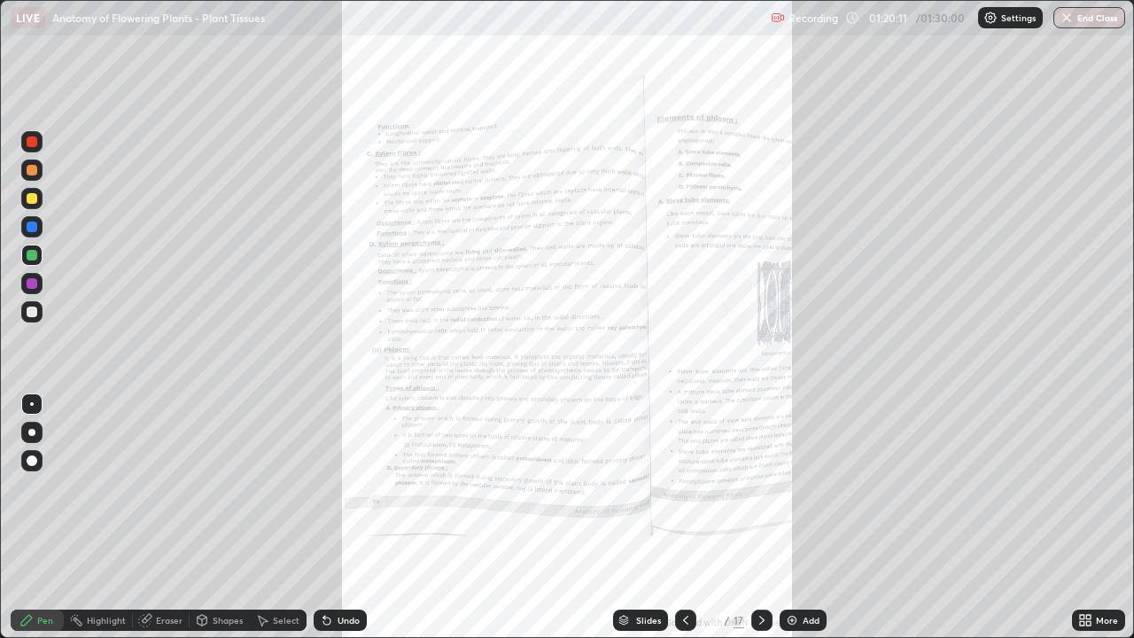
click at [683, 517] on icon at bounding box center [686, 620] width 14 height 14
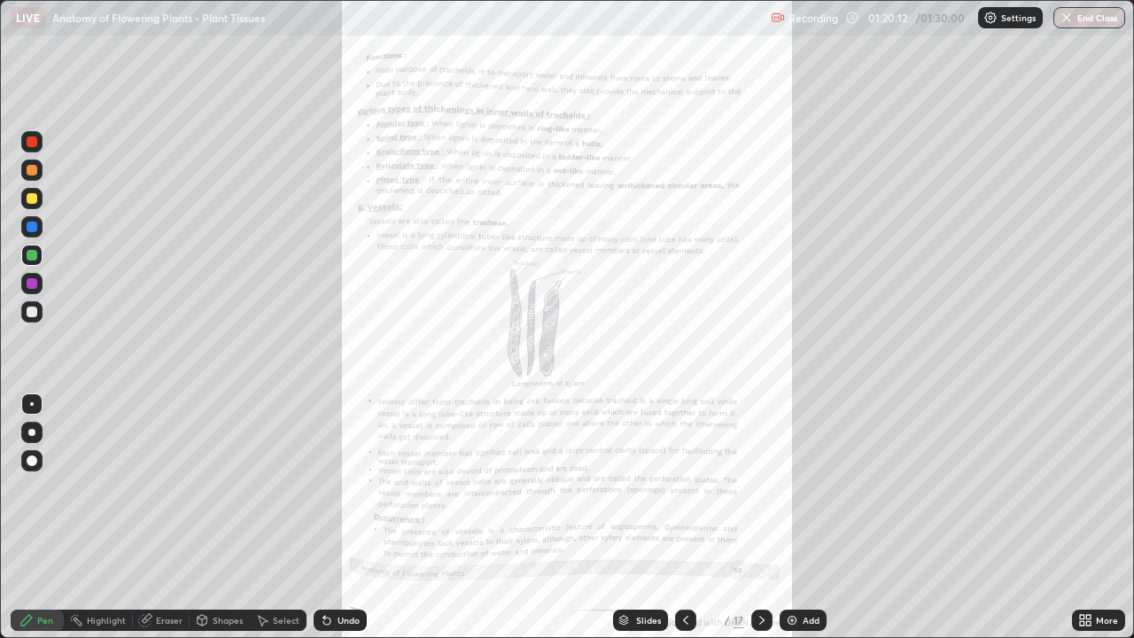
click at [684, 517] on icon at bounding box center [686, 620] width 14 height 14
click at [691, 517] on div at bounding box center [685, 620] width 21 height 21
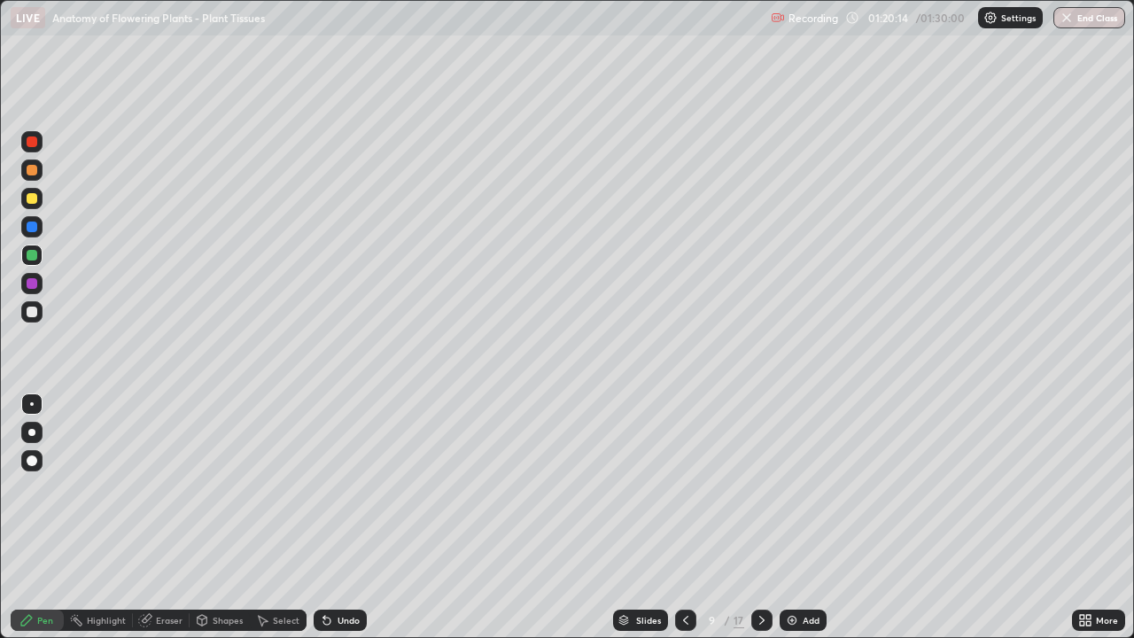
click at [684, 517] on icon at bounding box center [686, 620] width 14 height 14
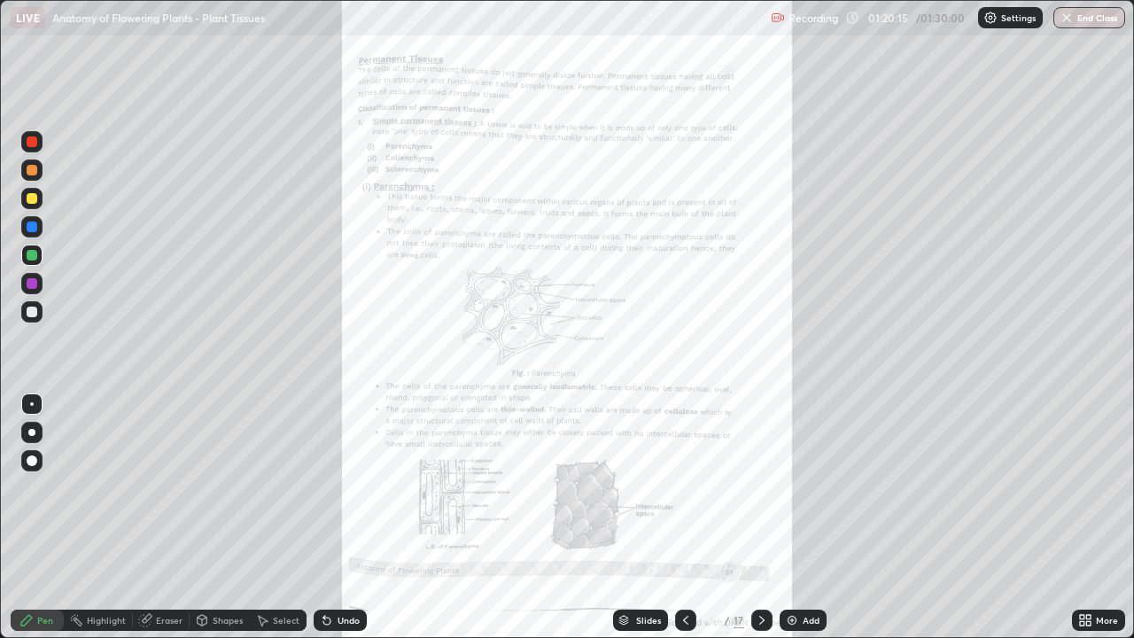
click at [691, 517] on div at bounding box center [685, 620] width 21 height 21
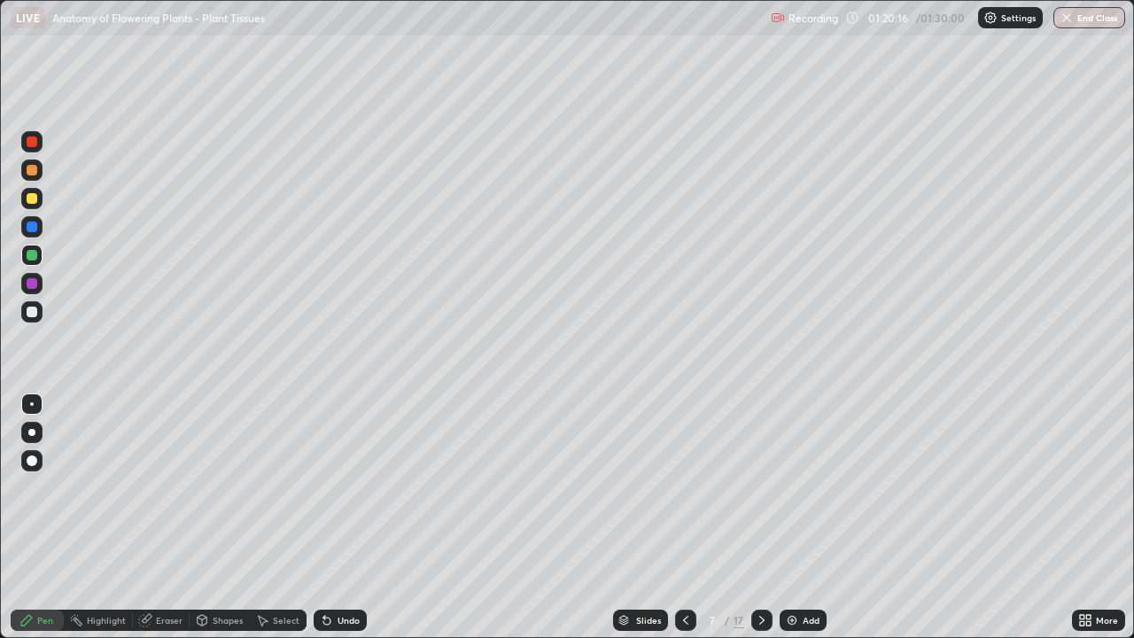
click at [689, 517] on div at bounding box center [685, 620] width 21 height 21
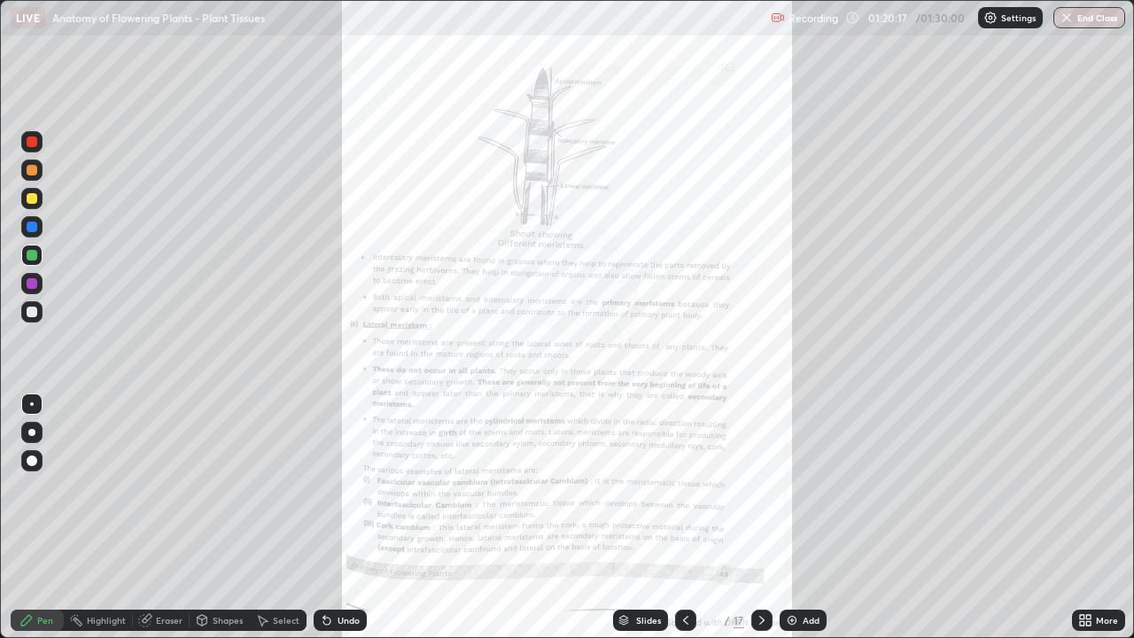
click at [682, 517] on div at bounding box center [685, 619] width 21 height 35
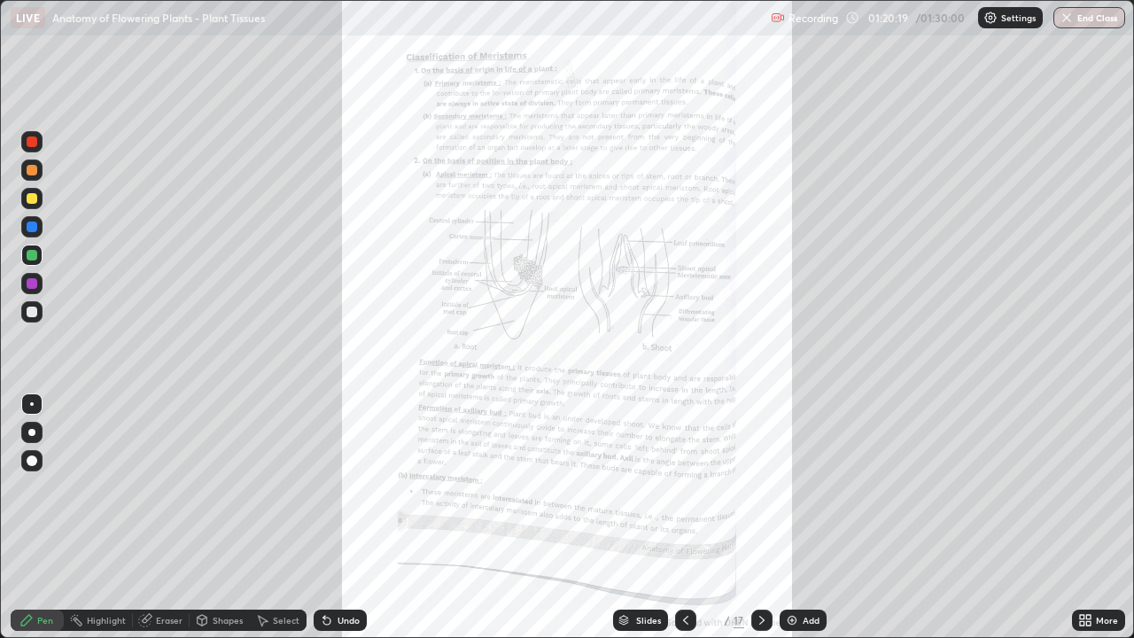
click at [760, 517] on icon at bounding box center [762, 620] width 14 height 14
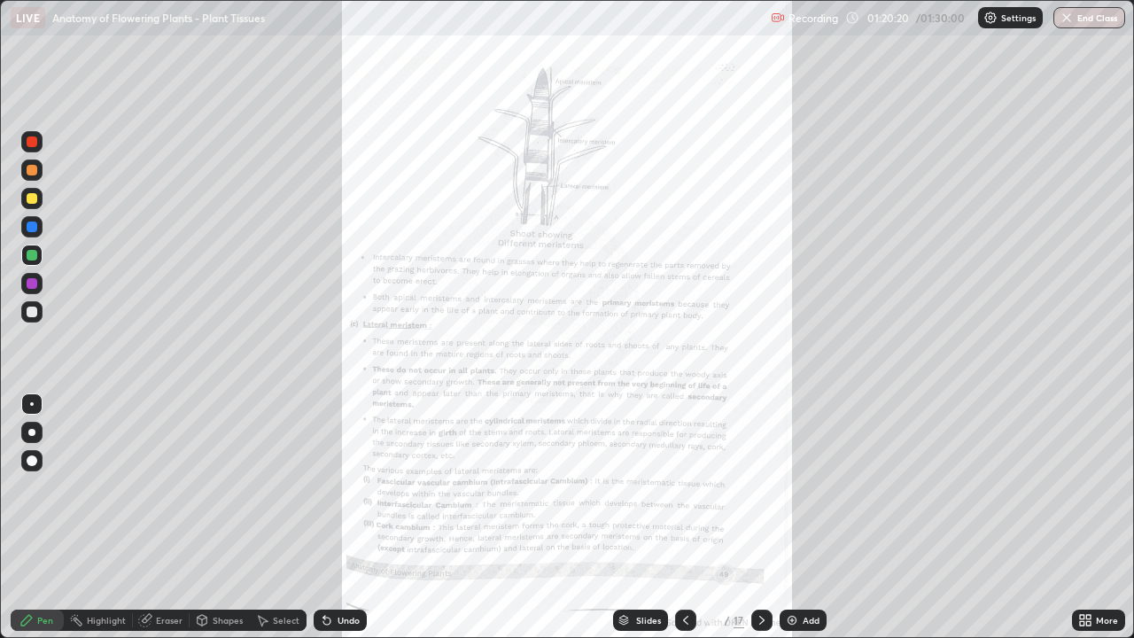
click at [1105, 517] on div "More" at bounding box center [1107, 620] width 22 height 9
click at [1088, 517] on icon at bounding box center [1088, 617] width 4 height 4
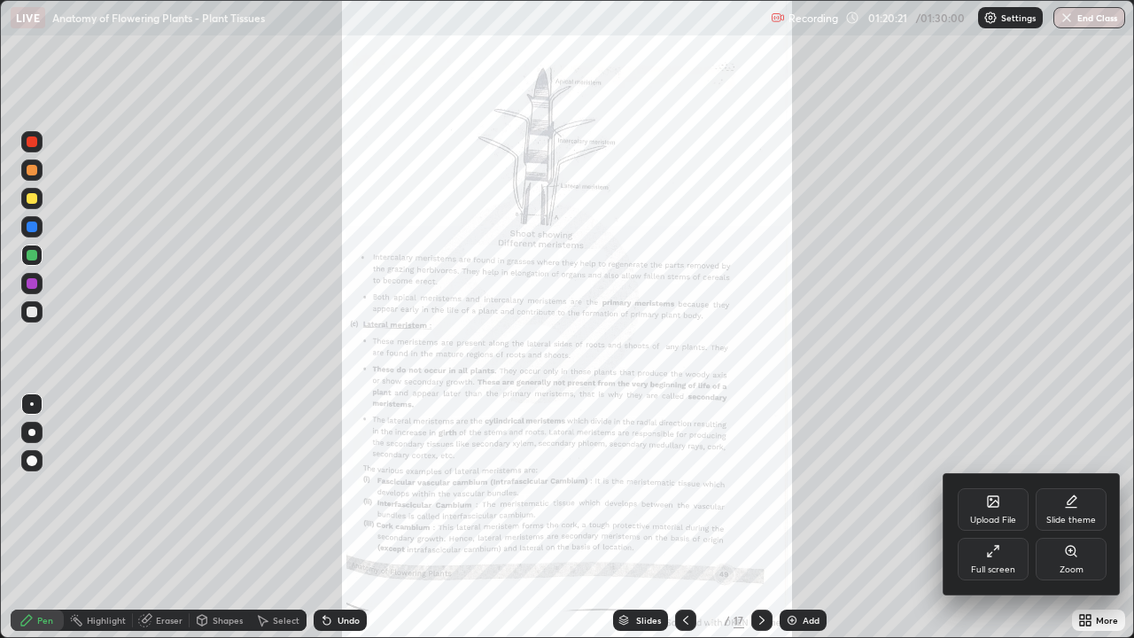
click at [1068, 517] on div "Zoom" at bounding box center [1071, 559] width 71 height 43
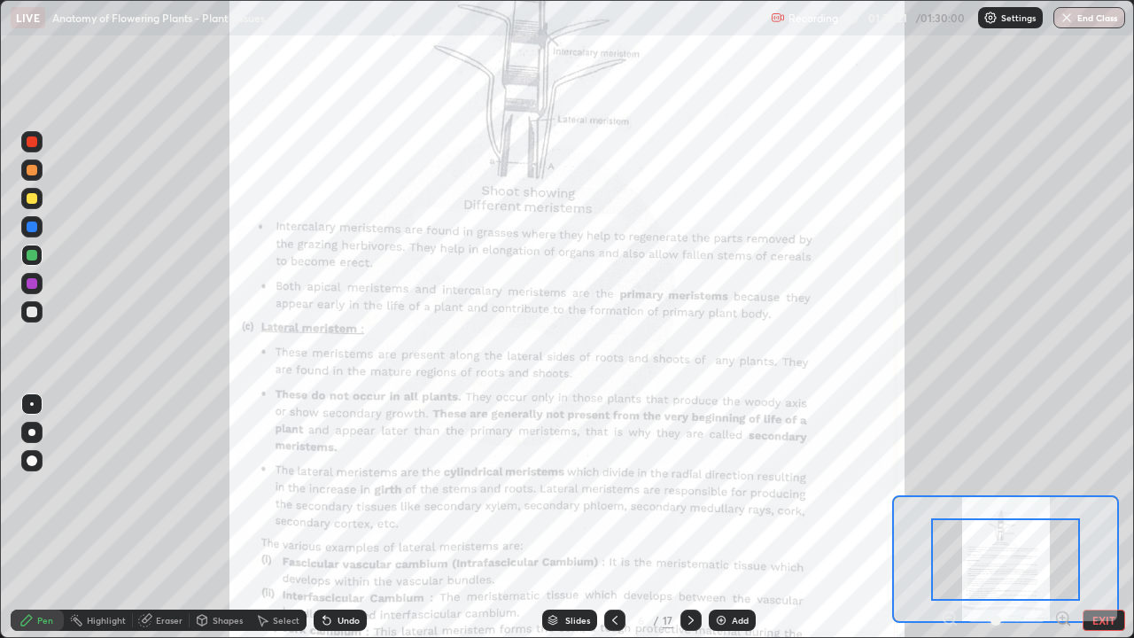
click at [1060, 517] on icon at bounding box center [1063, 619] width 18 height 18
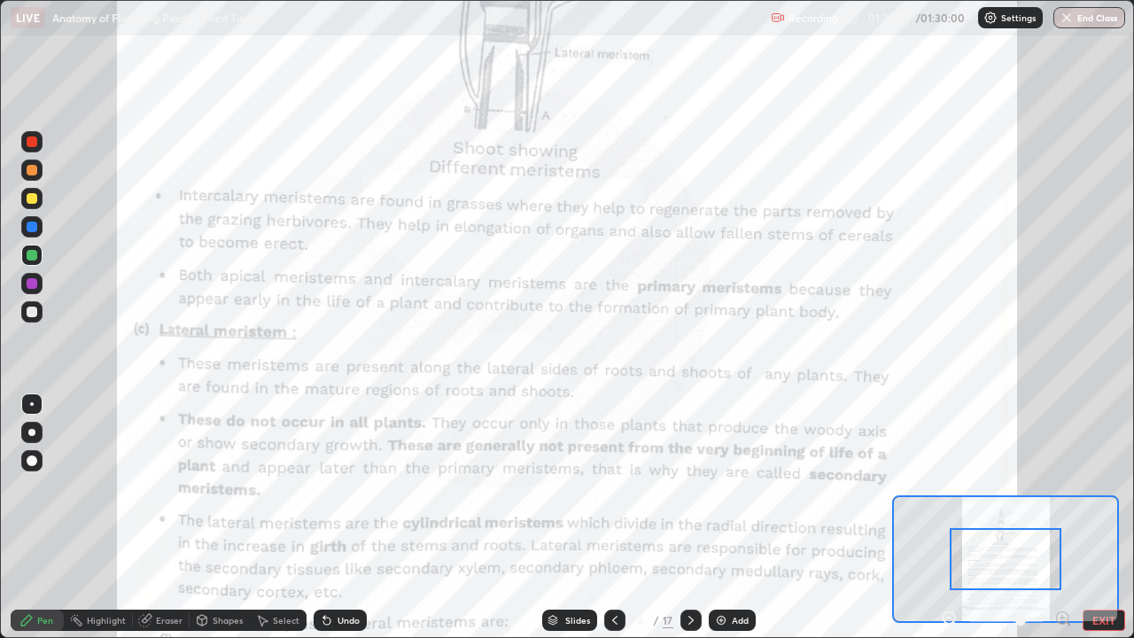
click at [1054, 517] on div "Pen Highlight Eraser Shapes Select Undo Slides 6 / 17 Add EXIT" at bounding box center [567, 619] width 1134 height 35
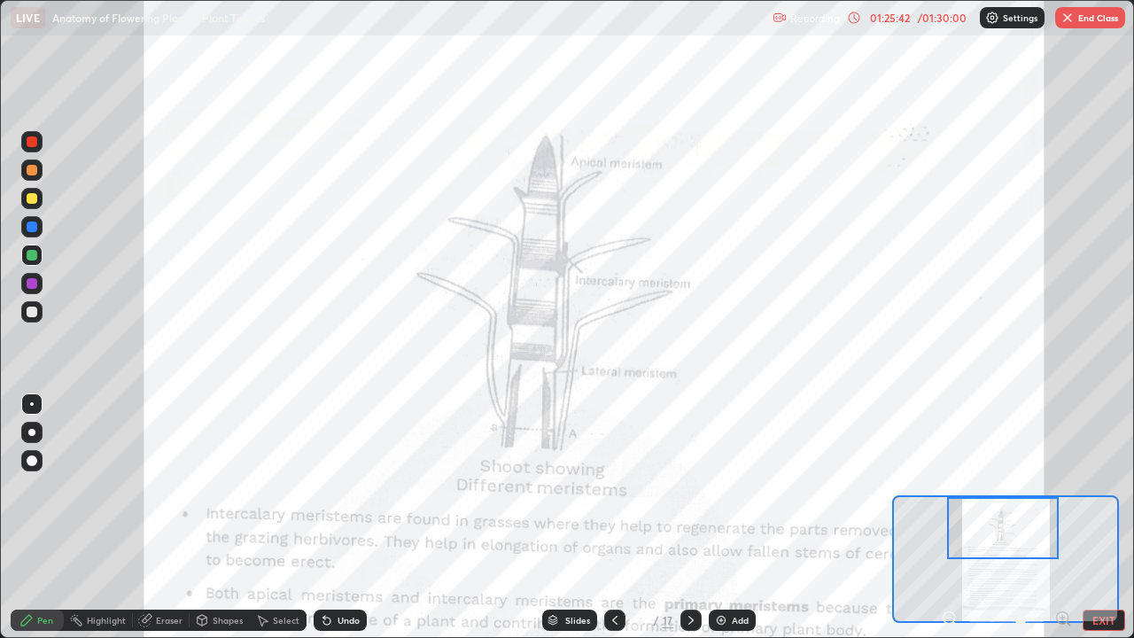
click at [689, 517] on icon at bounding box center [691, 620] width 14 height 14
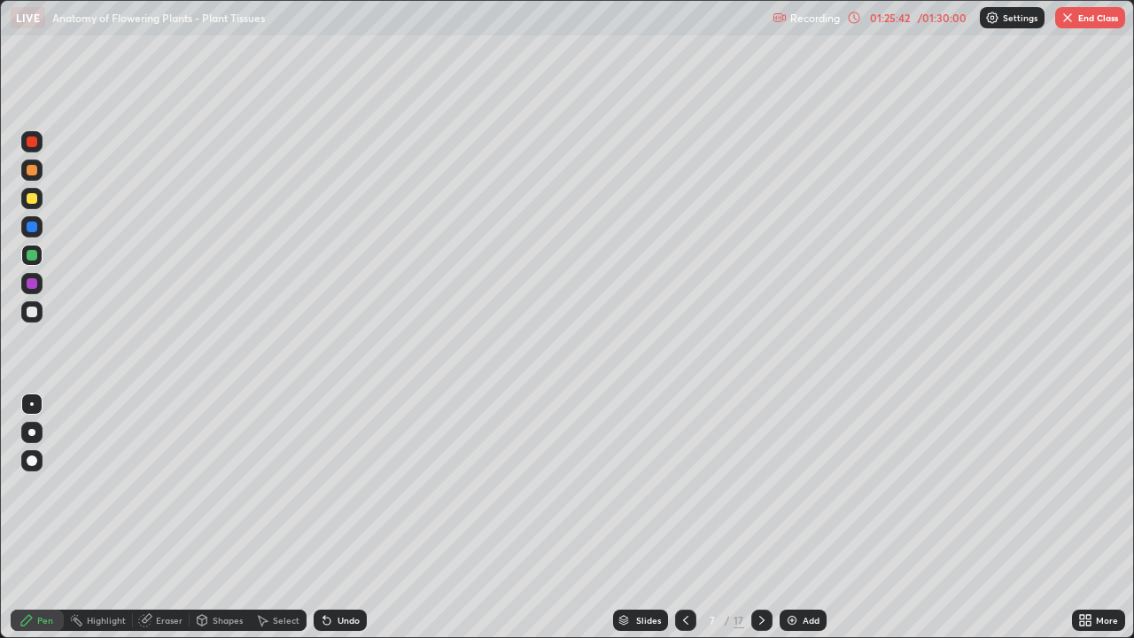
click at [692, 517] on div at bounding box center [685, 620] width 21 height 21
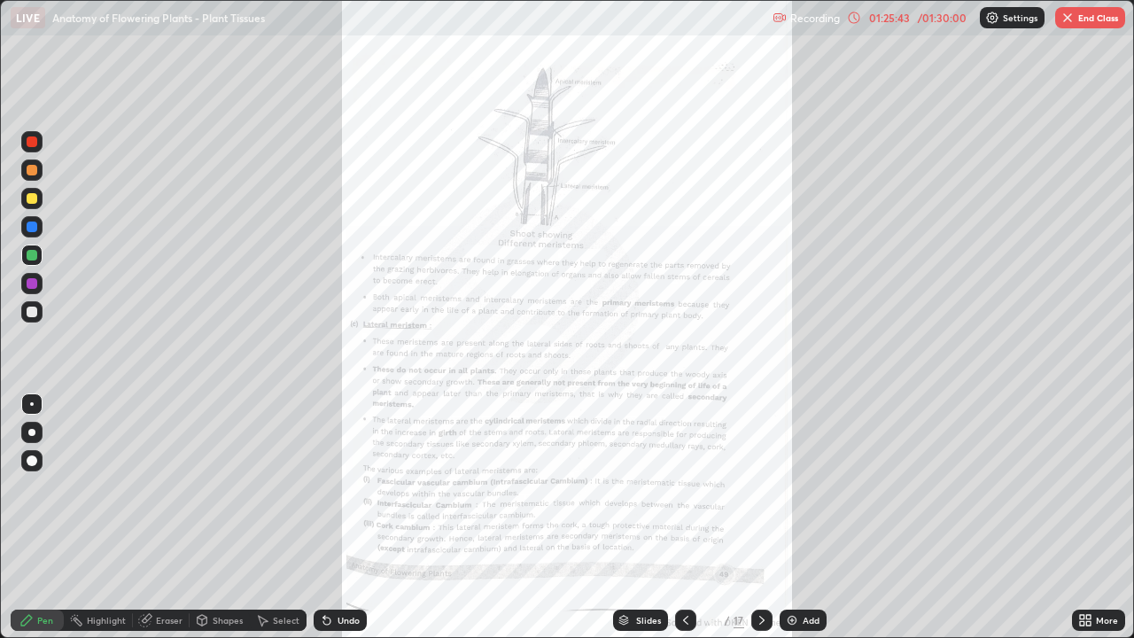
click at [692, 517] on div at bounding box center [685, 620] width 21 height 21
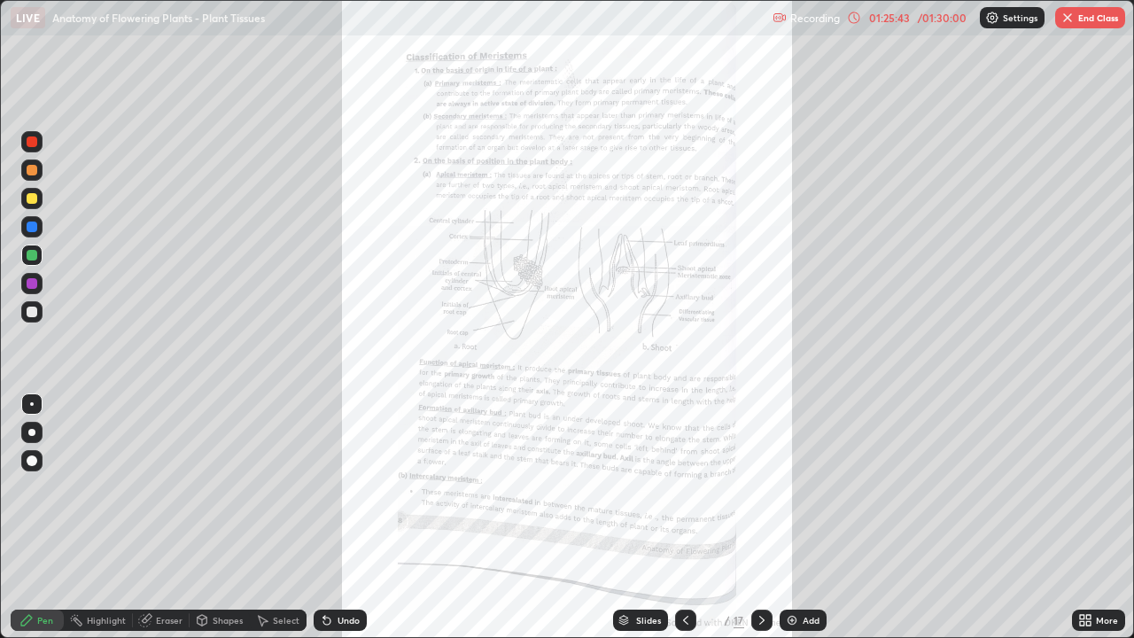
click at [691, 517] on div at bounding box center [685, 620] width 21 height 21
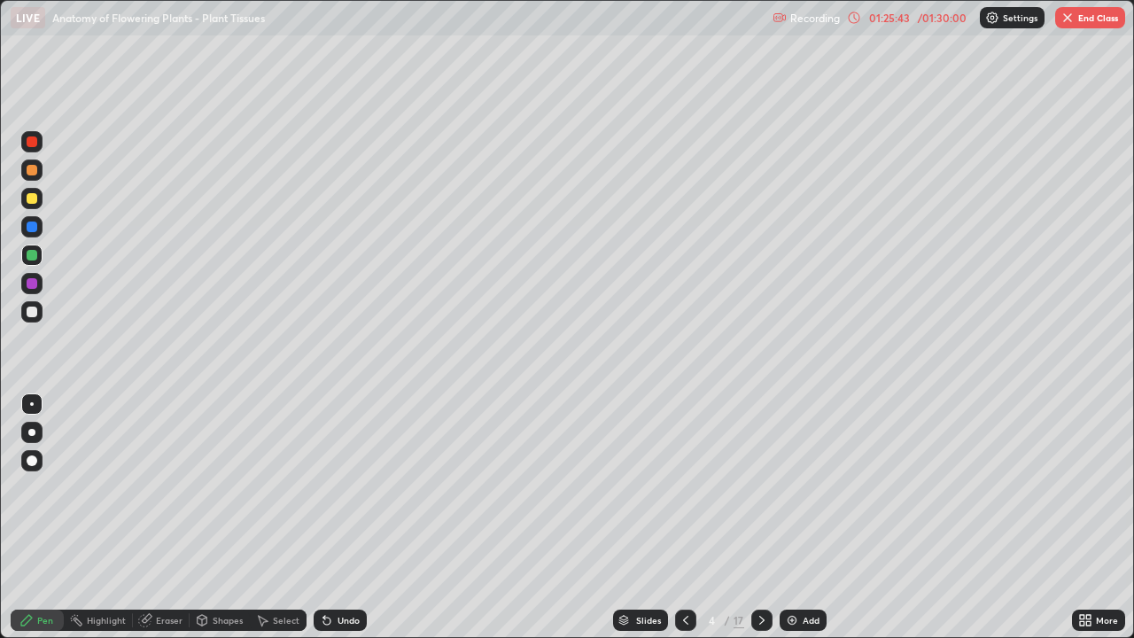
click at [691, 517] on div at bounding box center [685, 620] width 21 height 21
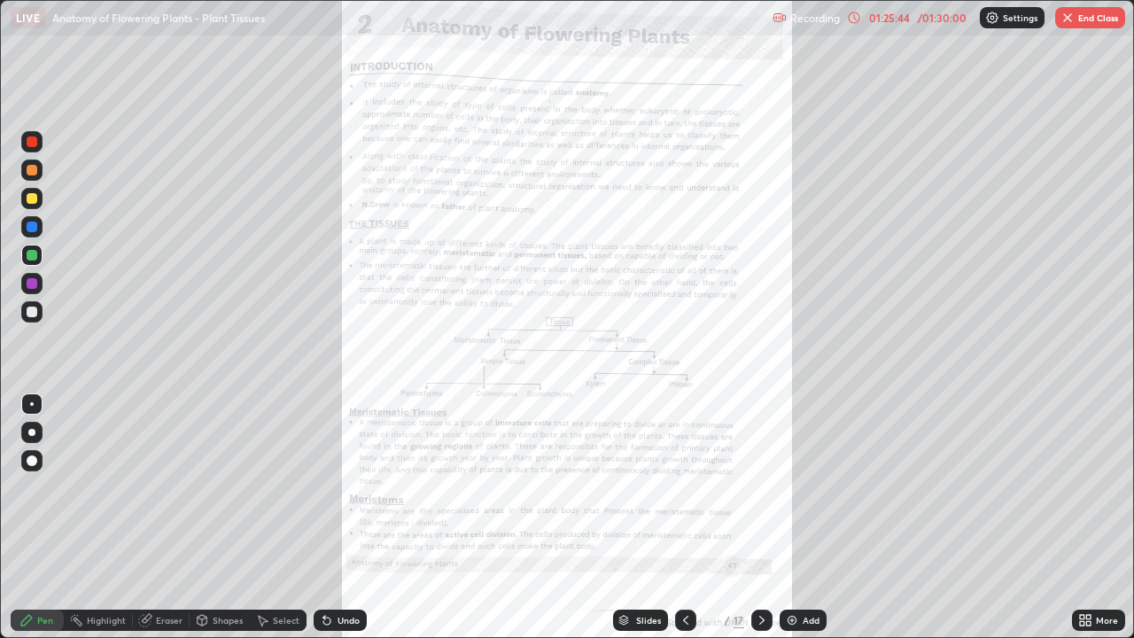
click at [755, 517] on icon at bounding box center [762, 620] width 14 height 14
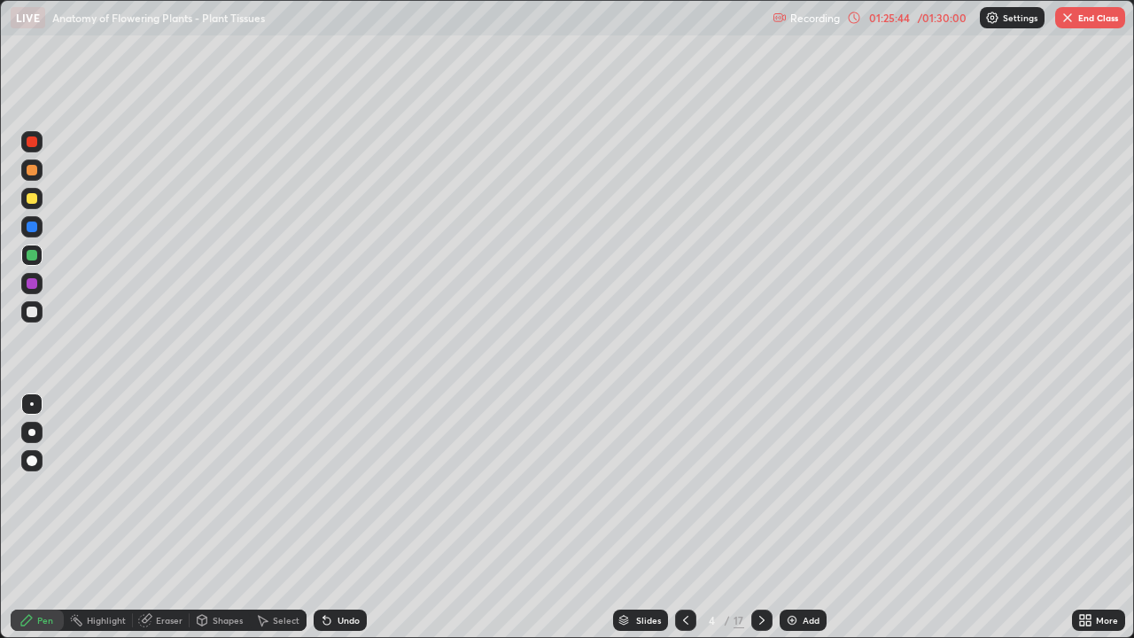
click at [757, 517] on icon at bounding box center [762, 620] width 14 height 14
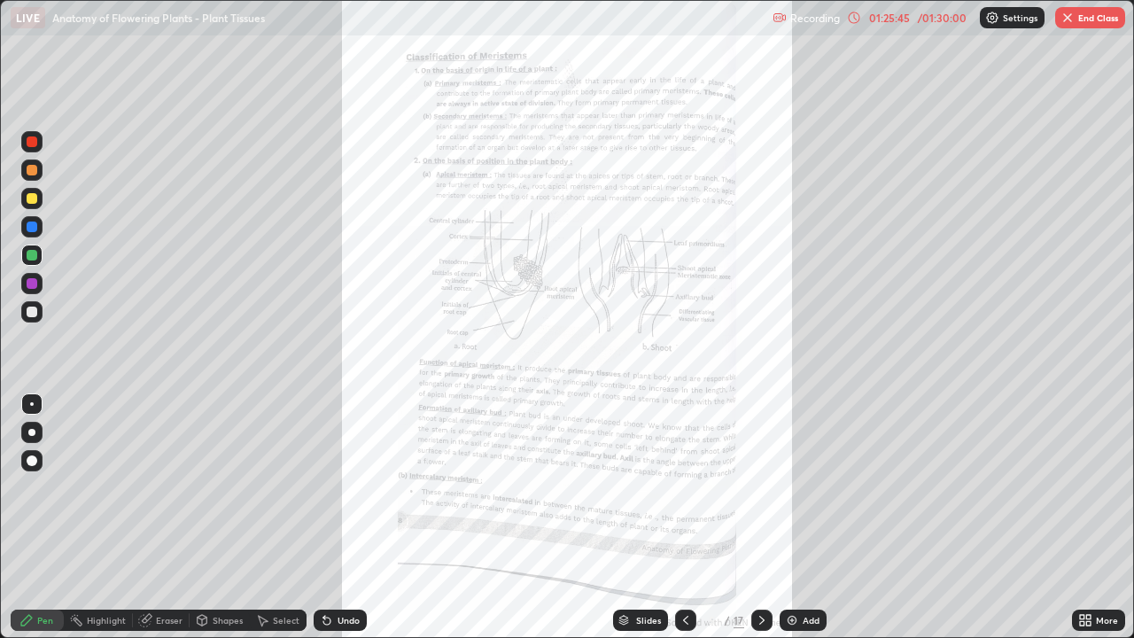
click at [757, 517] on icon at bounding box center [762, 620] width 14 height 14
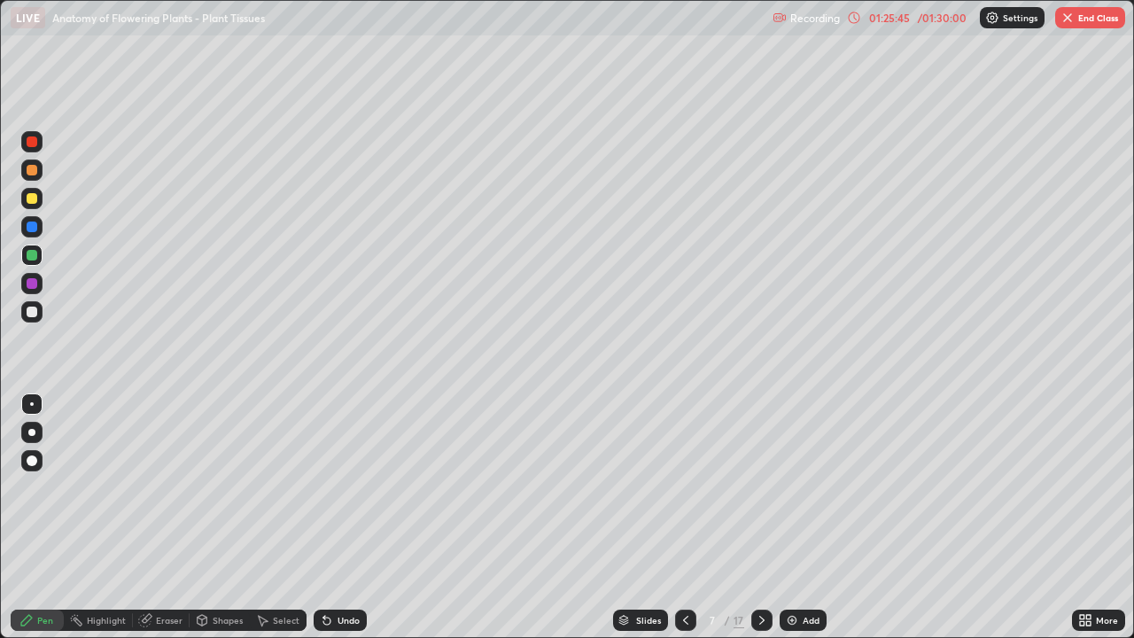
click at [757, 517] on icon at bounding box center [762, 620] width 14 height 14
click at [762, 517] on icon at bounding box center [762, 620] width 14 height 14
click at [760, 517] on icon at bounding box center [762, 620] width 14 height 14
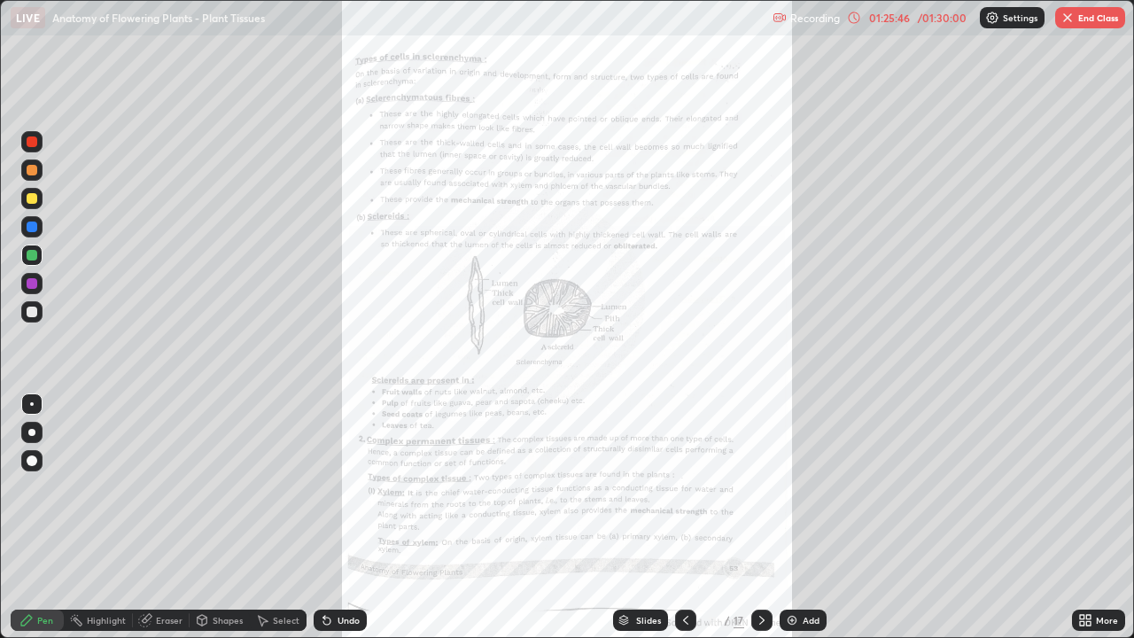
click at [762, 517] on icon at bounding box center [762, 620] width 14 height 14
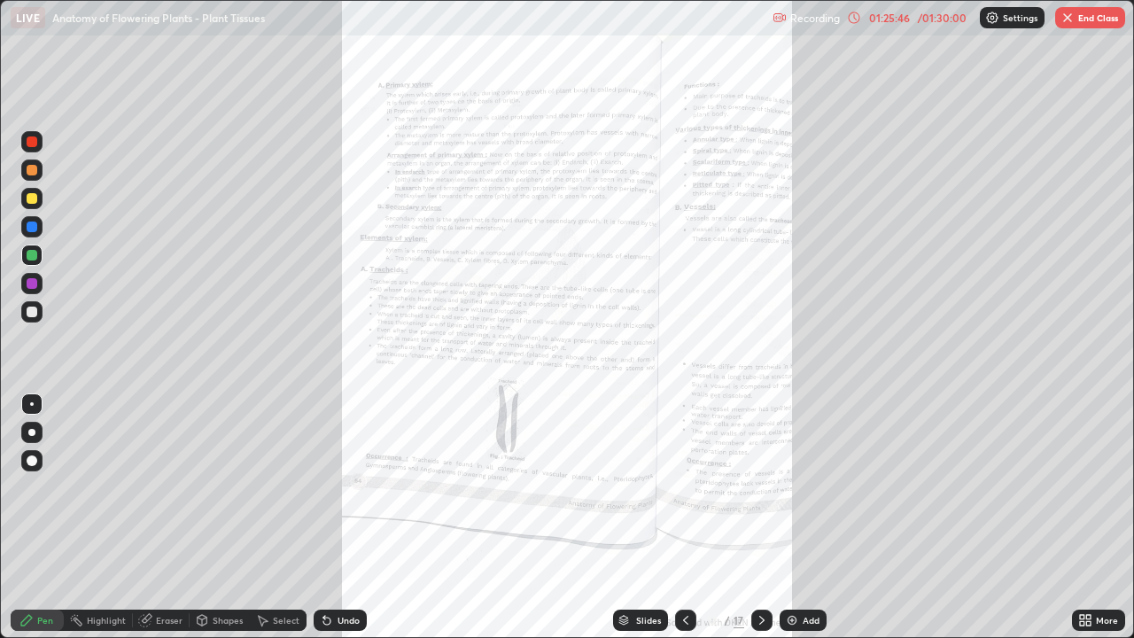
click at [763, 517] on div at bounding box center [761, 620] width 21 height 21
click at [1074, 517] on div "More" at bounding box center [1098, 620] width 53 height 21
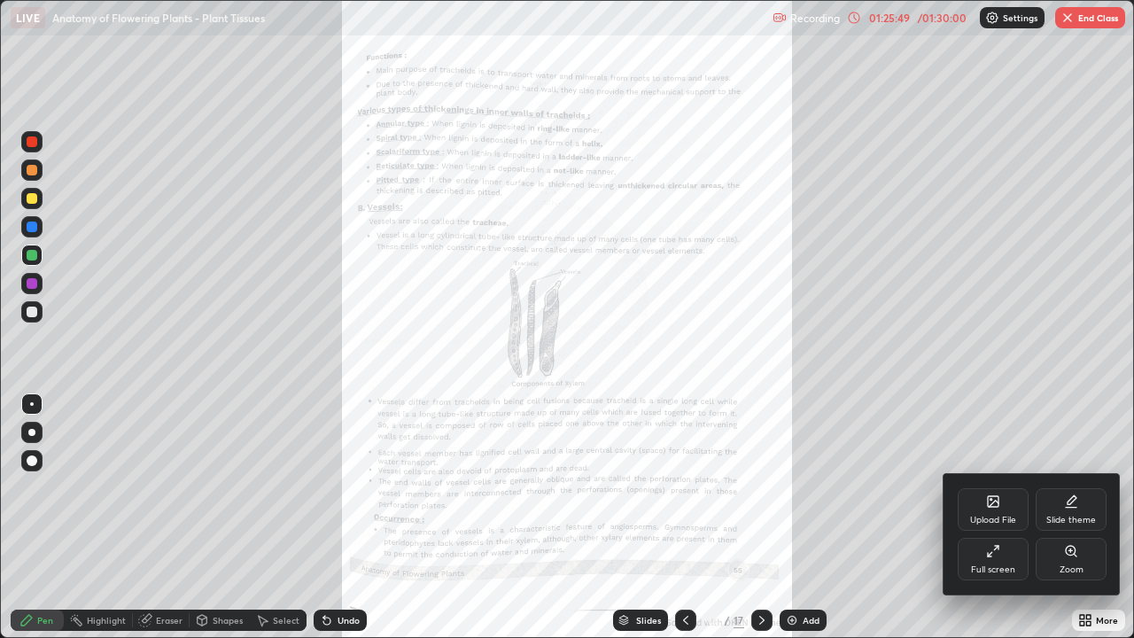
click at [1075, 517] on div at bounding box center [567, 319] width 1134 height 638
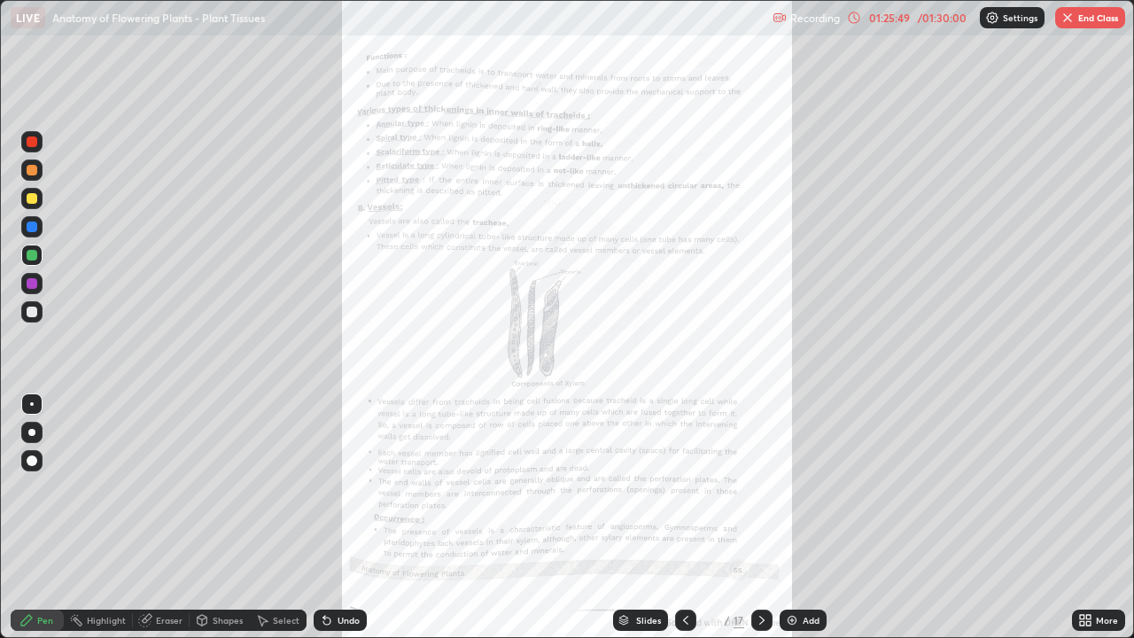
click at [1090, 517] on icon at bounding box center [1088, 617] width 4 height 4
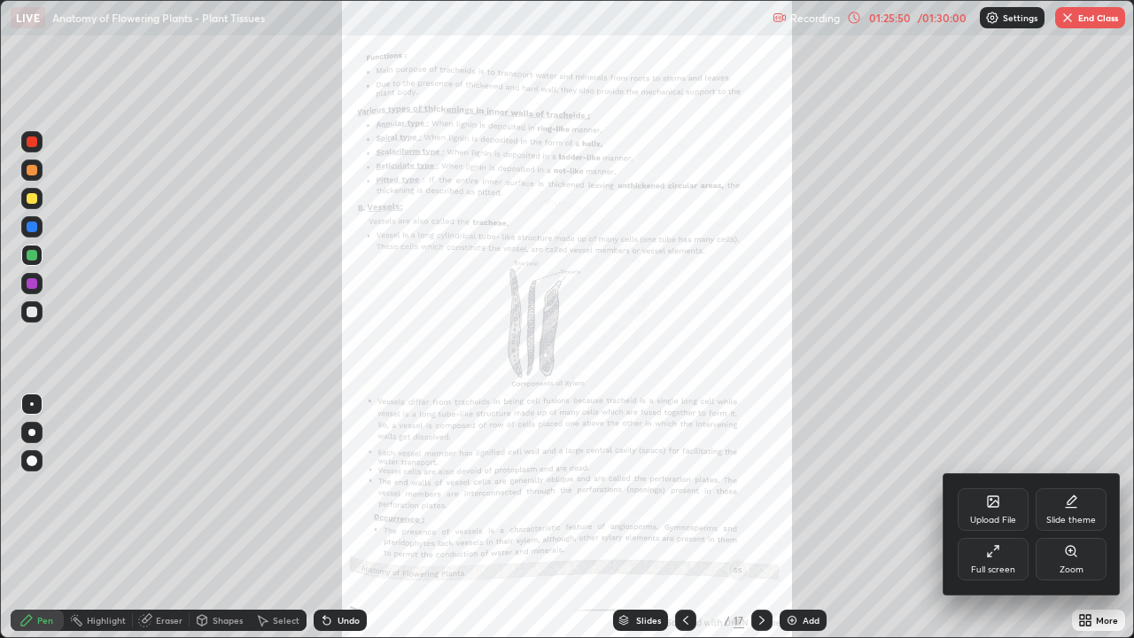
click at [1077, 517] on icon at bounding box center [1071, 551] width 14 height 14
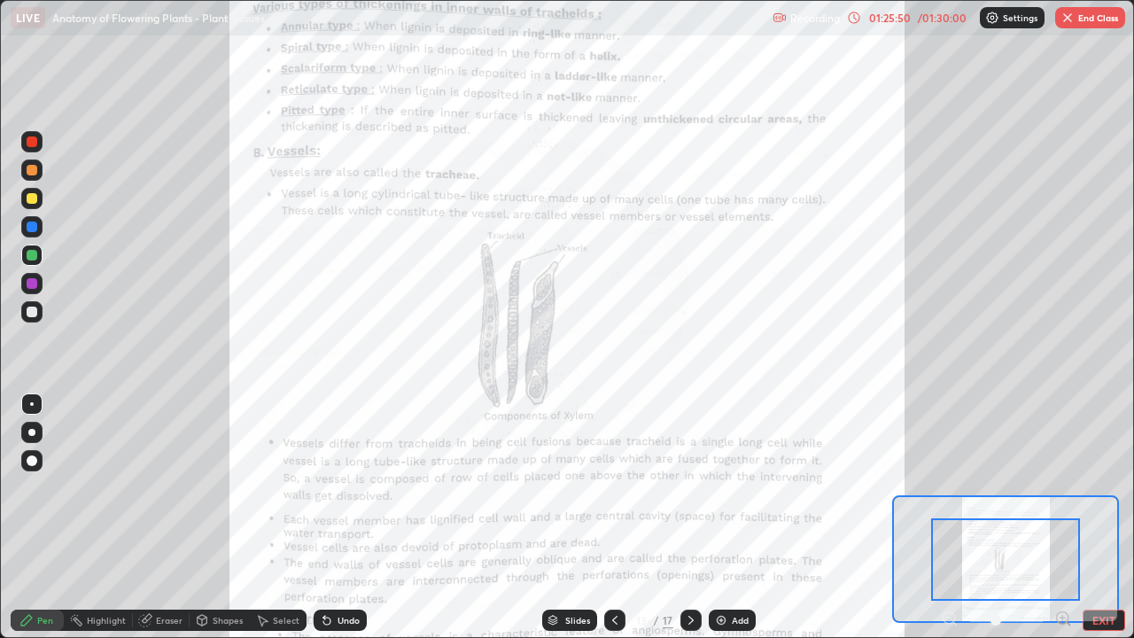
click at [1064, 517] on icon at bounding box center [1063, 619] width 18 height 18
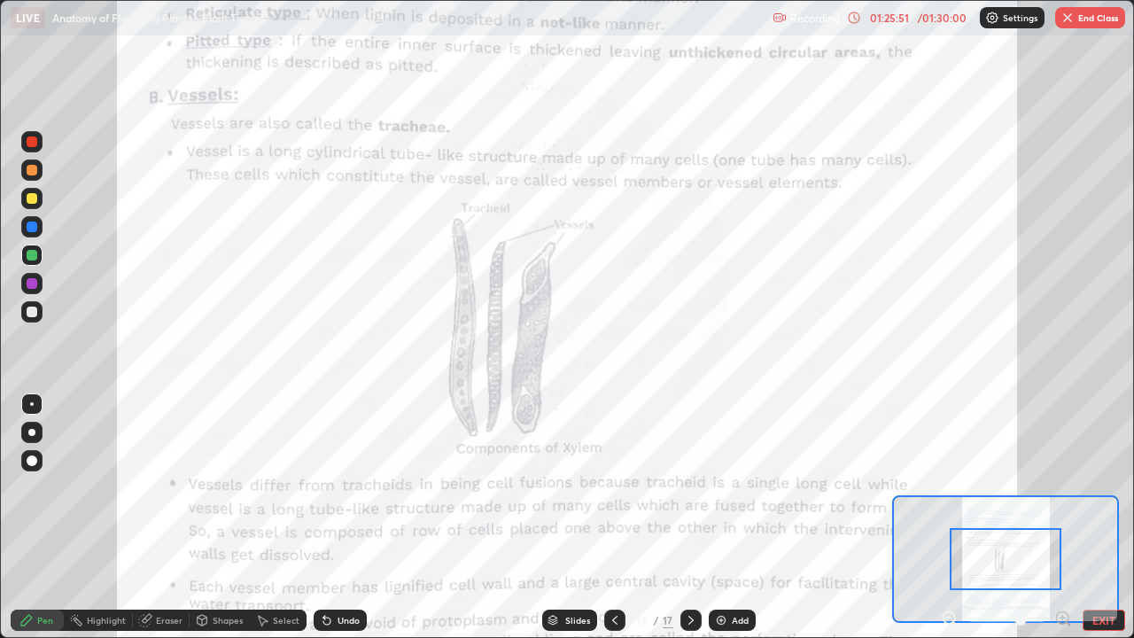
click at [1064, 517] on icon at bounding box center [1063, 619] width 18 height 18
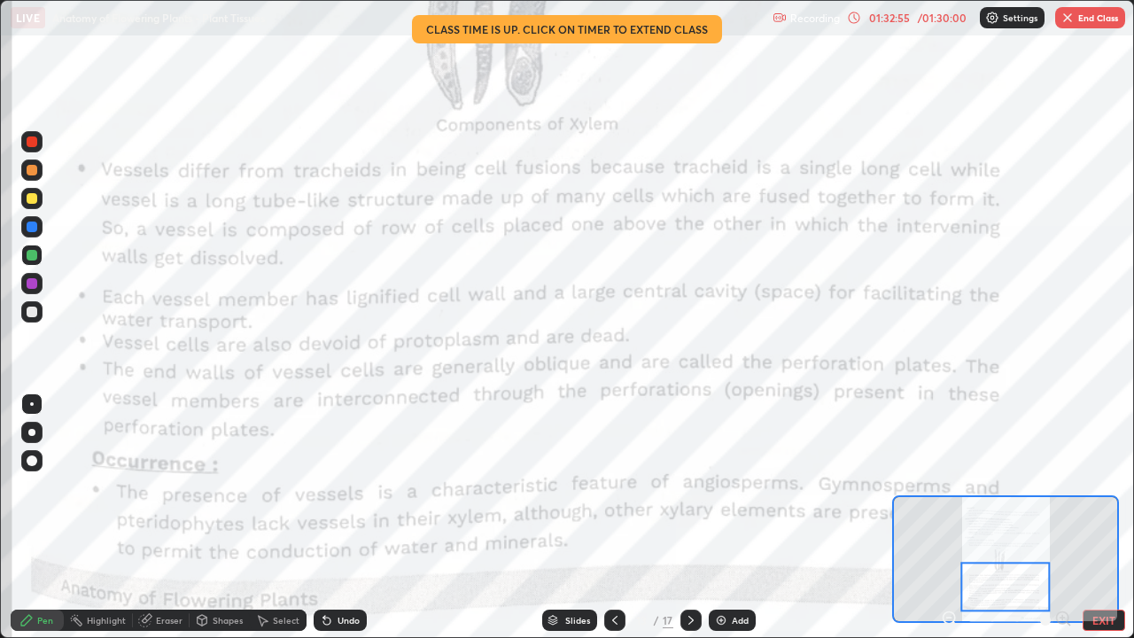
click at [1105, 20] on button "End Class" at bounding box center [1090, 17] width 70 height 21
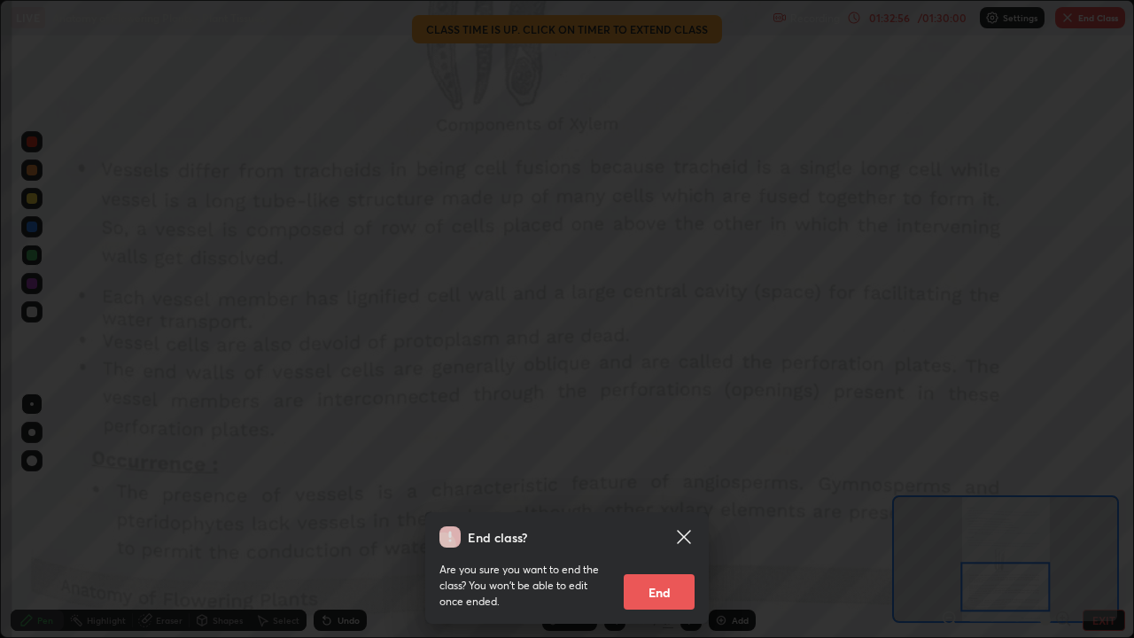
click at [668, 517] on button "End" at bounding box center [659, 591] width 71 height 35
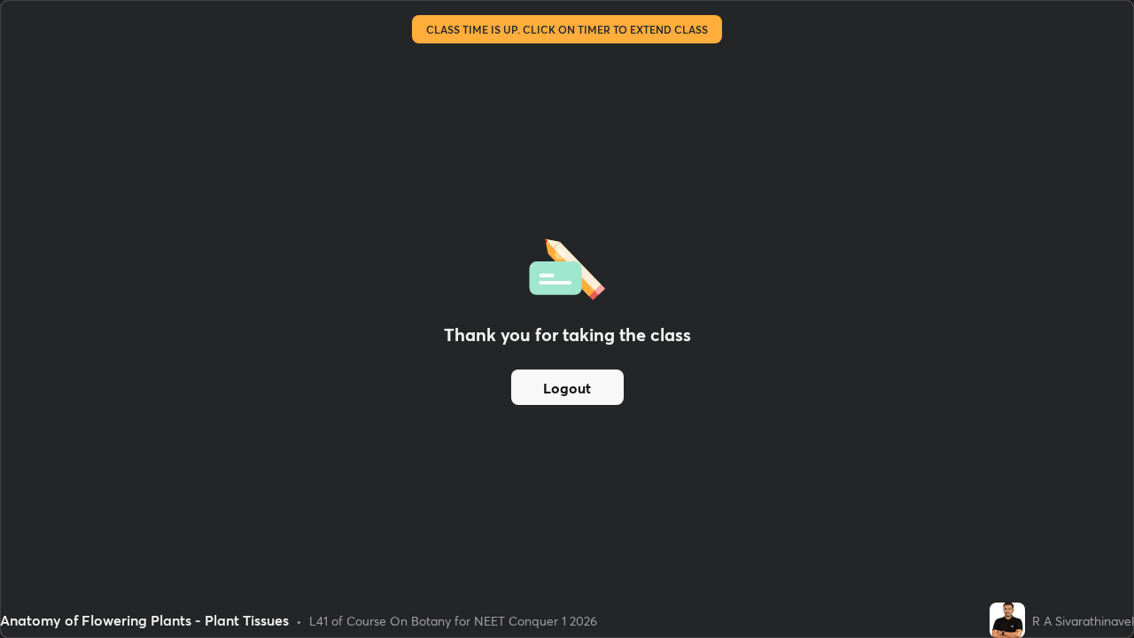
click at [598, 382] on button "Logout" at bounding box center [567, 386] width 113 height 35
